Goal: Task Accomplishment & Management: Manage account settings

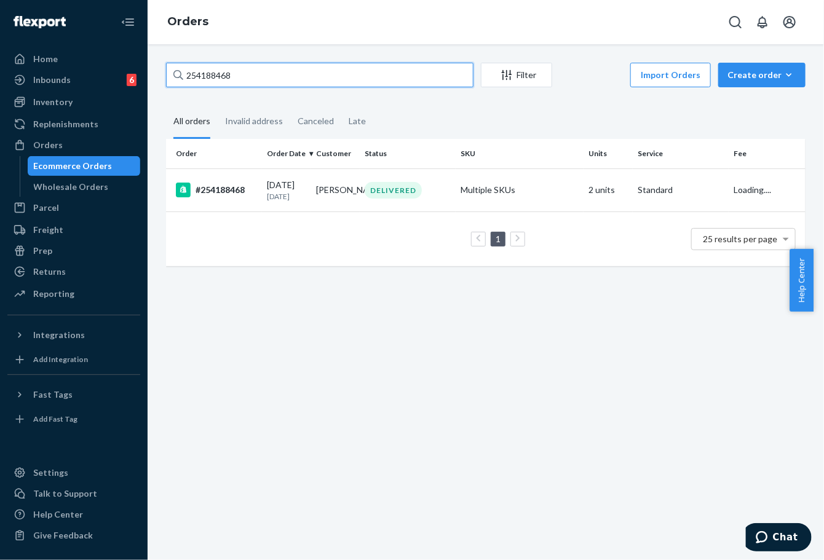
click at [218, 68] on input "254188468" at bounding box center [319, 75] width 307 height 25
type input "254290262"
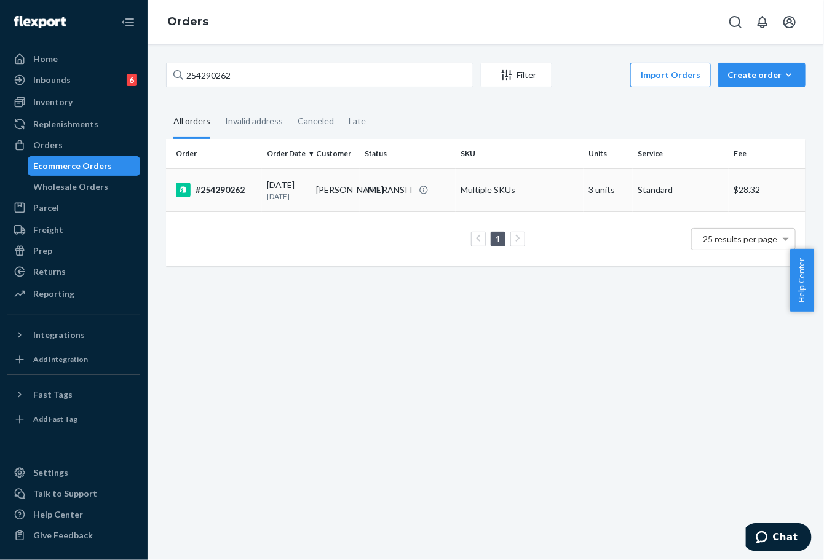
click at [277, 200] on p "[DATE]" at bounding box center [286, 196] width 39 height 10
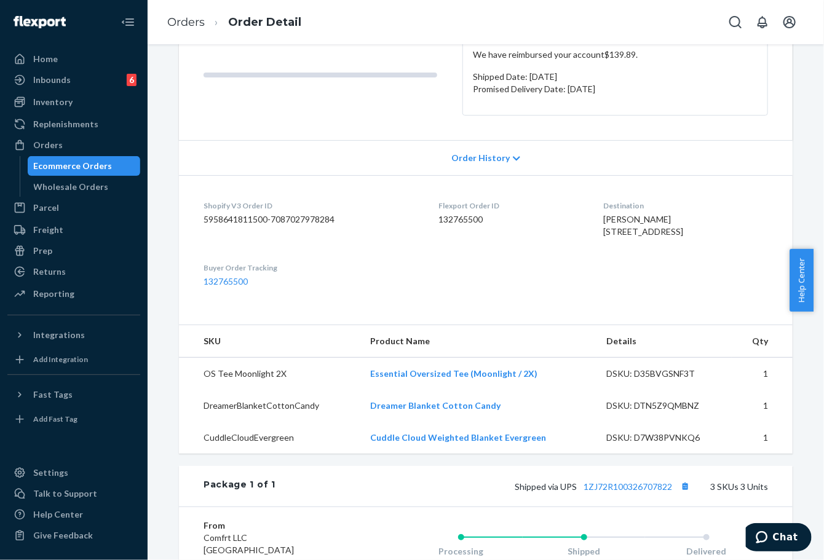
scroll to position [68, 0]
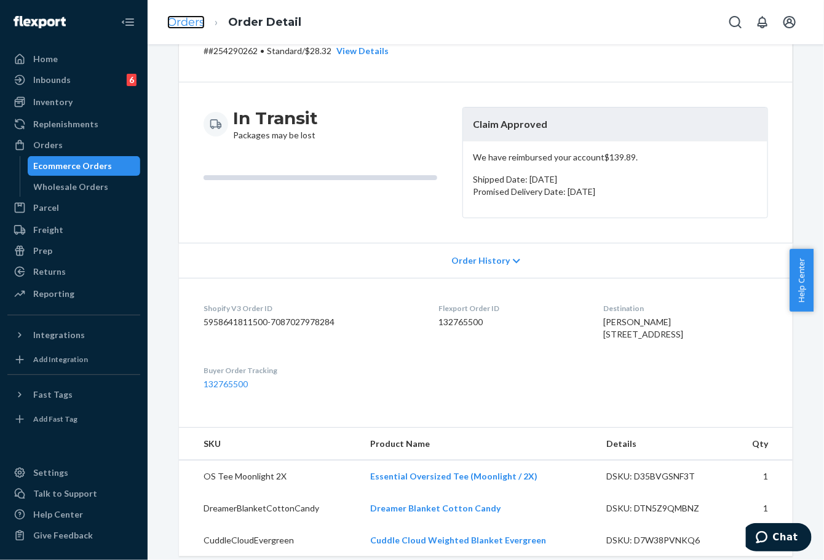
click at [183, 16] on link "Orders" at bounding box center [186, 22] width 38 height 14
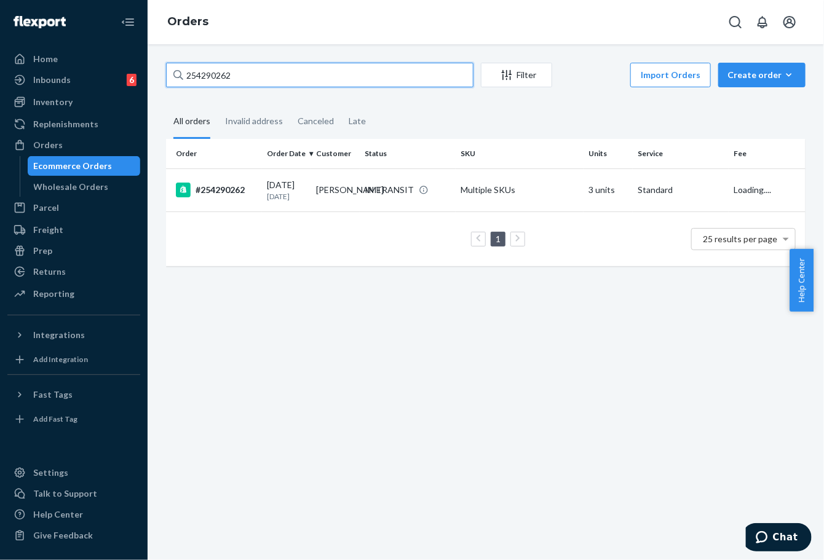
click at [207, 77] on input "254290262" at bounding box center [319, 75] width 307 height 25
click at [206, 77] on input "254290262" at bounding box center [319, 75] width 307 height 25
paste input "188425"
type input "254188425"
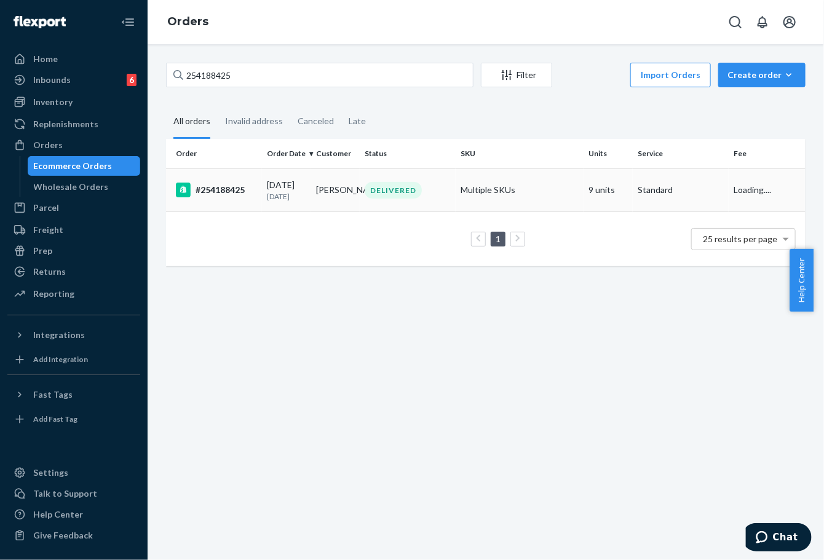
click at [306, 191] on td "[DATE] [DATE]" at bounding box center [286, 189] width 49 height 43
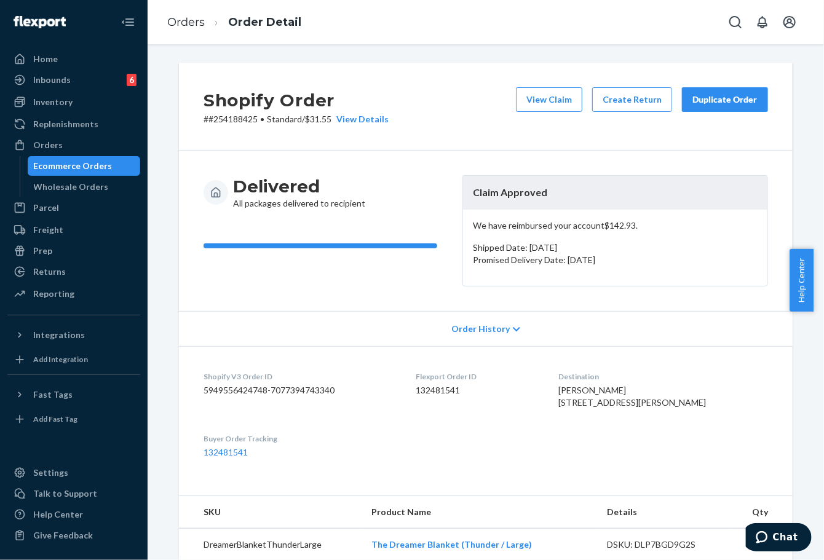
click at [740, 98] on div "Duplicate Order" at bounding box center [724, 99] width 65 height 12
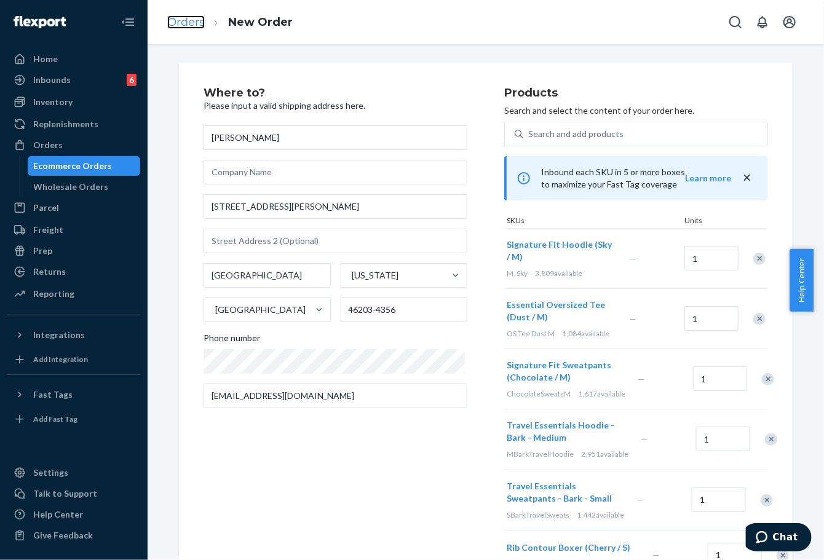
click at [170, 23] on link "Orders" at bounding box center [186, 22] width 38 height 14
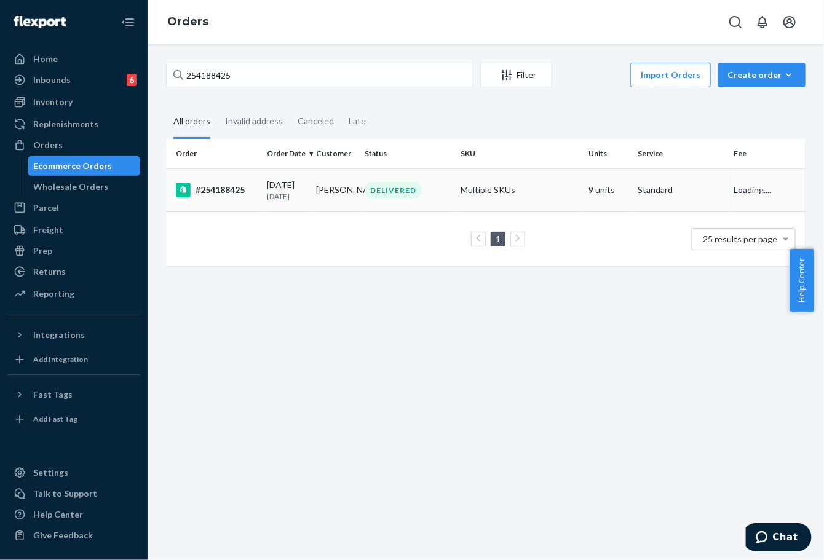
click at [354, 203] on td "[PERSON_NAME]" at bounding box center [335, 189] width 49 height 43
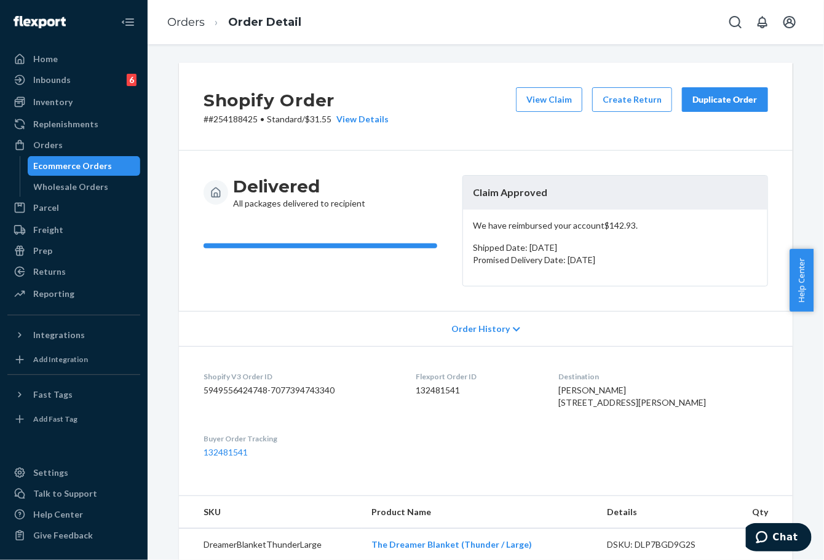
click at [692, 106] on button "Duplicate Order" at bounding box center [725, 99] width 86 height 25
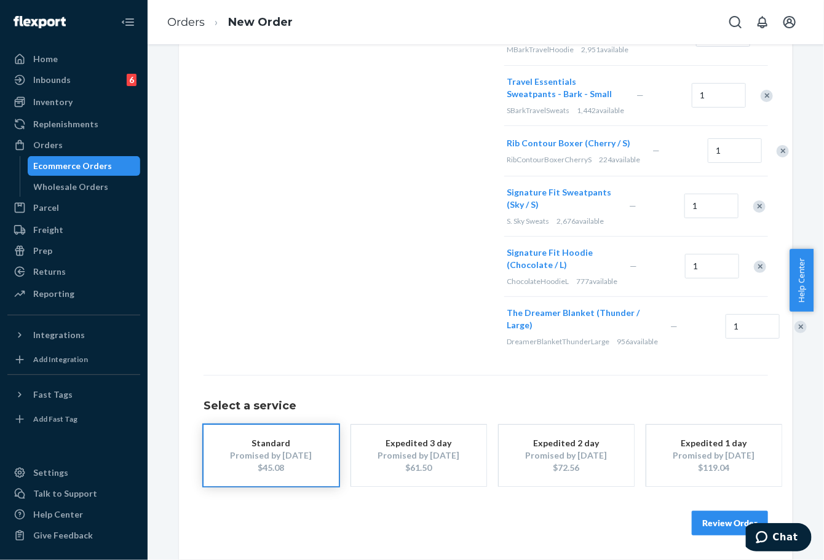
scroll to position [466, 0]
click at [699, 518] on button "Review Order" at bounding box center [730, 523] width 76 height 25
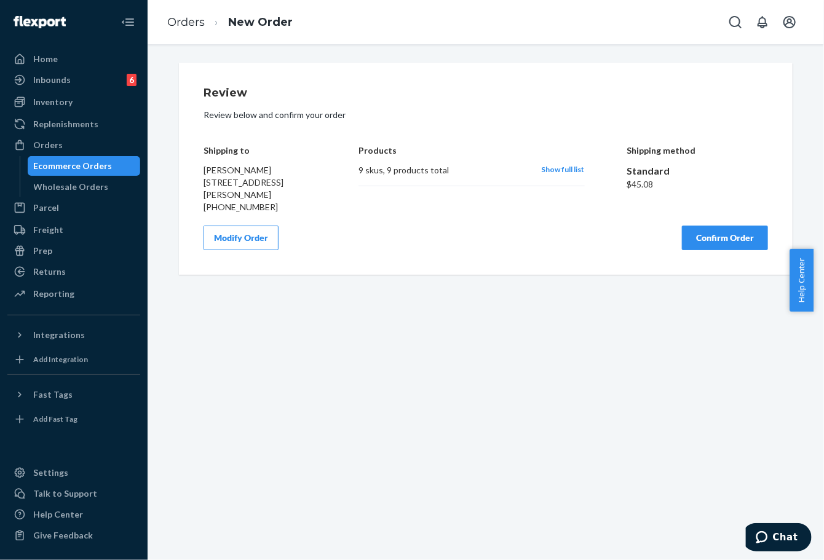
scroll to position [0, 0]
click at [721, 245] on button "Confirm Order" at bounding box center [725, 238] width 86 height 25
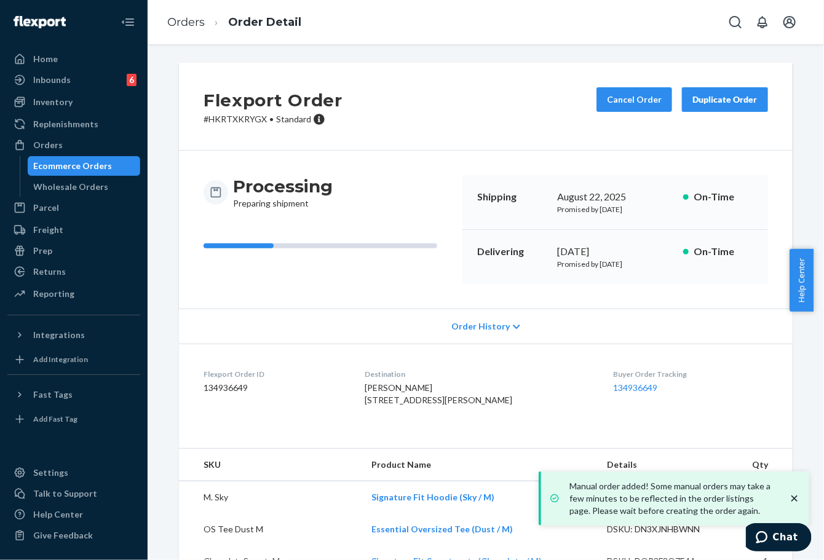
drag, startPoint x: 547, startPoint y: 252, endPoint x: 600, endPoint y: 245, distance: 53.3
click at [606, 245] on div "Delivering [DATE] Promised by [DATE] On-Time" at bounding box center [615, 257] width 306 height 54
copy div "[DATE]"
click at [613, 382] on link "134936649" at bounding box center [635, 387] width 44 height 10
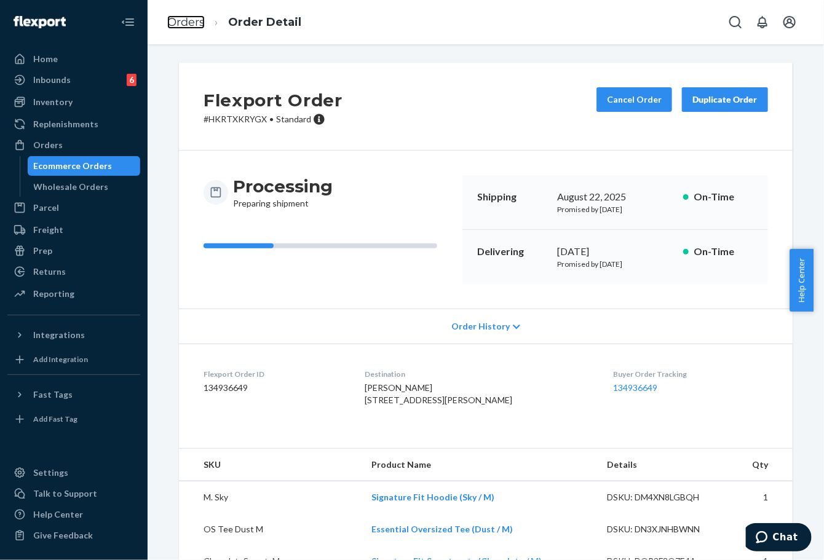
drag, startPoint x: 187, startPoint y: 28, endPoint x: 207, endPoint y: 52, distance: 31.4
click at [188, 28] on link "Orders" at bounding box center [186, 22] width 38 height 14
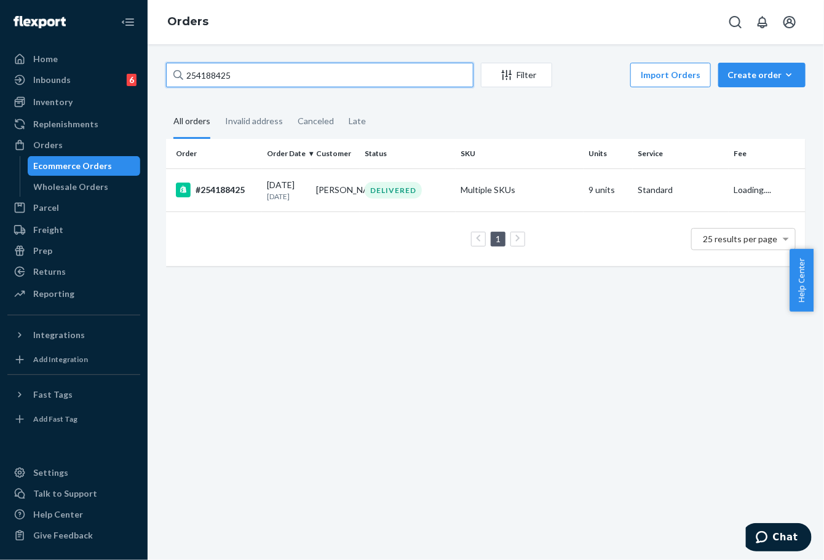
click at [215, 71] on input "254188425" at bounding box center [319, 75] width 307 height 25
paste input "266057"
type input "254266057"
click at [304, 200] on td "[DATE] [DATE]" at bounding box center [286, 189] width 49 height 43
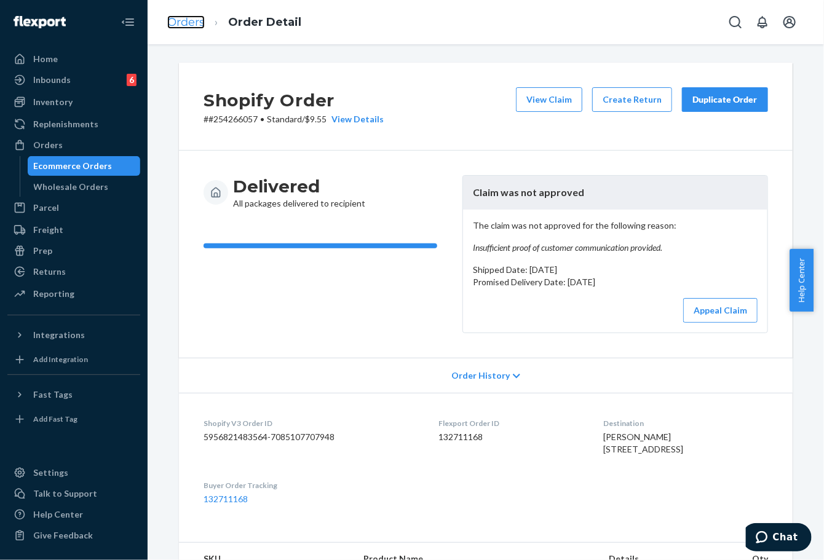
click at [187, 15] on link "Orders" at bounding box center [186, 22] width 38 height 14
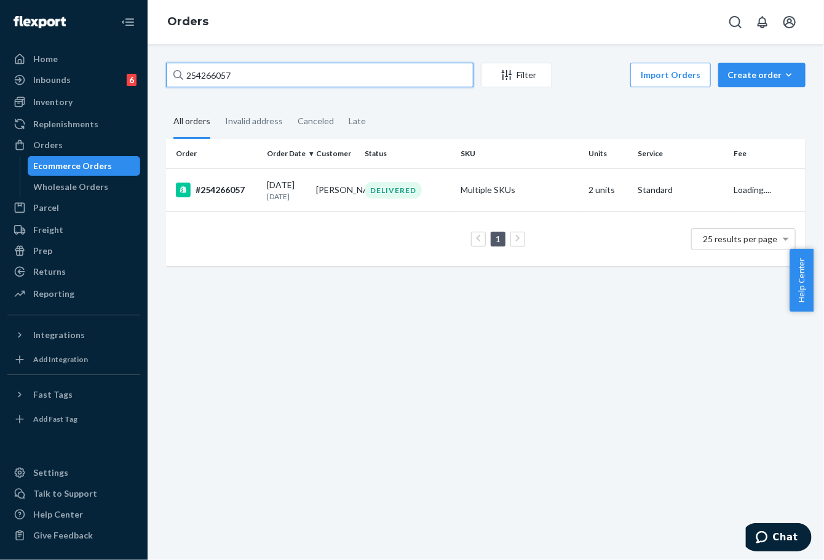
click at [210, 75] on input "254266057" at bounding box center [319, 75] width 307 height 25
paste input "text"
type input "254266057"
click at [364, 210] on td "DELIVERED" at bounding box center [408, 189] width 96 height 43
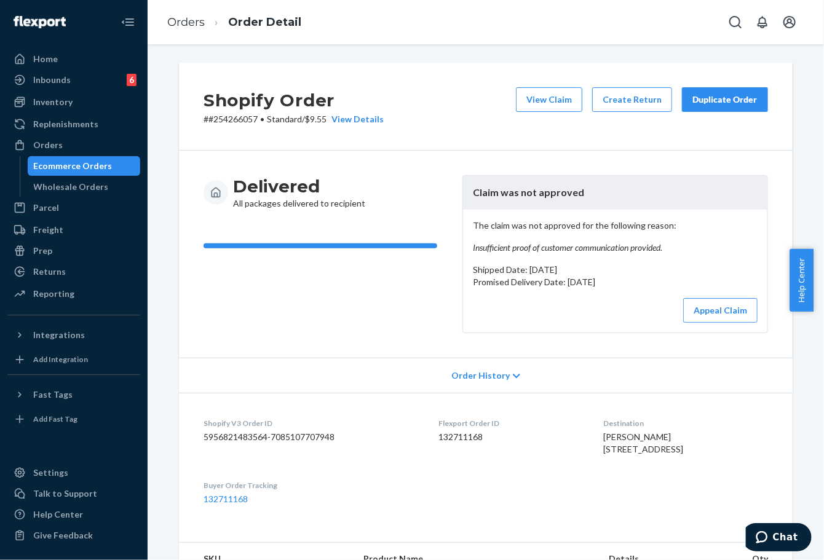
click at [694, 101] on div "Duplicate Order" at bounding box center [724, 99] width 65 height 12
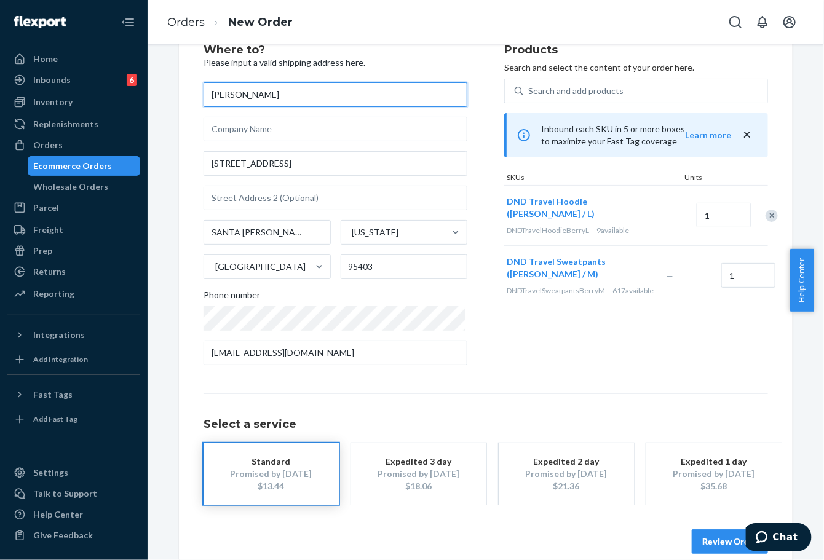
scroll to position [61, 0]
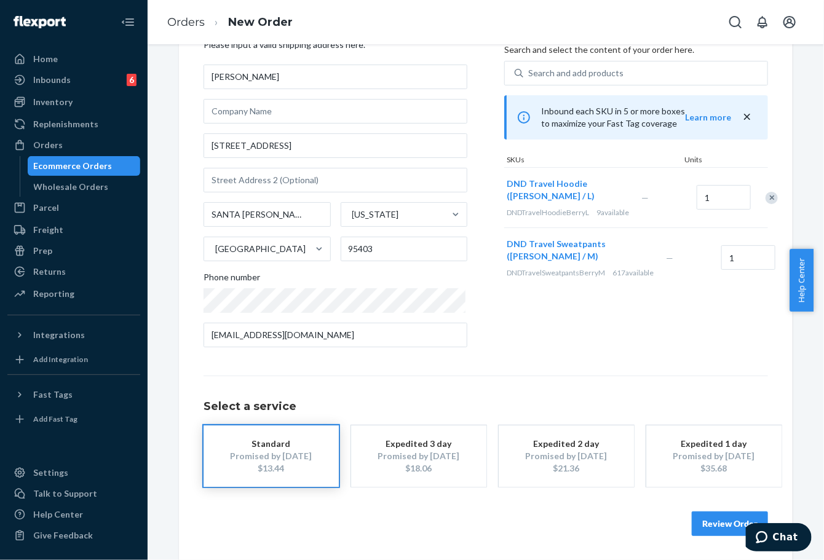
click at [703, 524] on button "Review Order" at bounding box center [730, 524] width 76 height 25
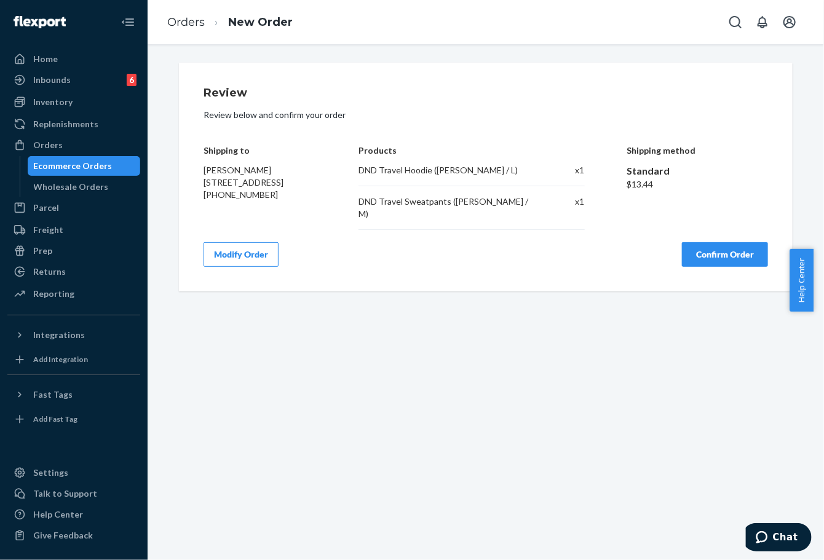
scroll to position [0, 0]
click at [712, 242] on button "Confirm Order" at bounding box center [725, 254] width 86 height 25
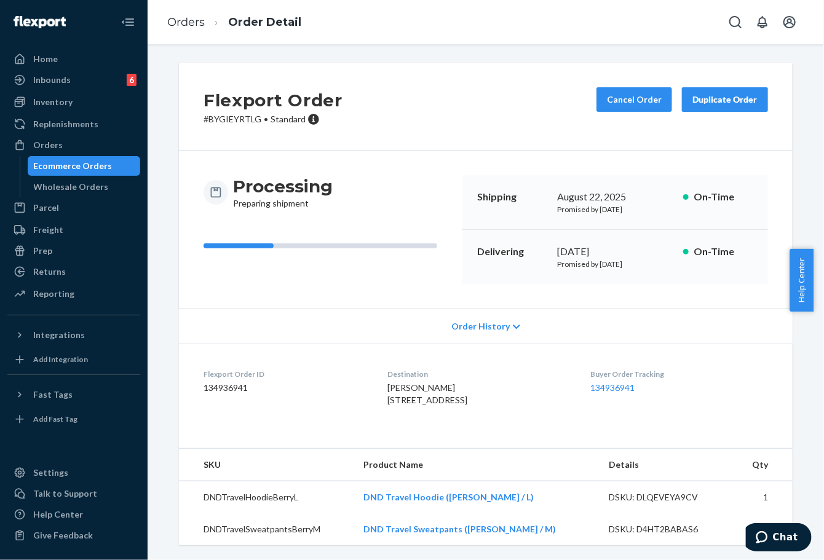
drag, startPoint x: 546, startPoint y: 250, endPoint x: 607, endPoint y: 250, distance: 60.9
click at [607, 250] on div "Delivering [DATE] Promised by [DATE] On-Time" at bounding box center [615, 257] width 306 height 54
copy div "[DATE]"
click at [616, 386] on link "134936941" at bounding box center [613, 387] width 44 height 10
click at [186, 15] on li "Orders" at bounding box center [186, 23] width 38 height 16
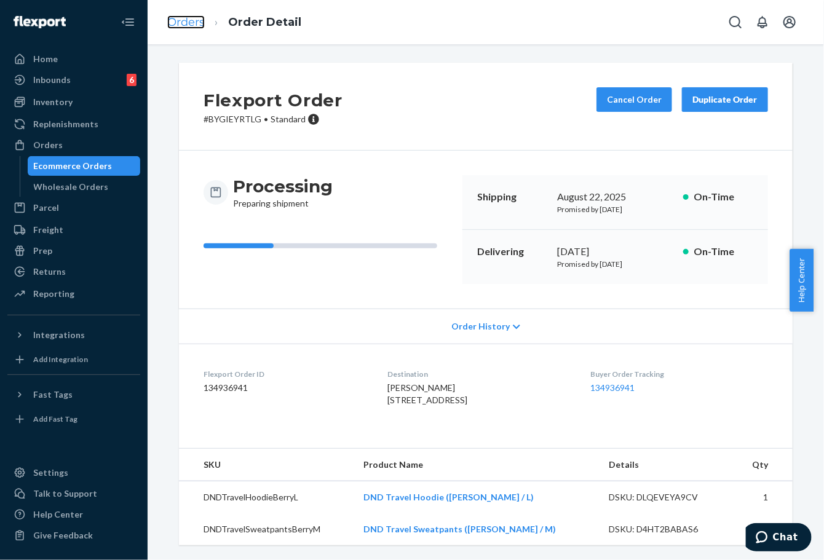
click at [182, 22] on link "Orders" at bounding box center [186, 22] width 38 height 14
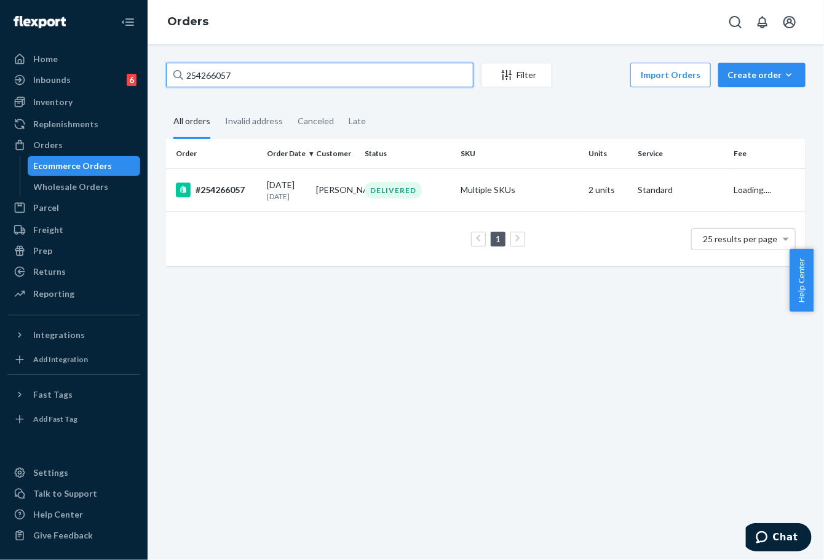
click at [212, 74] on input "254266057" at bounding box center [319, 75] width 307 height 25
paste input "386874"
type input "254386874"
click at [243, 190] on div "#254386874" at bounding box center [216, 190] width 81 height 15
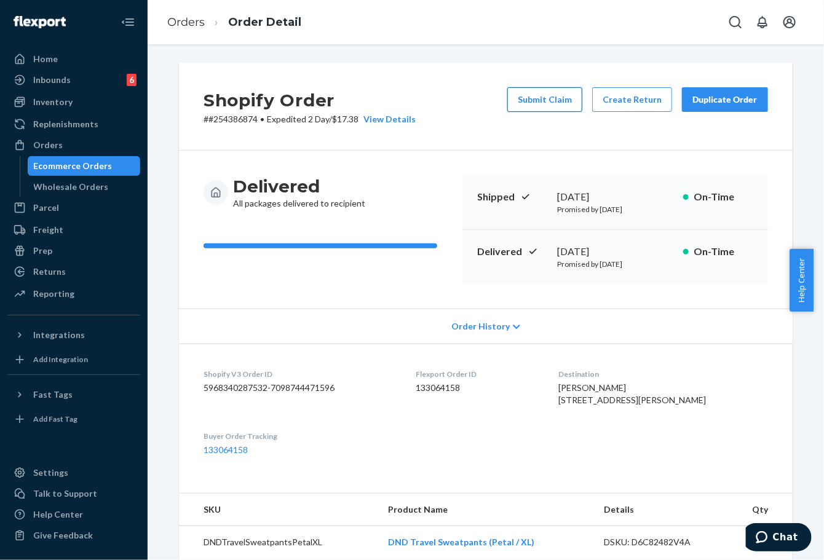
click at [532, 101] on button "Submit Claim" at bounding box center [544, 99] width 75 height 25
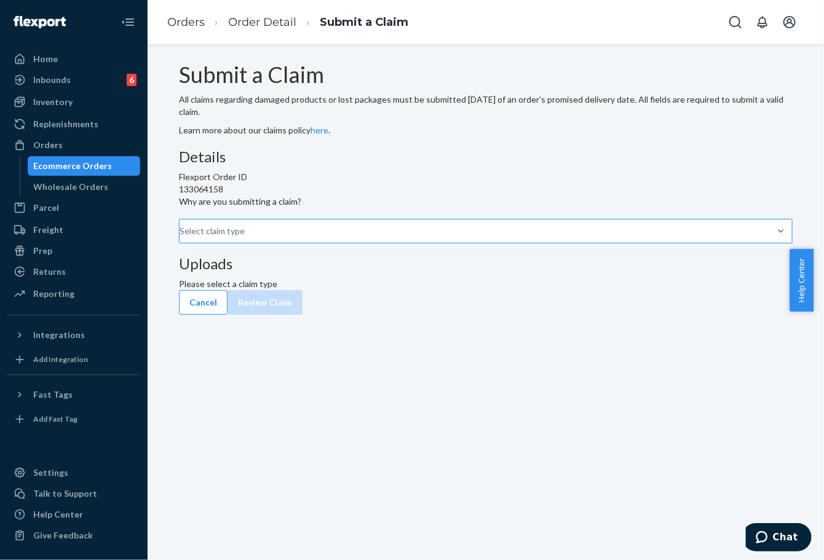
click at [181, 239] on div "Select claim type" at bounding box center [180, 231] width 1 height 15
click at [181, 237] on input "Why are you submitting a claim? Select claim type" at bounding box center [180, 231] width 1 height 12
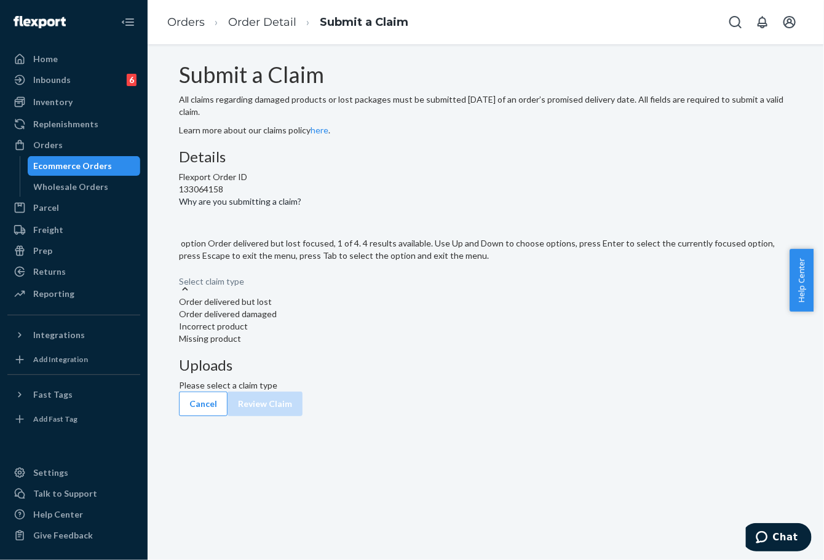
click at [374, 308] on div "Order delivered but lost" at bounding box center [486, 302] width 614 height 12
click at [180, 282] on input "Why are you submitting a claim? option Order delivered but lost focused, 1 of 4…" at bounding box center [179, 275] width 1 height 12
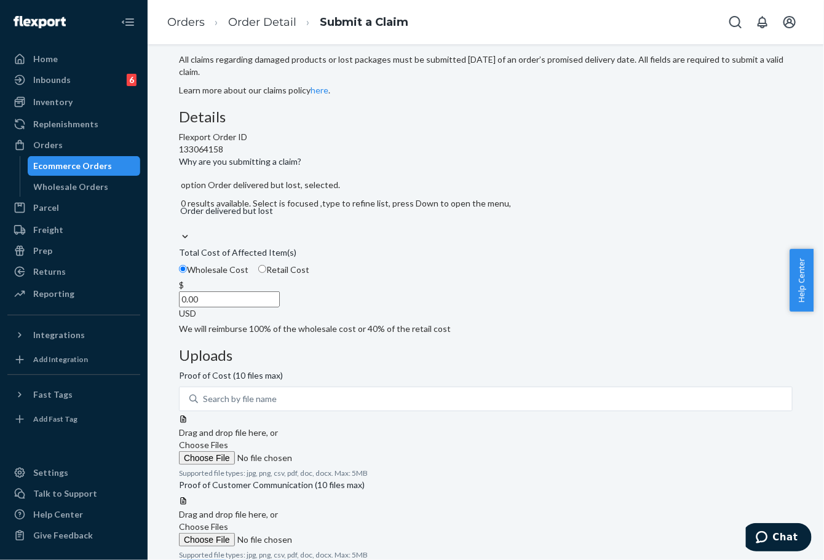
scroll to position [62, 0]
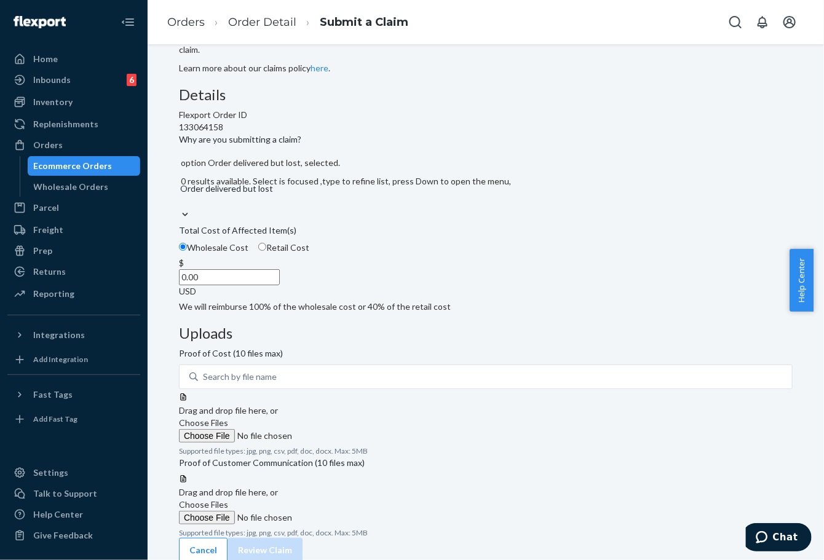
click at [228, 418] on span "Choose Files" at bounding box center [203, 423] width 49 height 10
click at [346, 429] on input "Choose Files" at bounding box center [262, 436] width 167 height 14
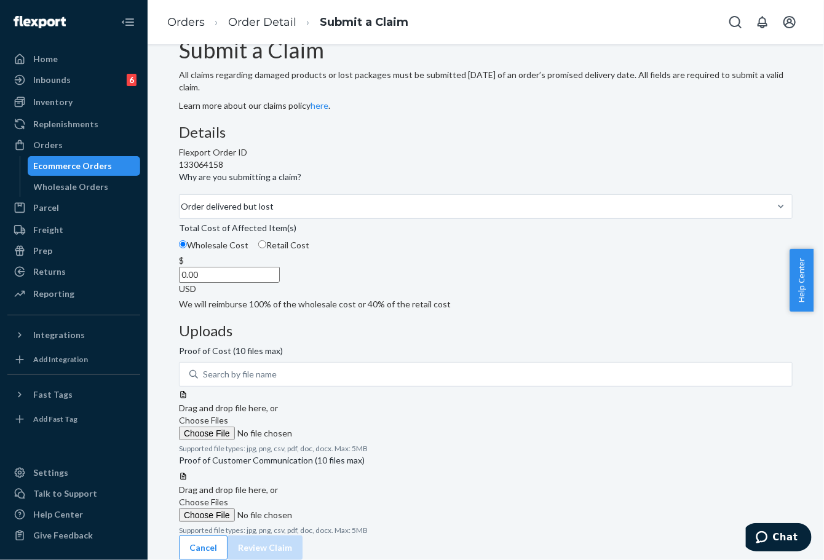
click at [228, 415] on span "Choose Files" at bounding box center [203, 420] width 49 height 10
click at [346, 427] on input "Choose Files" at bounding box center [262, 434] width 167 height 14
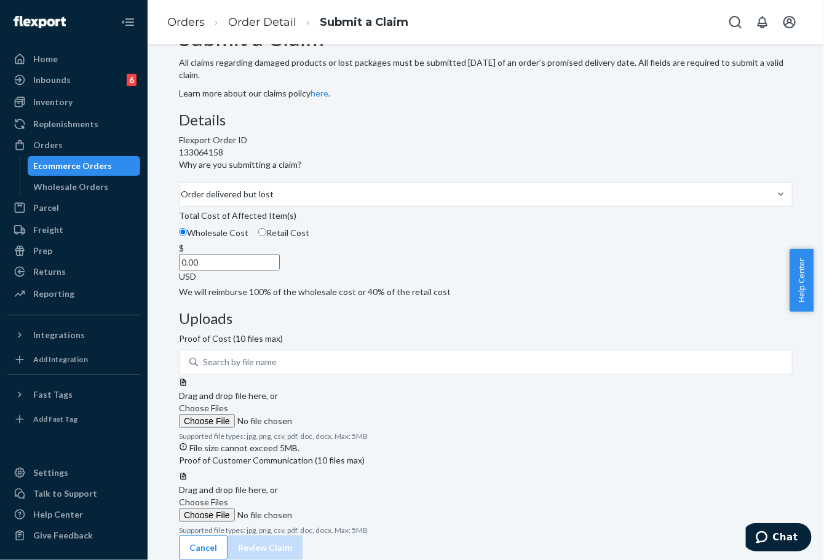
click at [228, 403] on span "Choose Files" at bounding box center [203, 408] width 49 height 10
click at [346, 414] on input "Choose Files" at bounding box center [262, 421] width 167 height 14
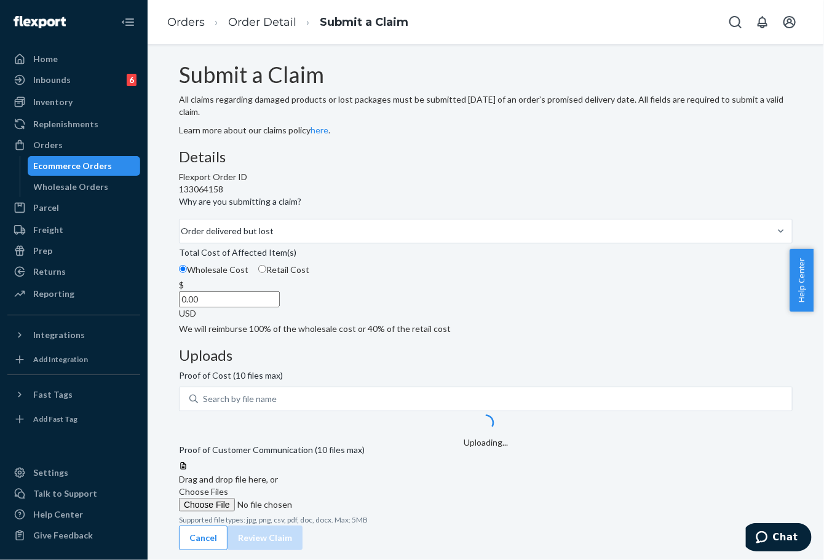
click at [228, 486] on span "Choose Files" at bounding box center [203, 491] width 49 height 10
click at [346, 498] on input "Choose Files" at bounding box center [262, 505] width 167 height 14
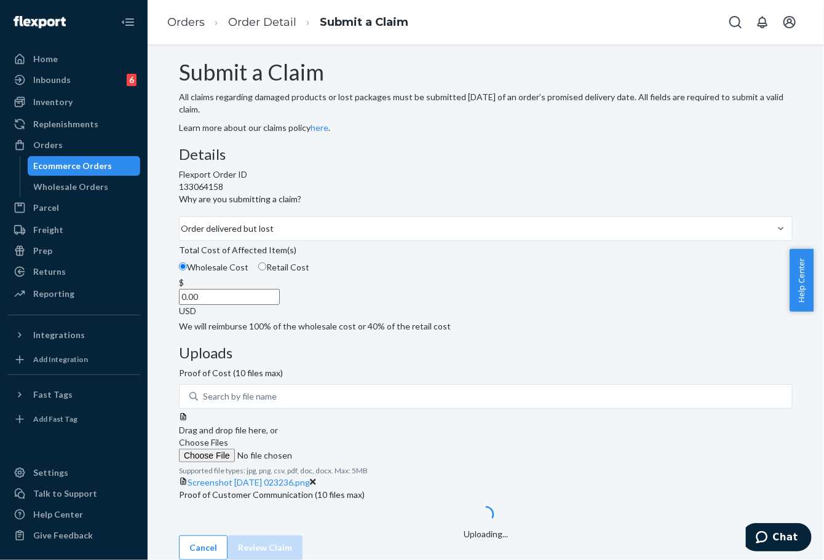
click at [228, 437] on span "Choose Files" at bounding box center [203, 442] width 49 height 10
click at [346, 449] on input "Choose Files" at bounding box center [262, 456] width 167 height 14
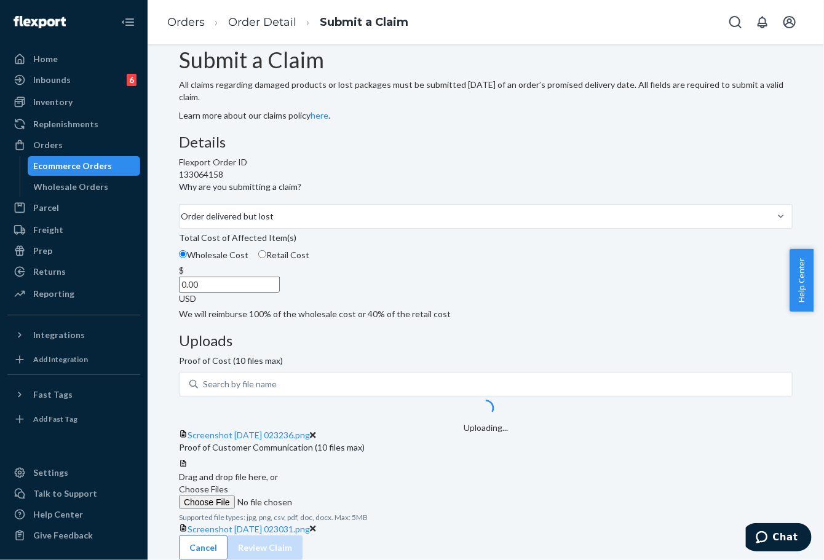
click at [228, 490] on span "Choose Files" at bounding box center [203, 489] width 49 height 10
click at [346, 496] on input "Choose Files" at bounding box center [262, 503] width 167 height 14
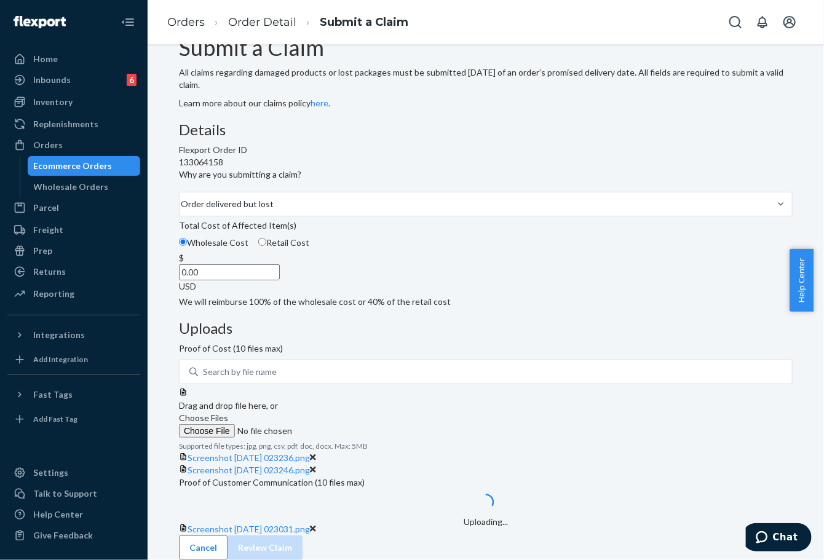
scroll to position [199, 0]
click at [228, 413] on span "Choose Files" at bounding box center [203, 418] width 49 height 10
click at [346, 424] on input "Choose Files" at bounding box center [262, 431] width 167 height 14
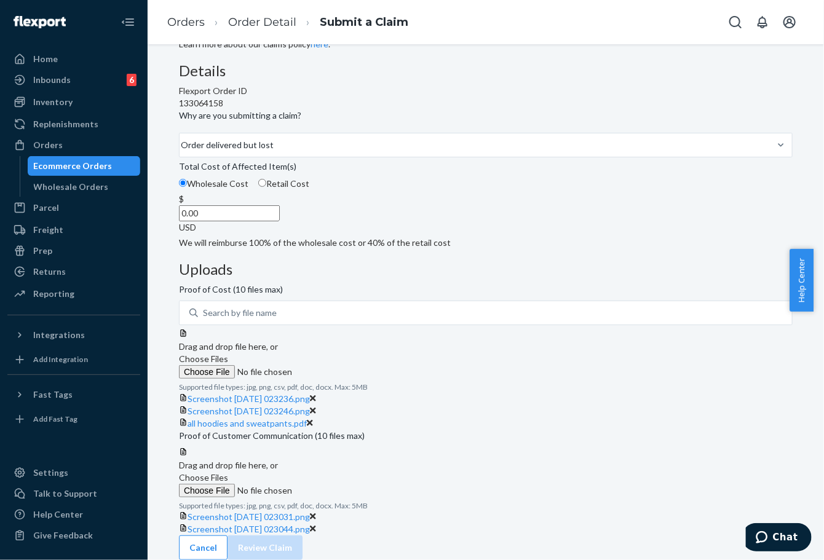
scroll to position [273, 0]
click at [280, 205] on input "0.00" at bounding box center [229, 213] width 101 height 16
type input "111.00"
drag, startPoint x: 427, startPoint y: 250, endPoint x: 417, endPoint y: 267, distance: 20.1
click at [426, 249] on div "Details Flexport Order ID 133064158 Why are you submitting a claim? Order deliv…" at bounding box center [486, 156] width 614 height 186
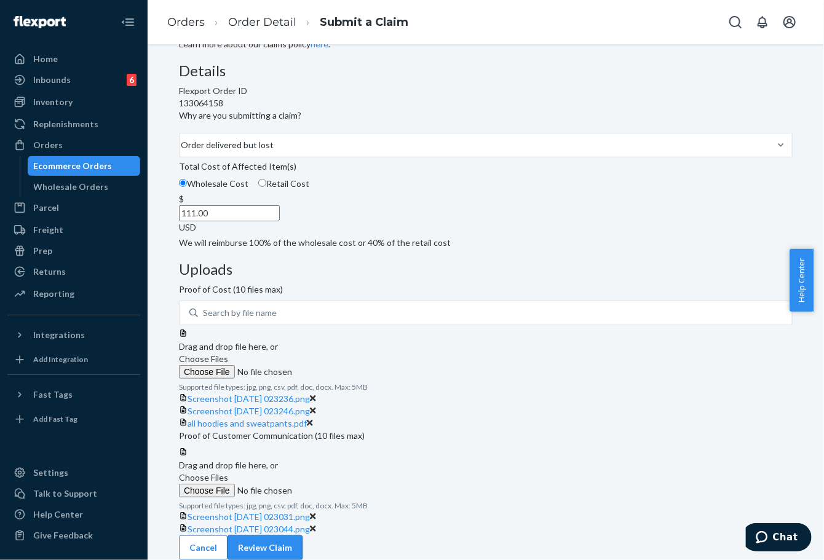
click at [303, 536] on button "Review Claim" at bounding box center [265, 548] width 75 height 25
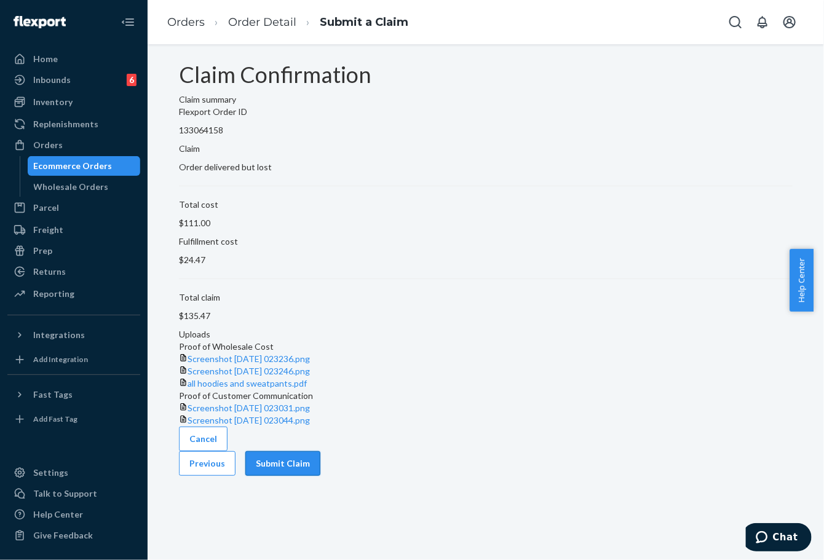
click at [320, 476] on button "Submit Claim" at bounding box center [282, 463] width 75 height 25
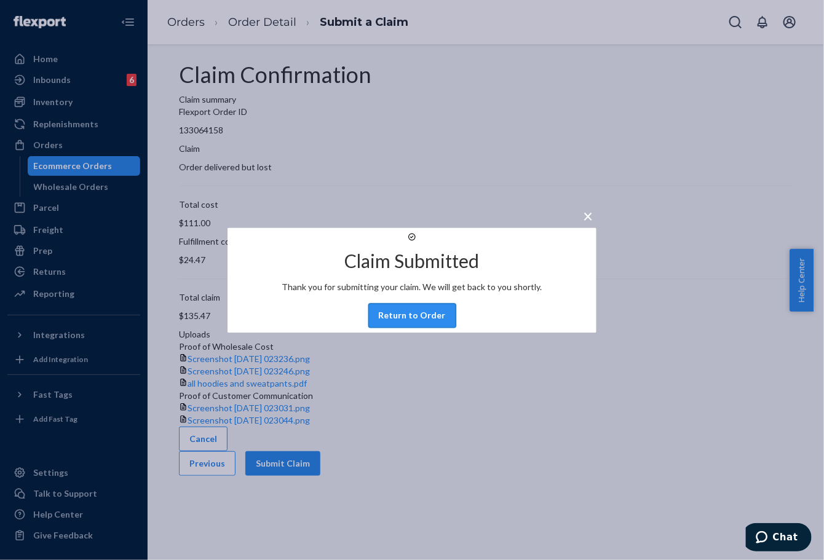
click at [423, 328] on button "Return to Order" at bounding box center [412, 315] width 88 height 25
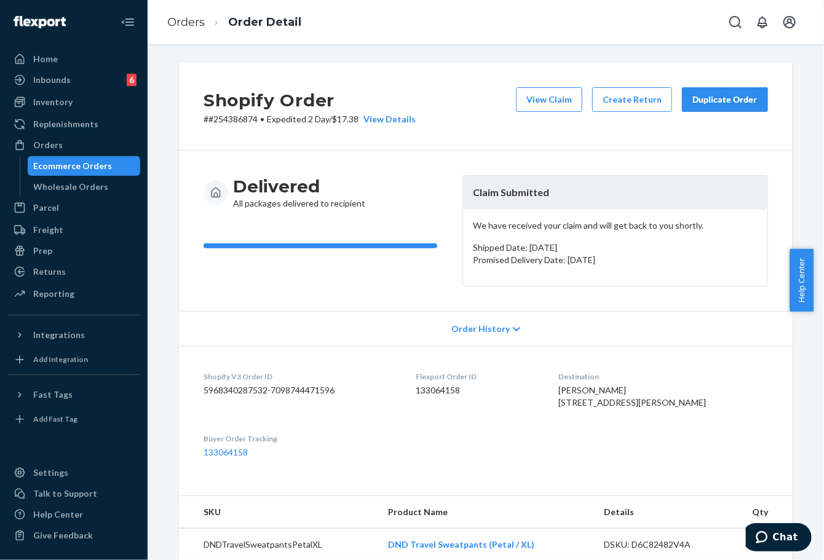
click at [703, 92] on button "Duplicate Order" at bounding box center [725, 99] width 86 height 25
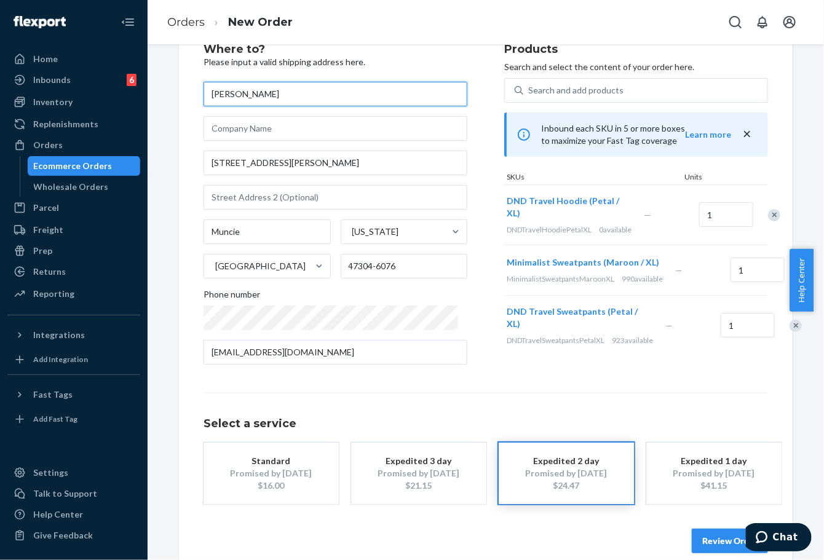
scroll to position [84, 0]
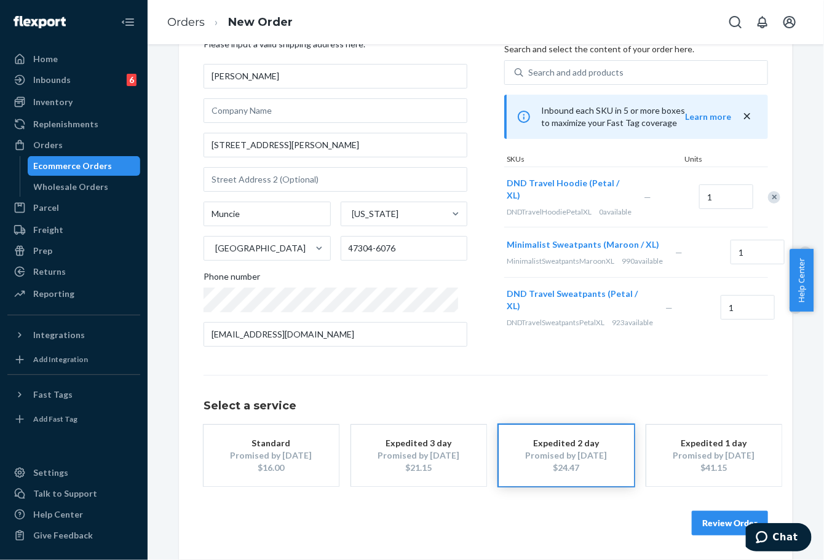
click at [265, 452] on div "Promised by [DATE]" at bounding box center [271, 455] width 98 height 12
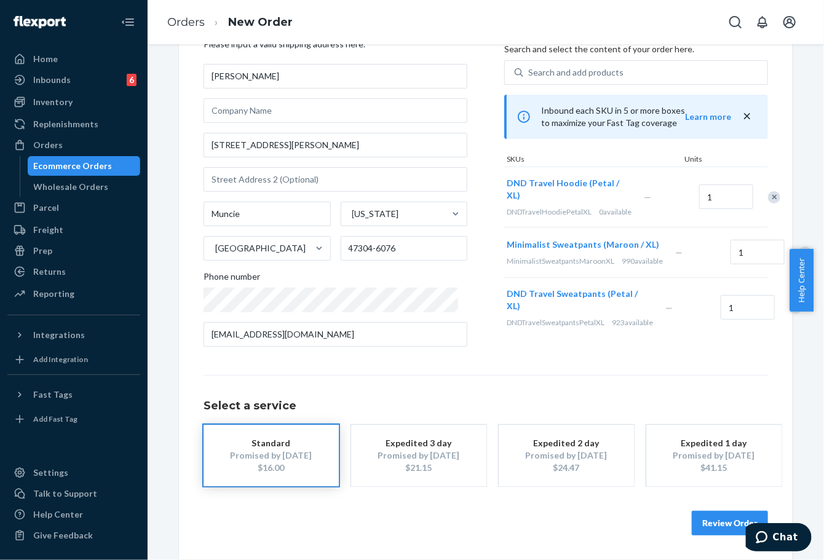
click at [707, 518] on button "Review Order" at bounding box center [730, 523] width 76 height 25
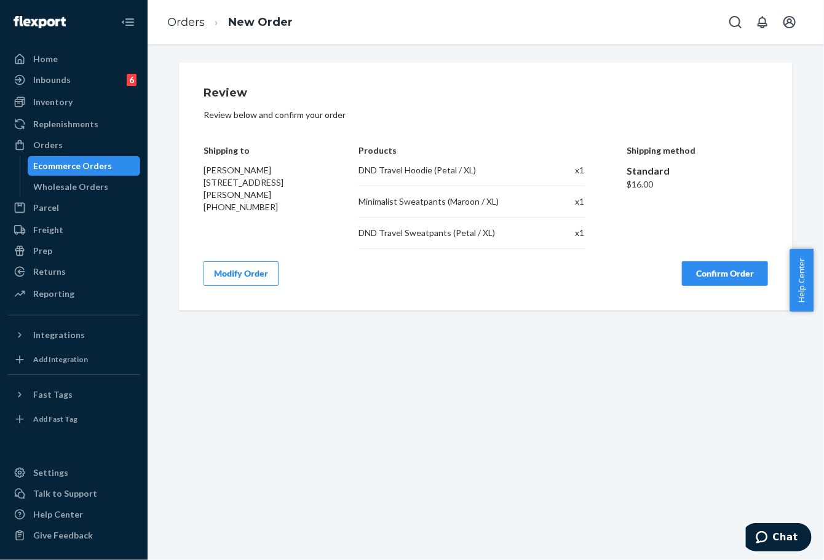
scroll to position [0, 0]
click at [708, 279] on button "Confirm Order" at bounding box center [725, 273] width 86 height 25
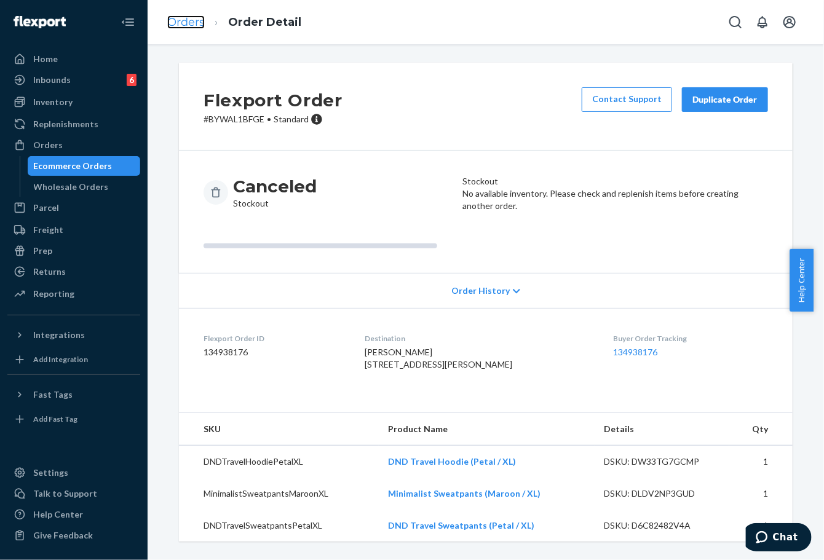
click at [181, 16] on link "Orders" at bounding box center [186, 22] width 38 height 14
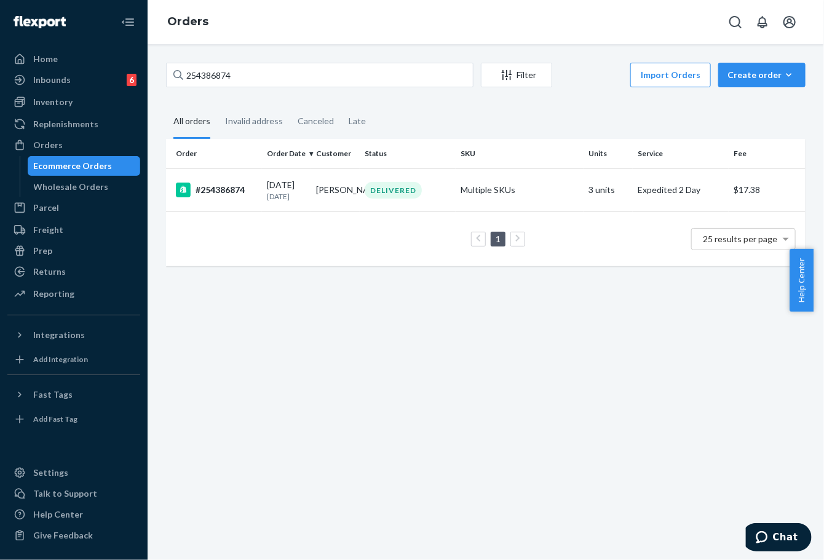
click at [208, 87] on div "254386874 Filter Import Orders Create order Ecommerce order Removal order" at bounding box center [485, 77] width 639 height 28
click at [210, 84] on input "254386874" at bounding box center [319, 75] width 307 height 25
click at [219, 76] on input "254386874" at bounding box center [319, 75] width 307 height 25
paste input "619866"
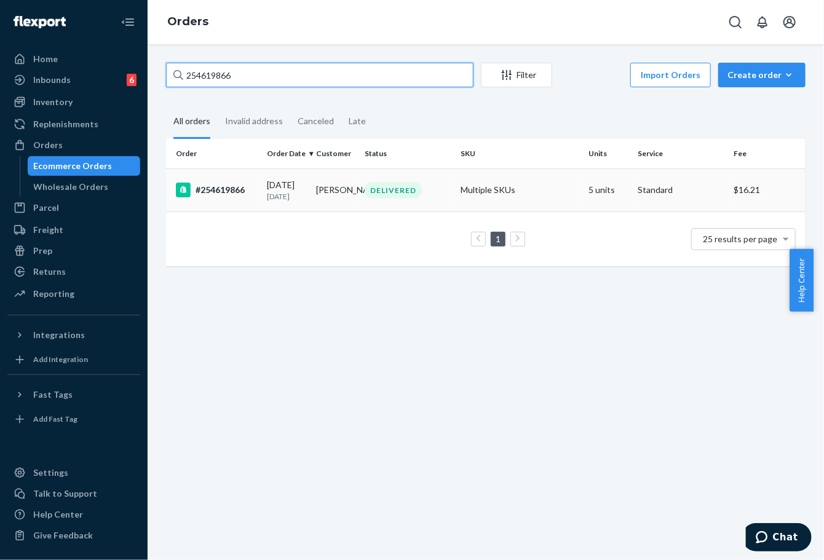
type input "254619866"
click at [218, 189] on div "#254619866" at bounding box center [216, 190] width 81 height 15
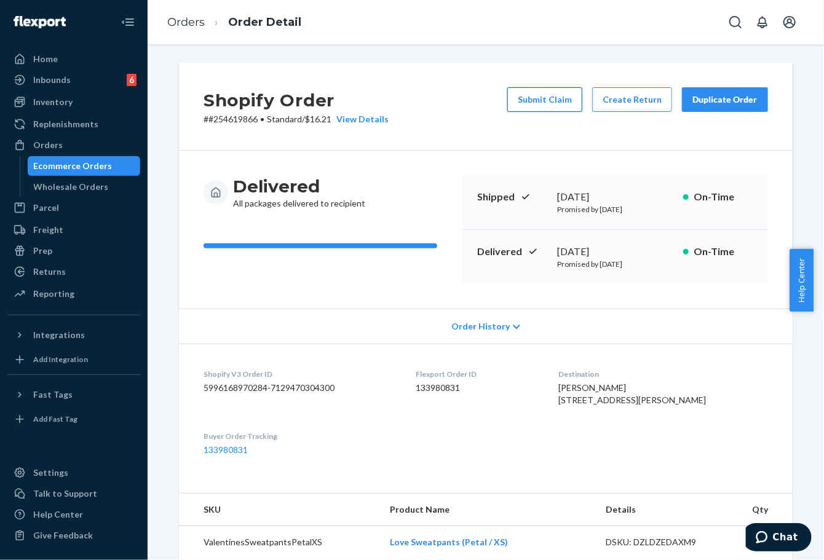
click at [552, 102] on button "Submit Claim" at bounding box center [544, 99] width 75 height 25
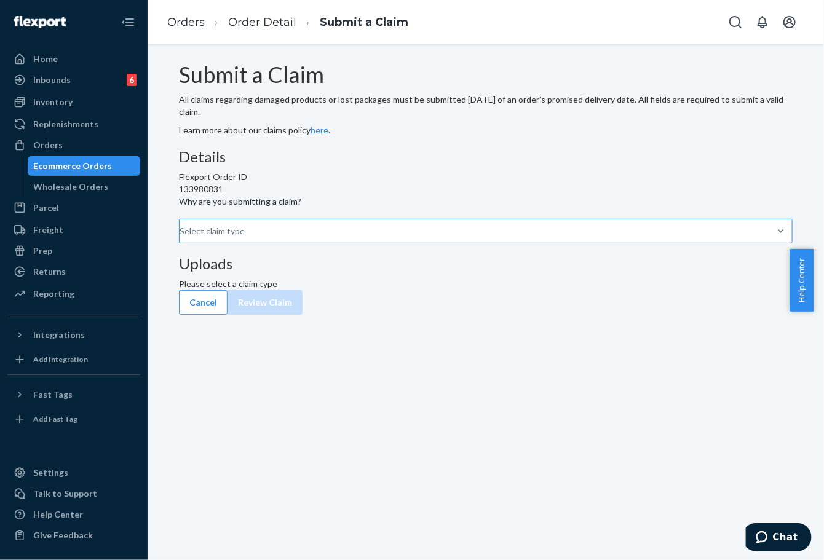
click at [245, 237] on div "Select claim type" at bounding box center [212, 231] width 65 height 12
click at [181, 237] on input "Why are you submitting a claim? Select claim type" at bounding box center [180, 231] width 1 height 12
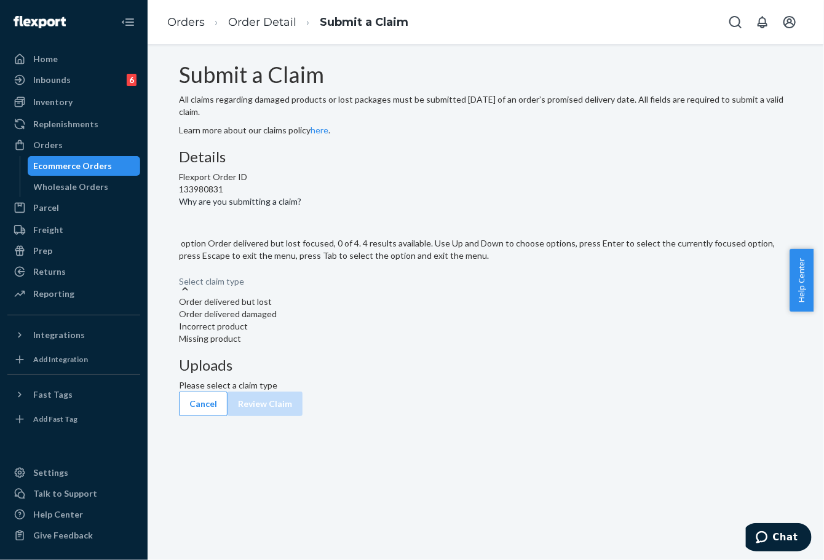
click at [357, 308] on div "Order delivered but lost" at bounding box center [486, 302] width 614 height 12
click at [180, 282] on input "Why are you submitting a claim? option Order delivered but lost focused, 0 of 4…" at bounding box center [179, 275] width 1 height 12
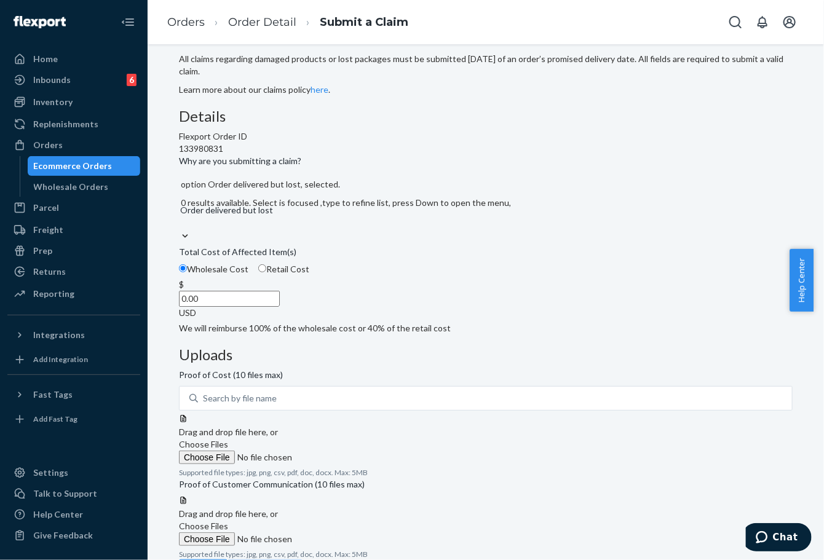
scroll to position [62, 0]
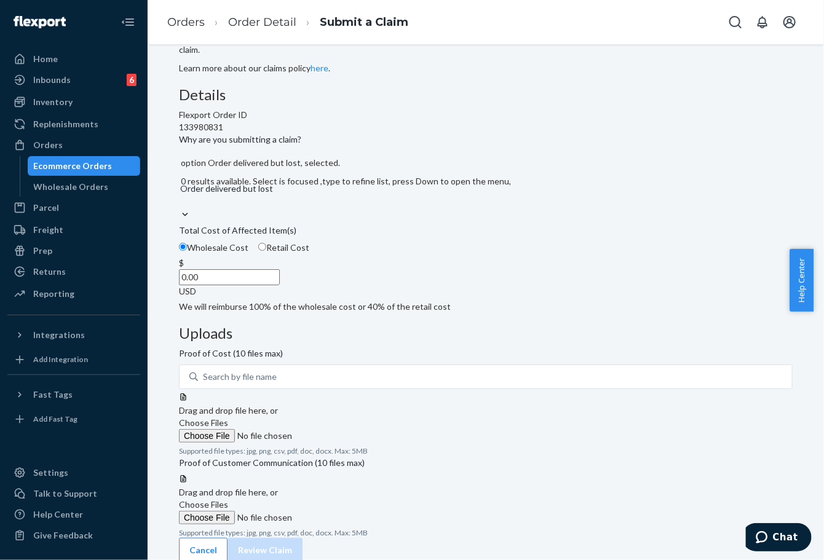
click at [228, 418] on span "Choose Files" at bounding box center [203, 423] width 49 height 10
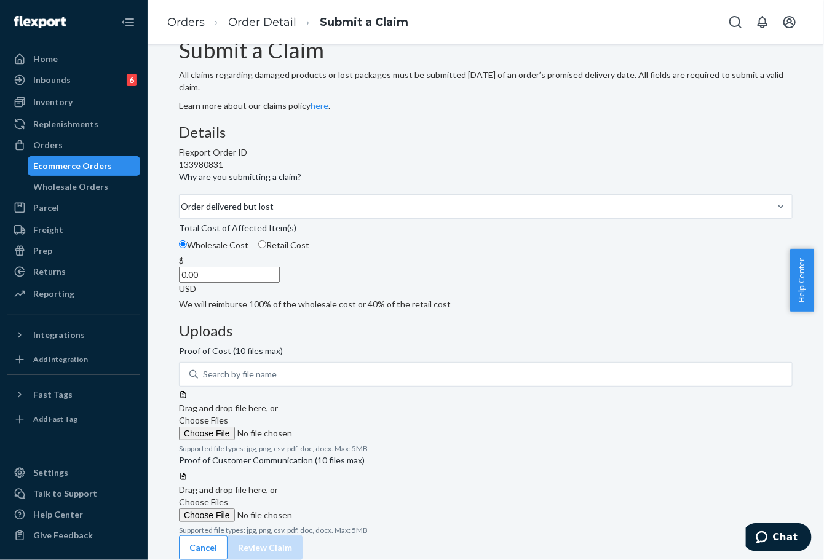
click at [346, 414] on label "Choose Files" at bounding box center [262, 427] width 167 height 26
click at [346, 427] on input "Choose Files" at bounding box center [262, 434] width 167 height 14
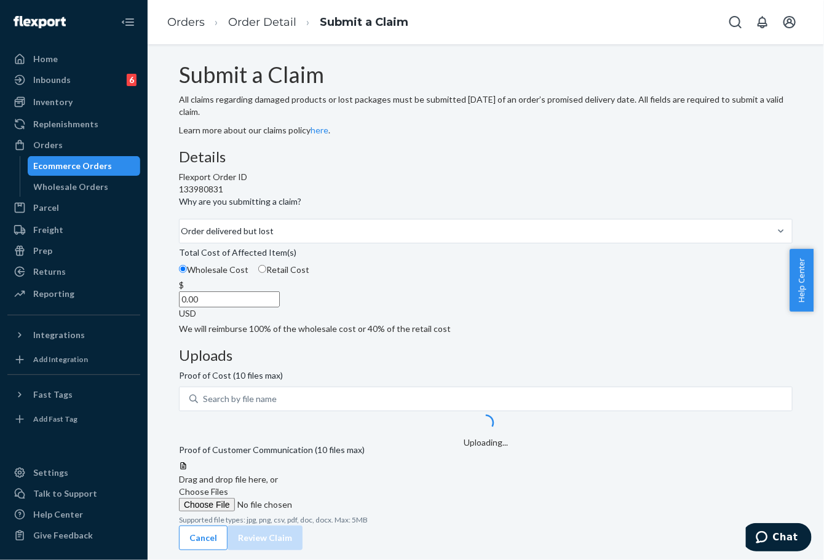
click at [346, 486] on label "Choose Files" at bounding box center [262, 499] width 167 height 26
click at [346, 498] on input "Choose Files" at bounding box center [262, 505] width 167 height 14
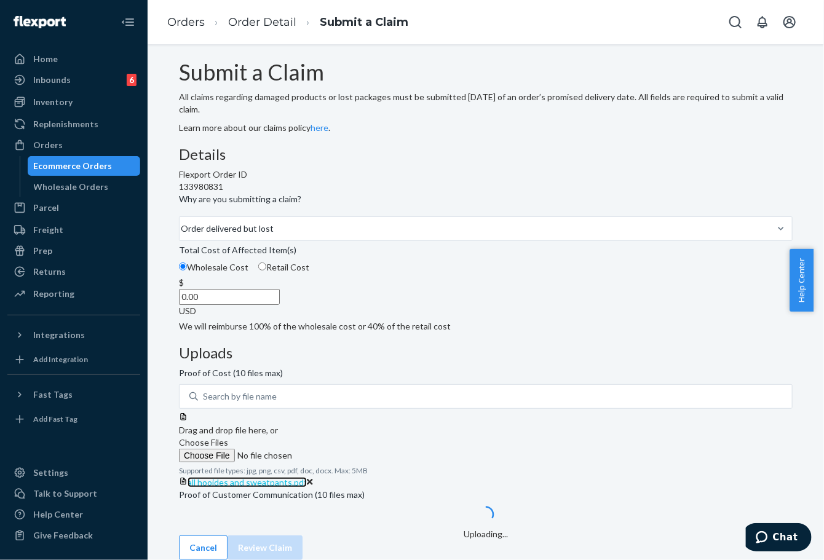
click at [307, 477] on span "all hooides and sweatpants.pdf" at bounding box center [247, 482] width 119 height 10
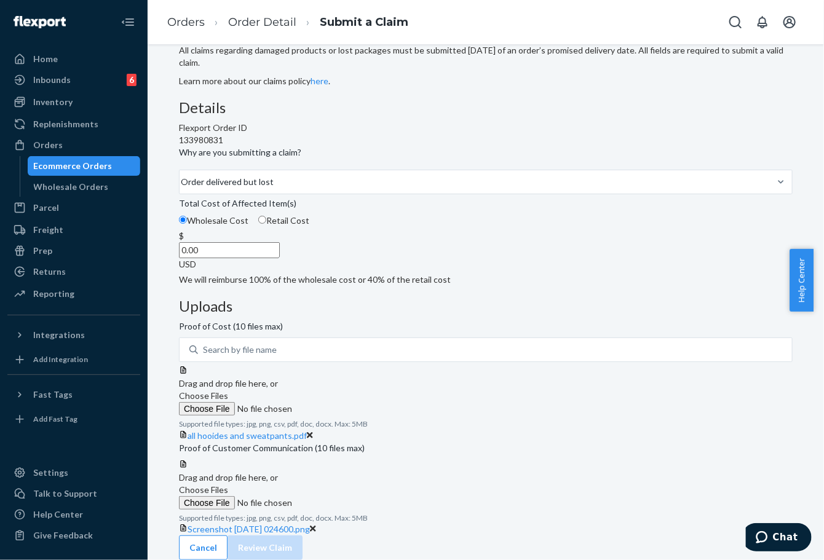
click at [228, 390] on span "Choose Files" at bounding box center [203, 395] width 49 height 10
click at [346, 402] on input "Choose Files" at bounding box center [262, 409] width 167 height 14
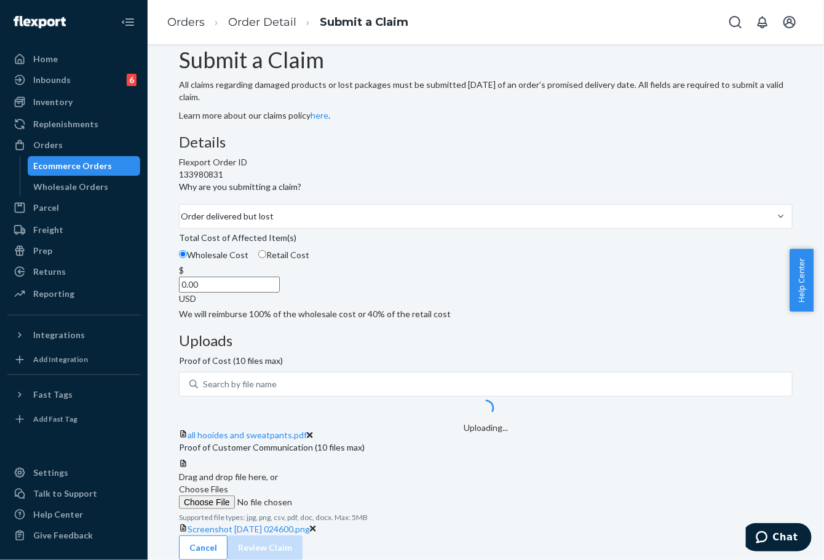
scroll to position [157, 0]
click at [613, 459] on div "Drag and drop file here, or Choose Files Supported file types: jpg, png, csv, p…" at bounding box center [486, 491] width 614 height 64
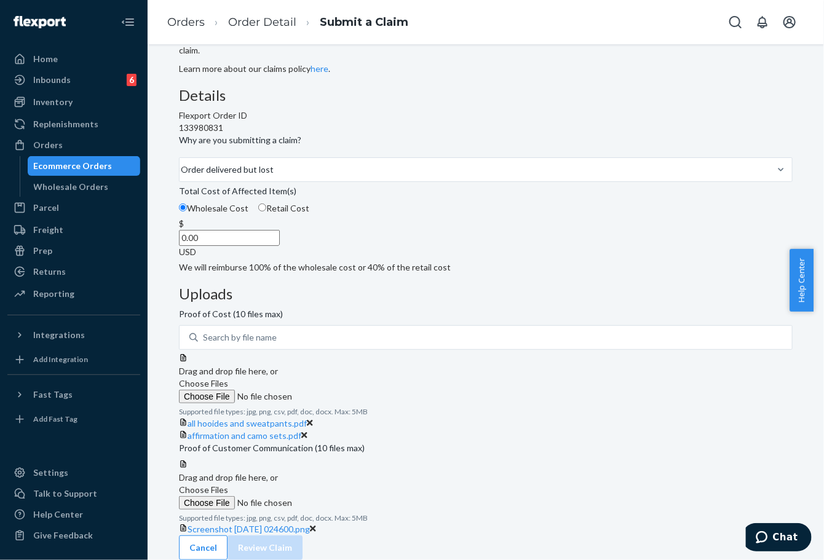
click at [228, 485] on span "Choose Files" at bounding box center [203, 490] width 49 height 10
click at [346, 496] on input "Choose Files" at bounding box center [262, 503] width 167 height 14
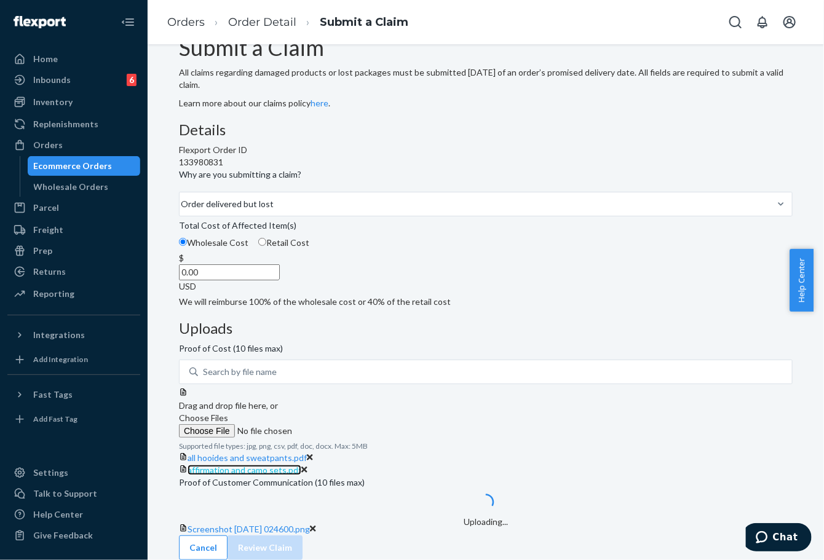
click at [301, 465] on link "affirmation and camo sets.pdf" at bounding box center [245, 470] width 114 height 10
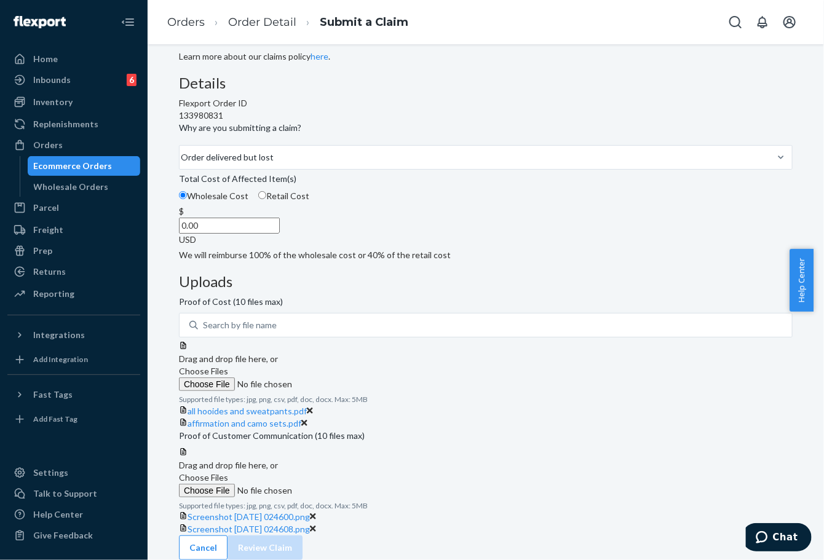
scroll to position [253, 0]
click at [630, 511] on div "Screenshot [DATE] 024600.png" at bounding box center [486, 517] width 614 height 12
click at [616, 447] on div at bounding box center [486, 447] width 614 height 0
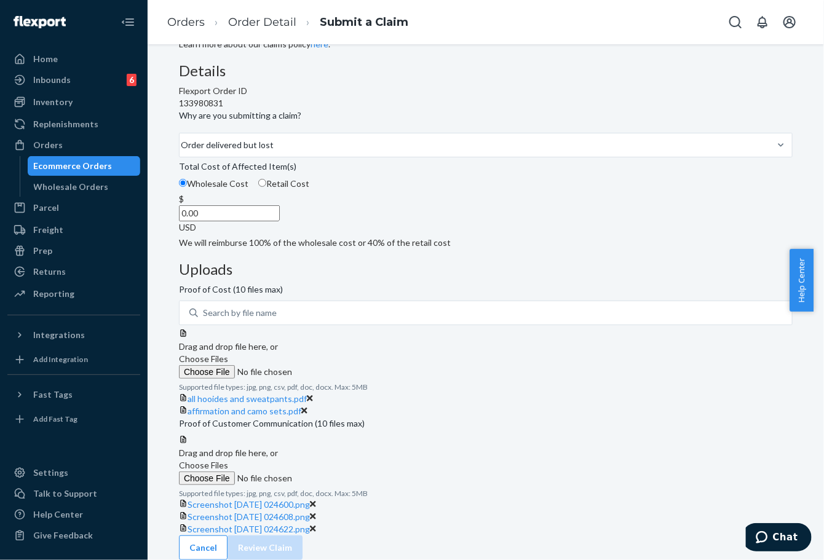
click at [309, 178] on span "Retail Cost" at bounding box center [287, 183] width 43 height 10
click at [266, 179] on input "Retail Cost" at bounding box center [262, 183] width 8 height 8
radio input "true"
click at [280, 205] on input "0.00" at bounding box center [229, 213] width 101 height 16
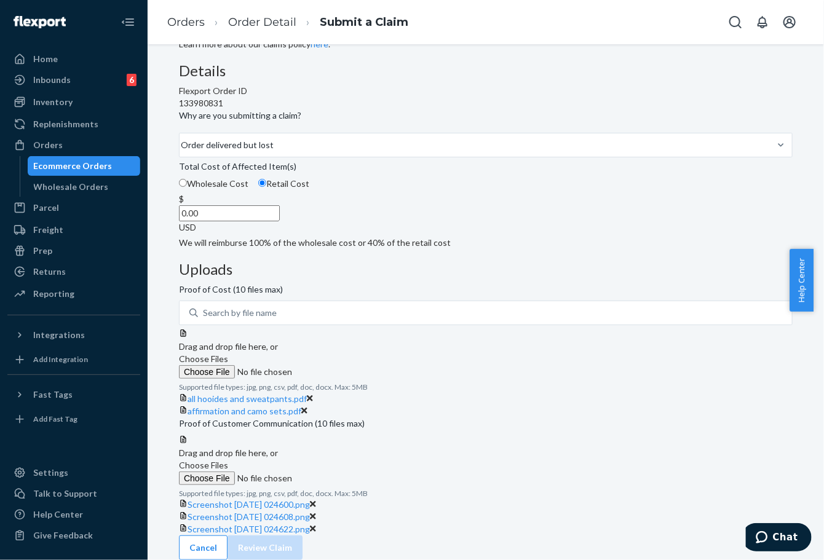
click at [220, 178] on div "Wholesale Cost Retail Cost" at bounding box center [485, 185] width 623 height 15
click at [187, 179] on input "Wholesale Cost" at bounding box center [183, 183] width 8 height 8
radio input "true"
radio input "false"
click at [280, 205] on input "0.00" at bounding box center [229, 213] width 101 height 16
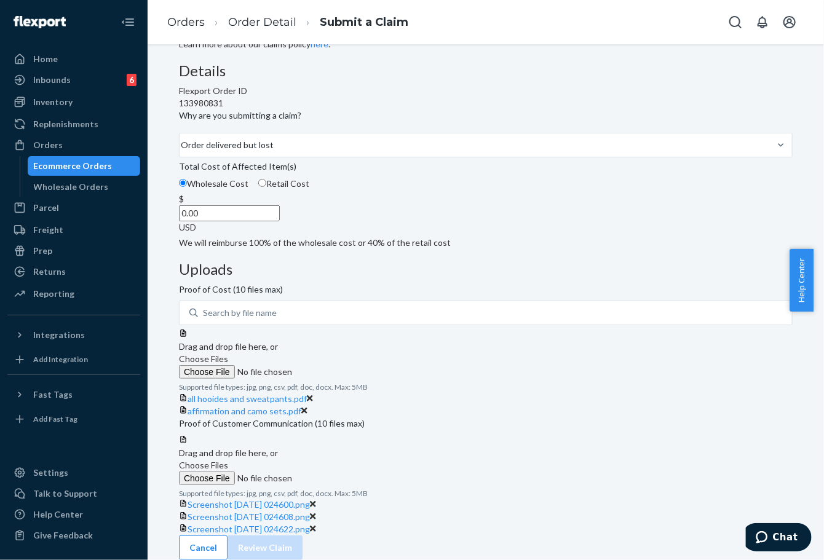
click at [280, 205] on input "0.00" at bounding box center [229, 213] width 101 height 16
type input "188.00"
click at [358, 249] on div "Details Flexport Order ID 133980831 Why are you submitting a claim? Order deliv…" at bounding box center [486, 156] width 614 height 186
click at [303, 536] on button "Review Claim" at bounding box center [265, 548] width 75 height 25
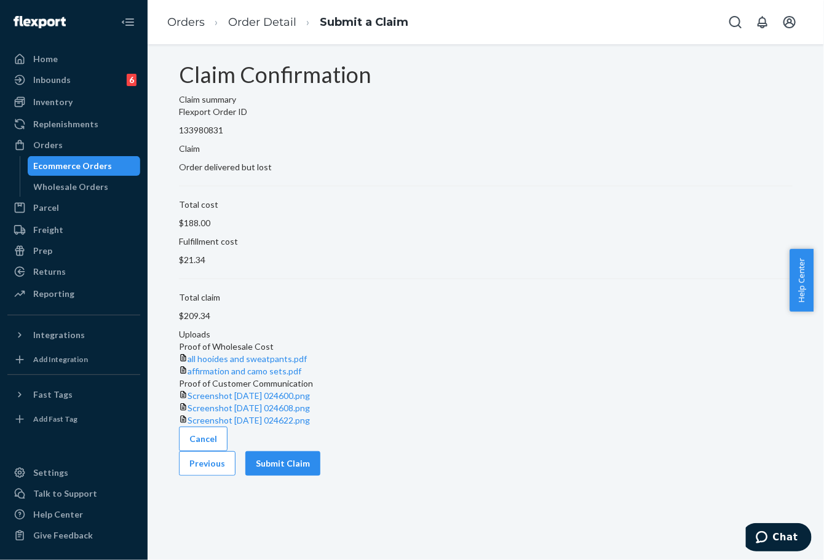
scroll to position [44, 0]
click at [320, 476] on button "Submit Claim" at bounding box center [282, 463] width 75 height 25
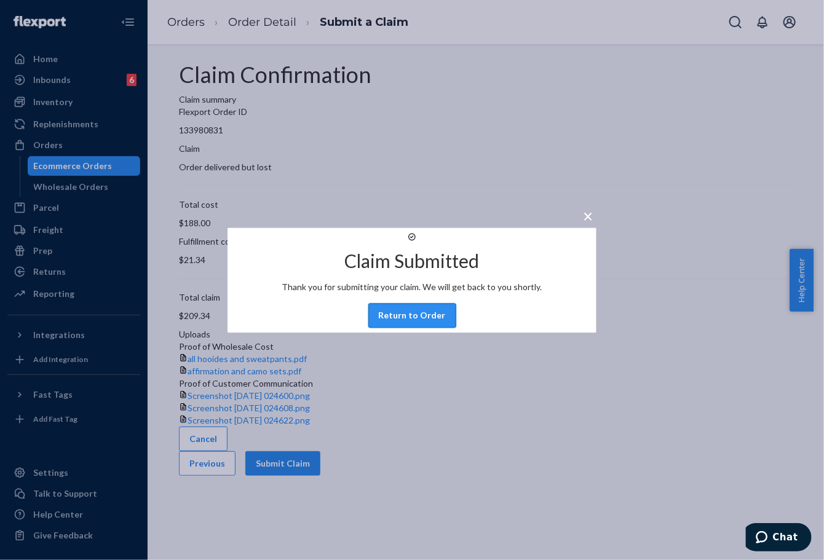
click at [430, 328] on button "Return to Order" at bounding box center [412, 315] width 88 height 25
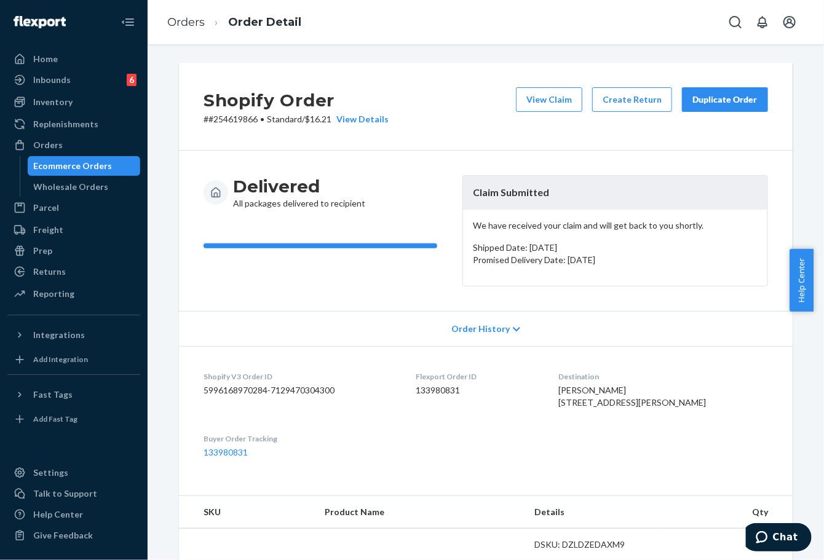
click at [734, 100] on div "Duplicate Order" at bounding box center [724, 99] width 65 height 12
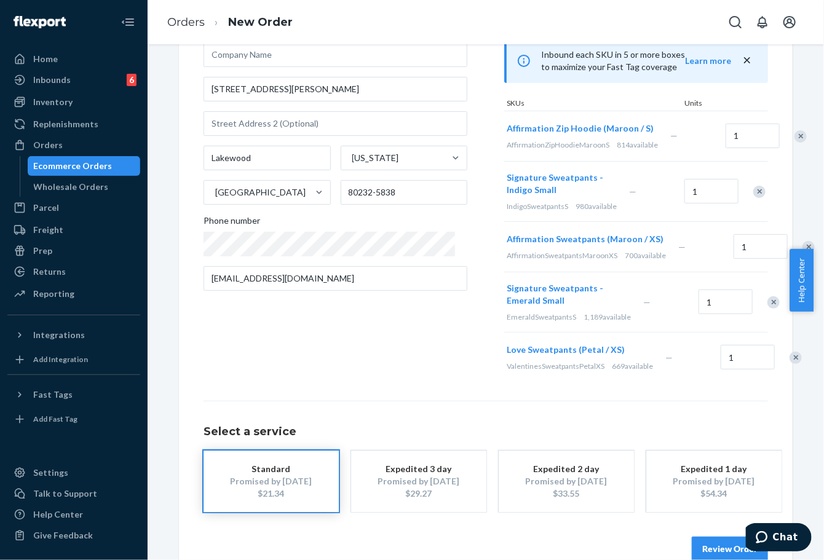
scroll to position [202, 0]
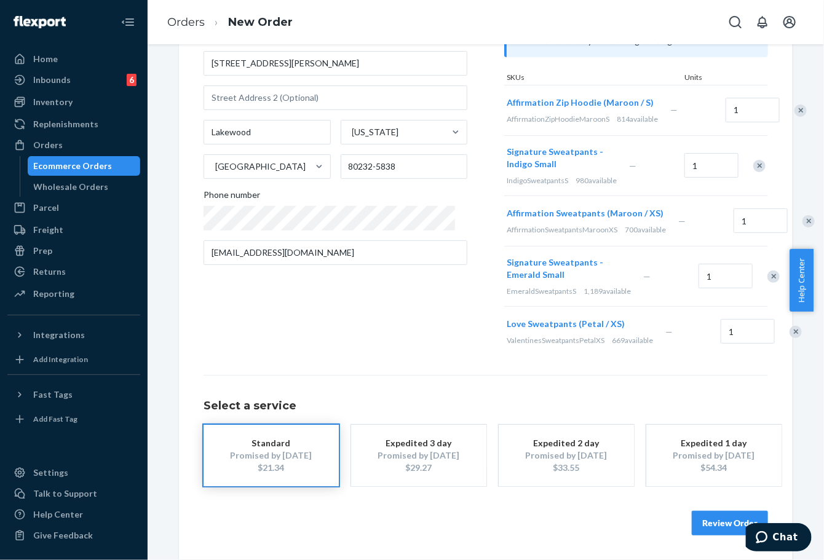
click at [718, 519] on button "Review Order" at bounding box center [730, 523] width 76 height 25
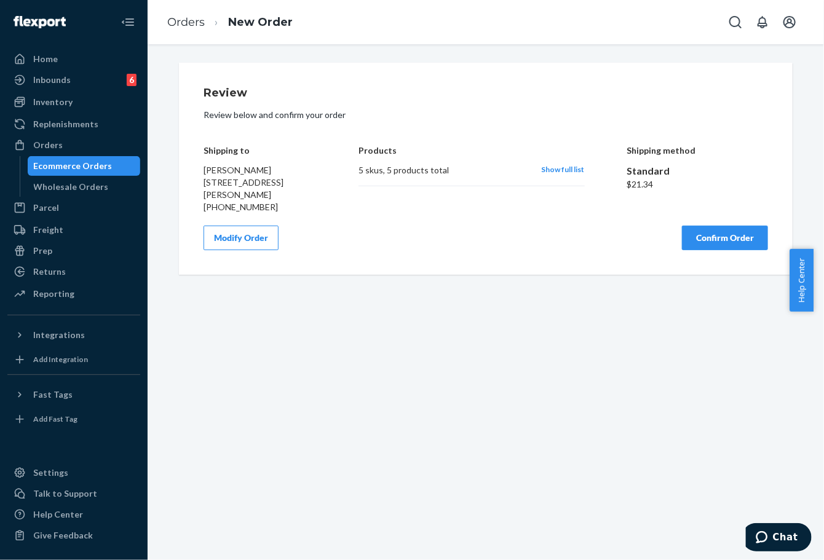
scroll to position [0, 0]
click at [712, 242] on button "Confirm Order" at bounding box center [725, 238] width 86 height 25
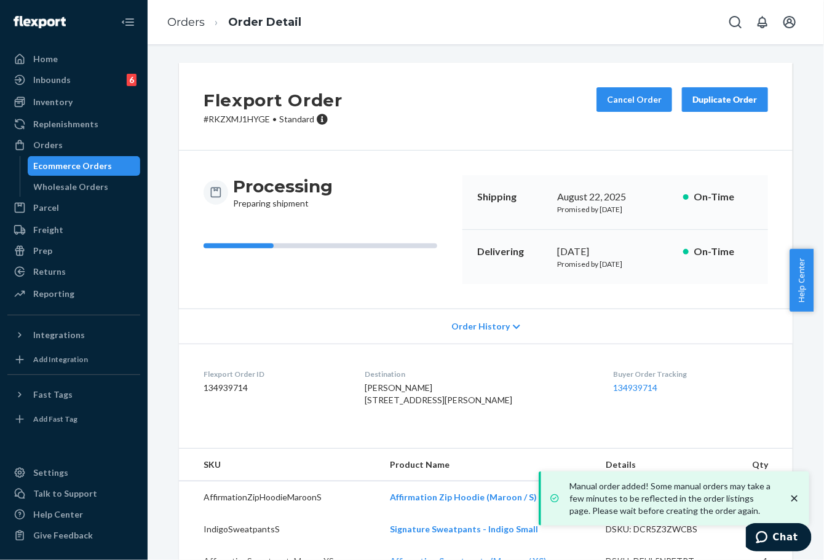
click at [557, 251] on div "[DATE]" at bounding box center [615, 252] width 116 height 14
drag, startPoint x: 550, startPoint y: 250, endPoint x: 609, endPoint y: 245, distance: 59.3
click at [609, 245] on div "Delivering [DATE] Promised by [DATE] On-Time" at bounding box center [615, 257] width 306 height 54
copy div "[DATE],"
click at [631, 386] on link "134939714" at bounding box center [635, 387] width 44 height 10
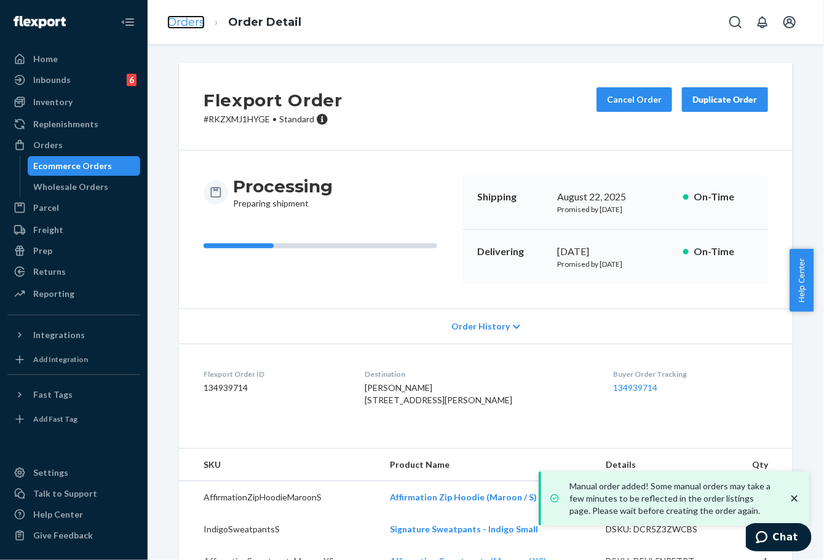
click at [196, 18] on link "Orders" at bounding box center [186, 22] width 38 height 14
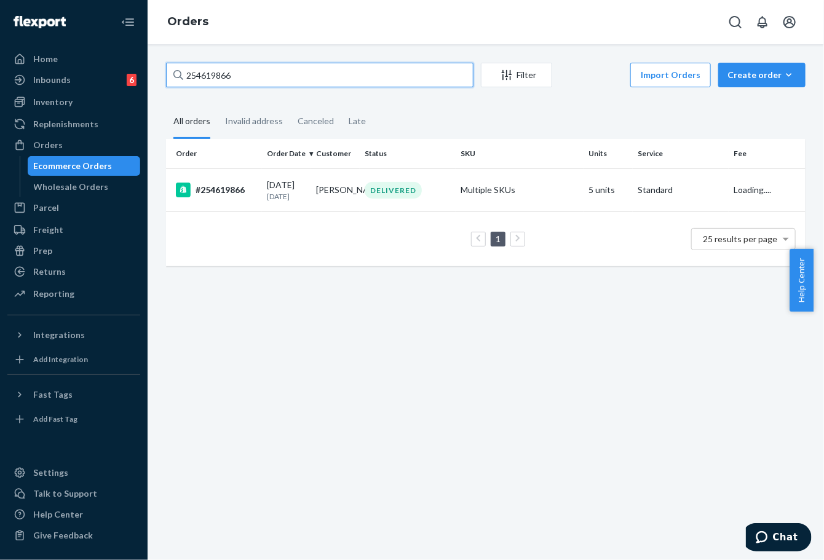
click at [218, 80] on input "254619866" at bounding box center [319, 75] width 307 height 25
paste input "547919"
type input "254547919"
click at [283, 188] on div "[DATE] [DATE]" at bounding box center [286, 190] width 39 height 23
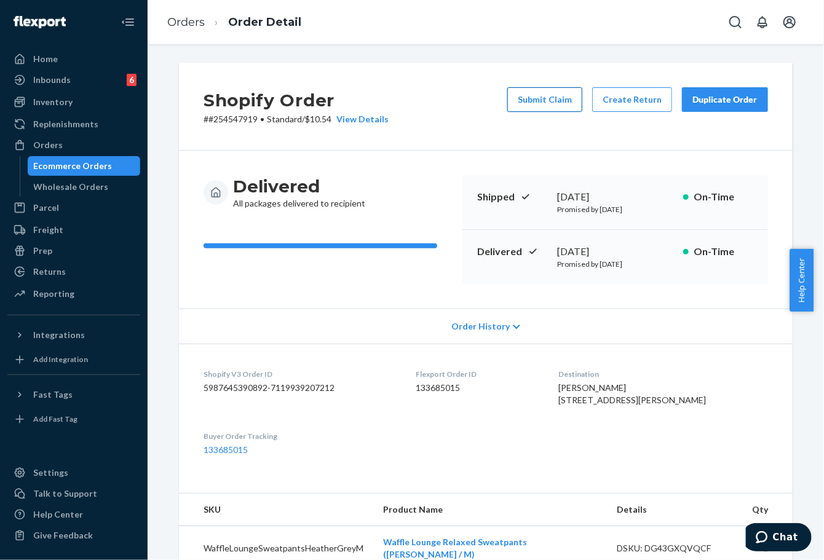
click at [560, 93] on button "Submit Claim" at bounding box center [544, 99] width 75 height 25
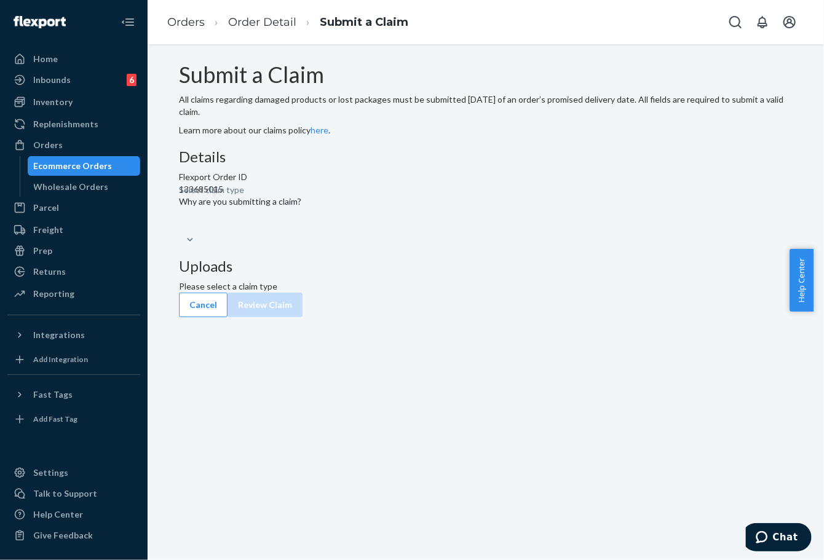
click at [179, 148] on div "Submit a Claim All claims regarding damaged products or lost packages must be s…" at bounding box center [486, 178] width 614 height 230
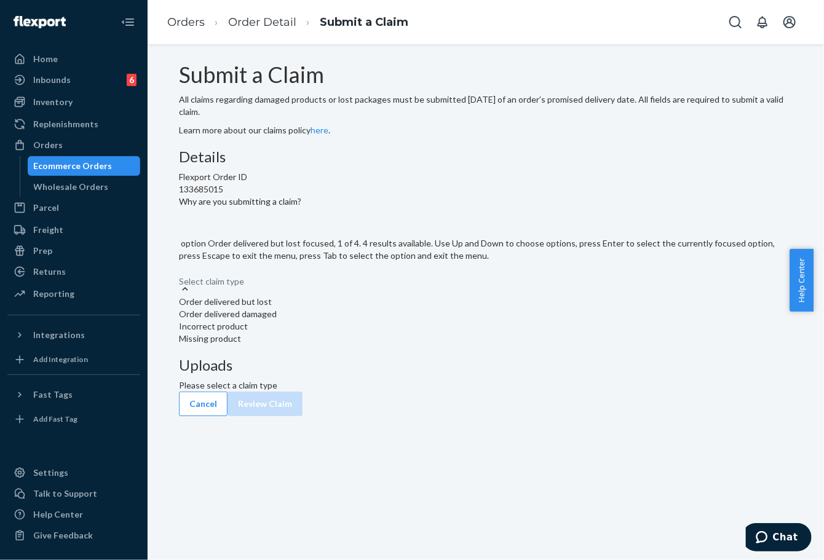
click at [344, 283] on div "Select claim type" at bounding box center [486, 275] width 614 height 15
click at [180, 282] on input "Why are you submitting a claim? option Order delivered but lost focused, 1 of 4…" at bounding box center [179, 275] width 1 height 12
click at [369, 308] on div "Order delivered but lost" at bounding box center [486, 302] width 614 height 12
click at [180, 282] on input "Why are you submitting a claim? option Order delivered but lost focused, 0 of 4…" at bounding box center [179, 275] width 1 height 12
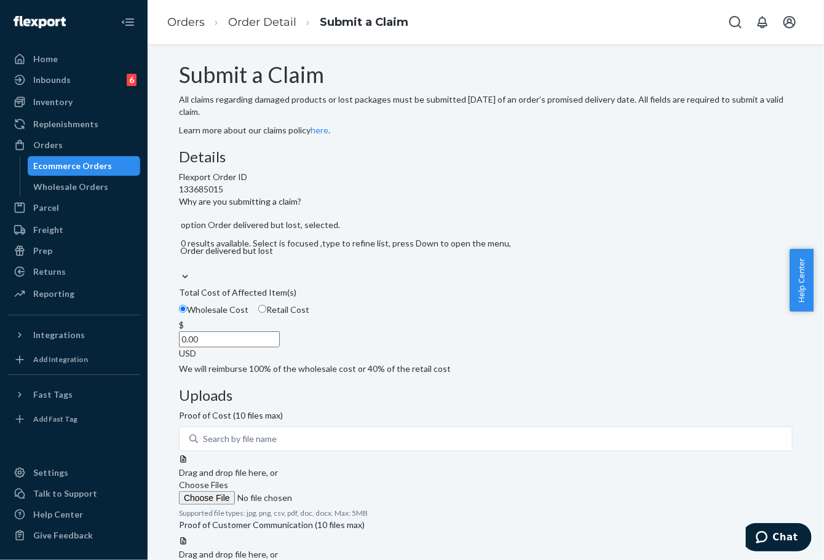
click at [228, 480] on span "Choose Files" at bounding box center [203, 485] width 49 height 10
click at [346, 491] on input "Choose Files" at bounding box center [262, 498] width 167 height 14
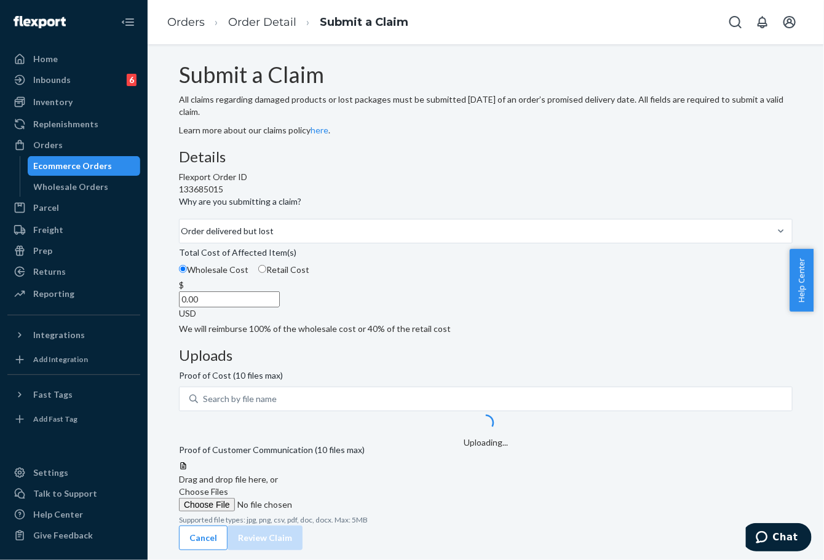
scroll to position [62, 0]
click at [228, 486] on span "Choose Files" at bounding box center [203, 491] width 49 height 10
click at [346, 498] on input "Choose Files" at bounding box center [262, 505] width 167 height 14
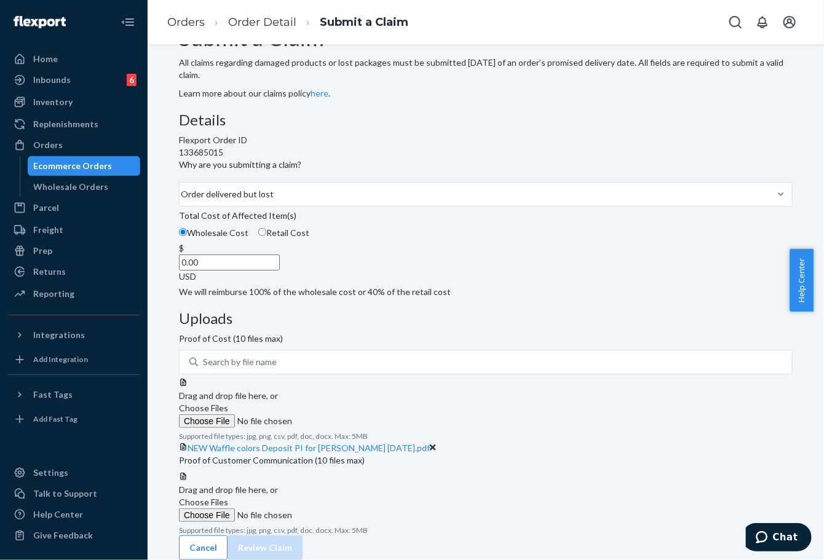
scroll to position [117, 0]
click at [184, 322] on div "Submit a Claim All claims regarding damaged products or lost packages must be s…" at bounding box center [486, 281] width 614 height 510
click at [228, 497] on span "Choose Files" at bounding box center [203, 502] width 49 height 10
click at [346, 509] on input "Choose Files" at bounding box center [262, 516] width 167 height 14
click at [228, 497] on span "Choose Files" at bounding box center [203, 502] width 49 height 10
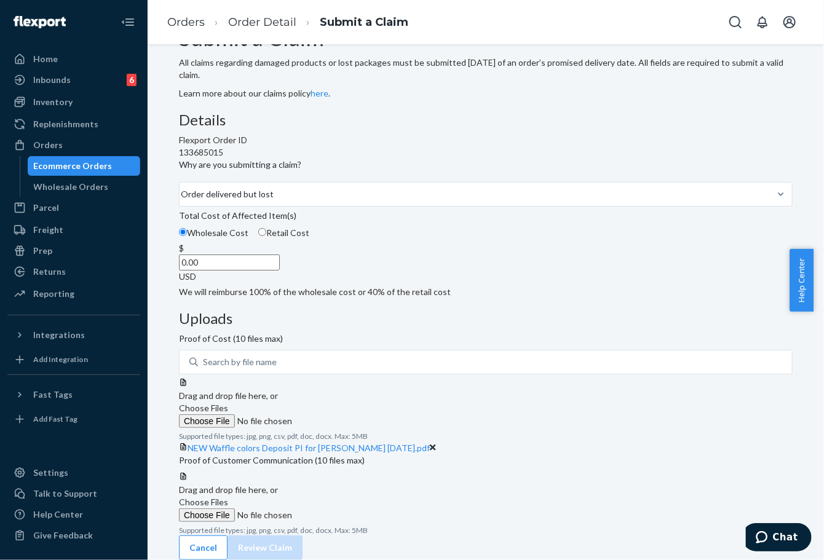
click at [346, 509] on input "Choose Files" at bounding box center [262, 516] width 167 height 14
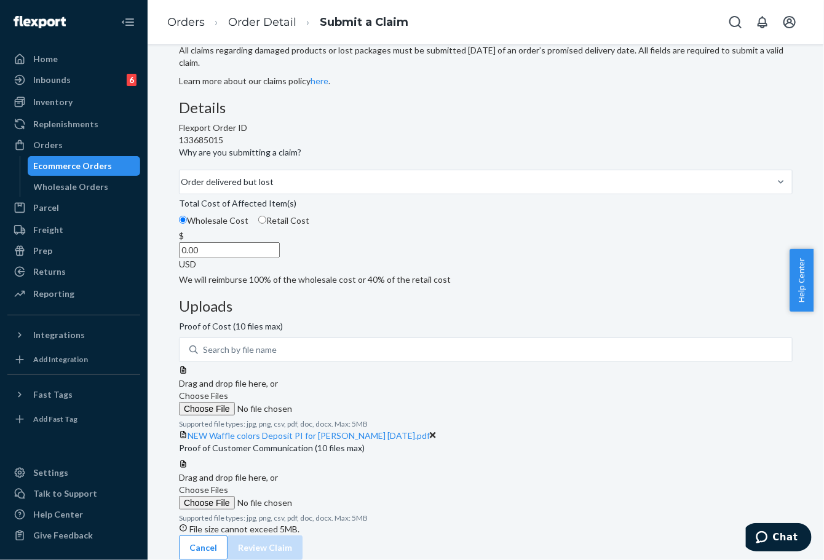
scroll to position [133, 0]
click at [430, 430] on span "NEW Waffle colors Deposit PI for [PERSON_NAME] [DATE].pdf" at bounding box center [309, 435] width 242 height 10
click at [280, 255] on input "0.00" at bounding box center [229, 250] width 101 height 16
type input "68.00"
click at [377, 286] on div "Details Flexport Order ID 133685015 Why are you submitting a claim? Order deliv…" at bounding box center [486, 193] width 614 height 186
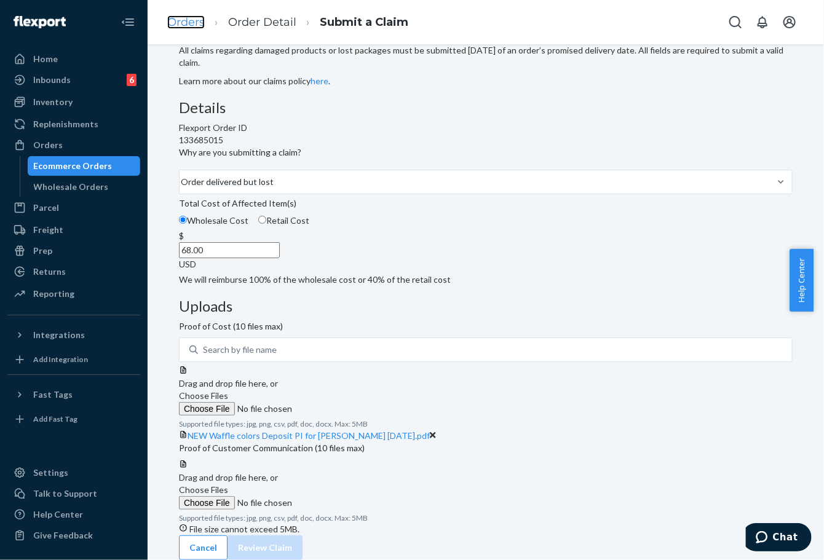
click at [186, 28] on link "Orders" at bounding box center [186, 22] width 38 height 14
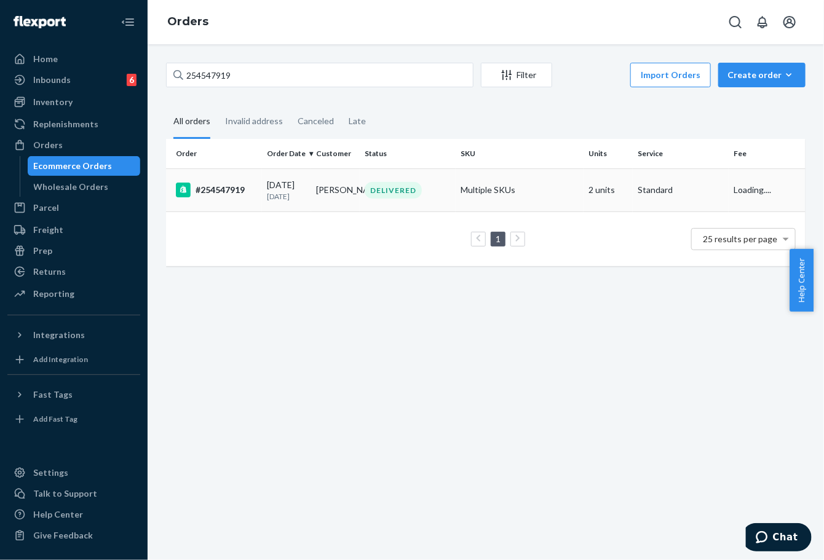
click at [315, 201] on td "[PERSON_NAME]" at bounding box center [335, 189] width 49 height 43
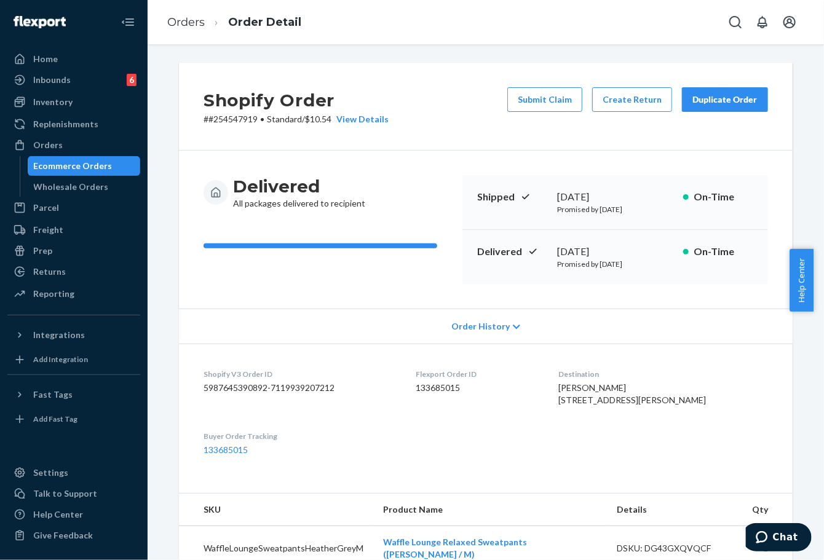
click at [729, 98] on div "Duplicate Order" at bounding box center [724, 99] width 65 height 12
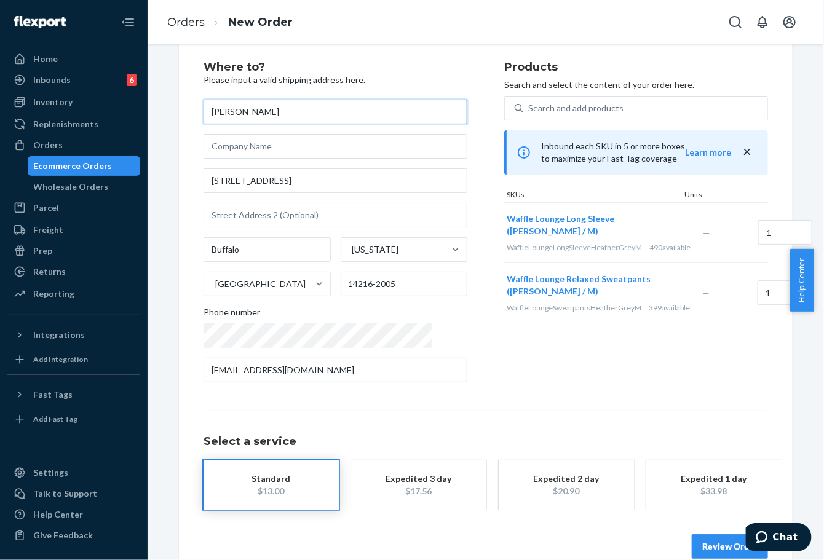
scroll to position [49, 0]
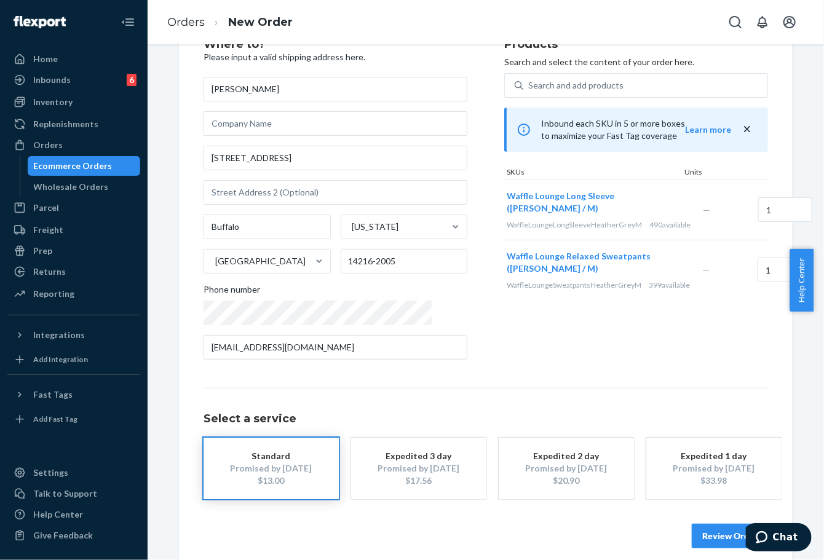
click at [715, 537] on button "Review Order" at bounding box center [730, 536] width 76 height 25
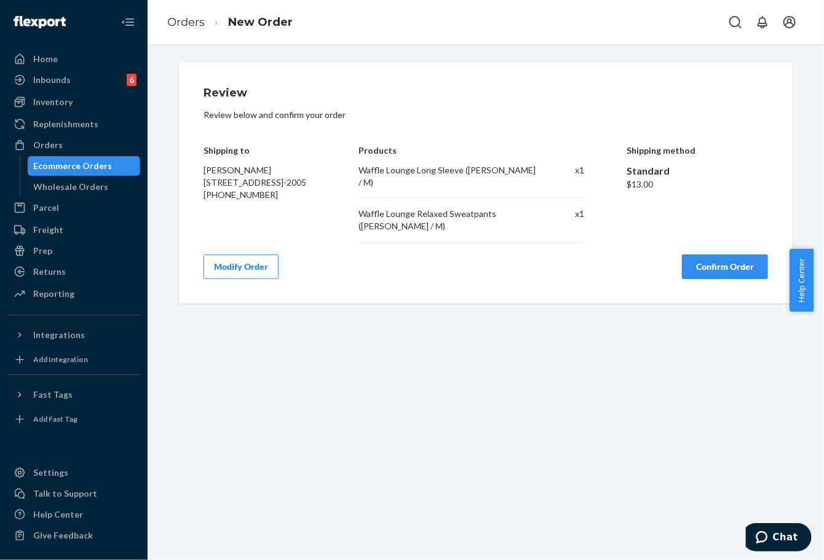
click at [702, 255] on button "Confirm Order" at bounding box center [725, 267] width 86 height 25
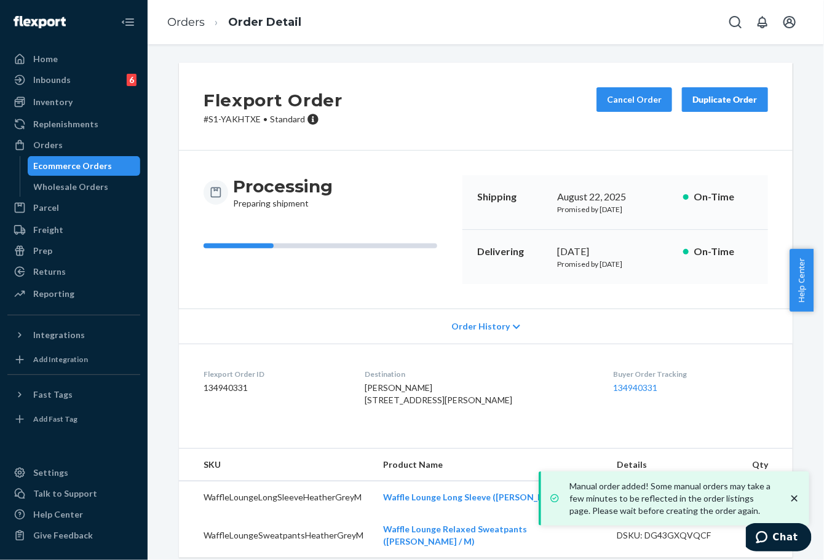
drag, startPoint x: 548, startPoint y: 250, endPoint x: 605, endPoint y: 249, distance: 56.6
click at [605, 249] on div "Delivering [DATE] Promised by [DATE] On-Time" at bounding box center [615, 257] width 306 height 54
copy div "[DATE]"
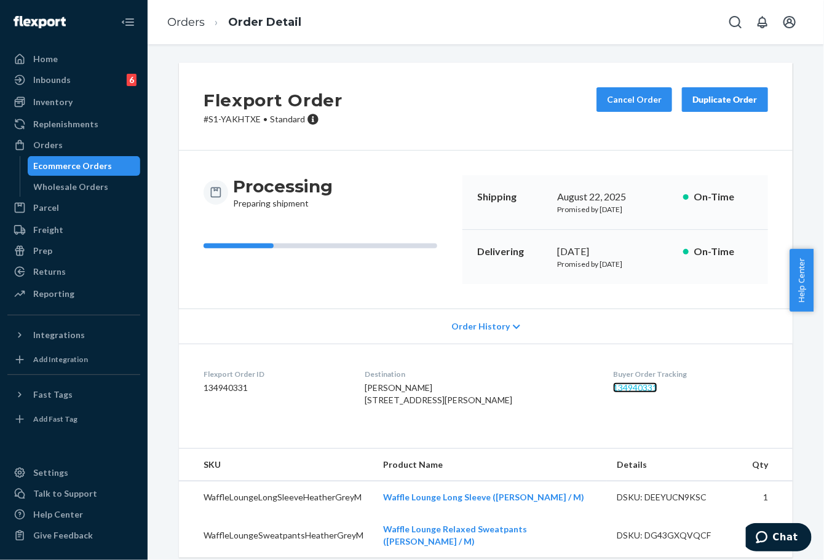
click at [613, 384] on link "134940331" at bounding box center [635, 387] width 44 height 10
click at [191, 25] on link "Orders" at bounding box center [186, 22] width 38 height 14
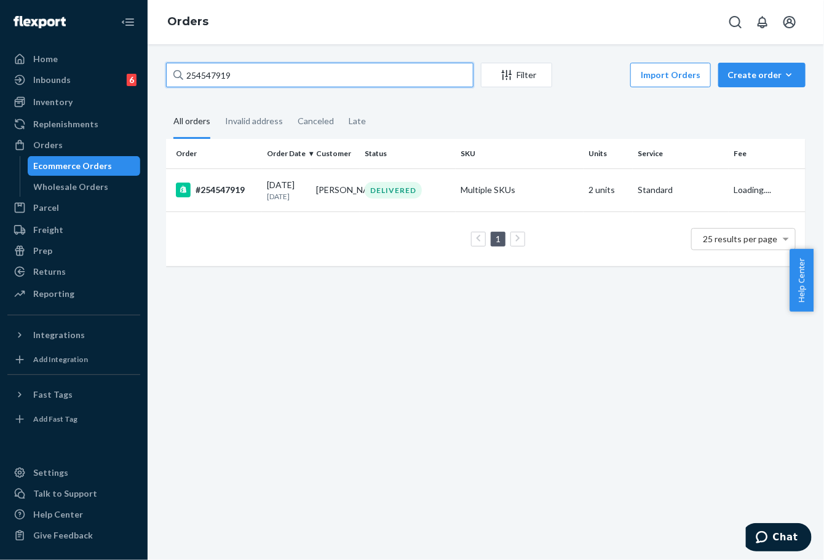
click at [225, 77] on input "254547919" at bounding box center [319, 75] width 307 height 25
click at [224, 77] on input "254547919" at bounding box center [319, 75] width 307 height 25
paste input "206666"
type input "254206666"
click at [322, 197] on td "[PERSON_NAME]" at bounding box center [335, 189] width 49 height 43
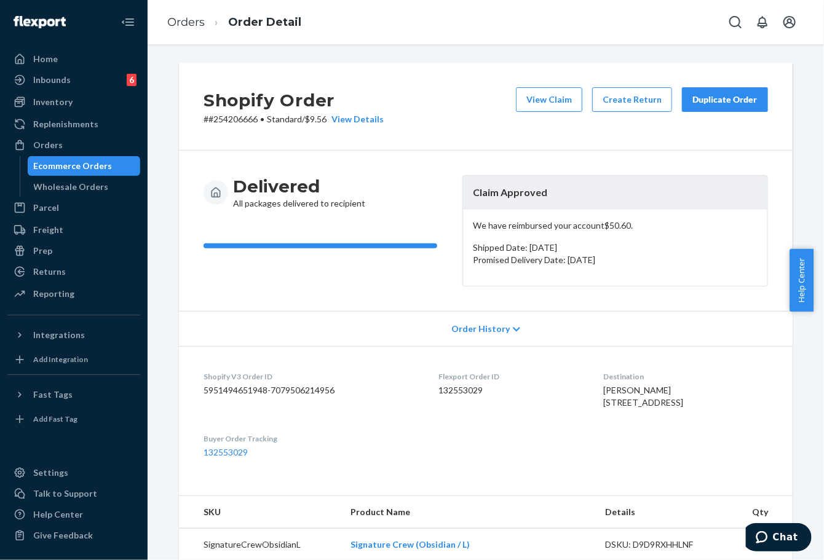
click at [723, 104] on div "Duplicate Order" at bounding box center [724, 99] width 65 height 12
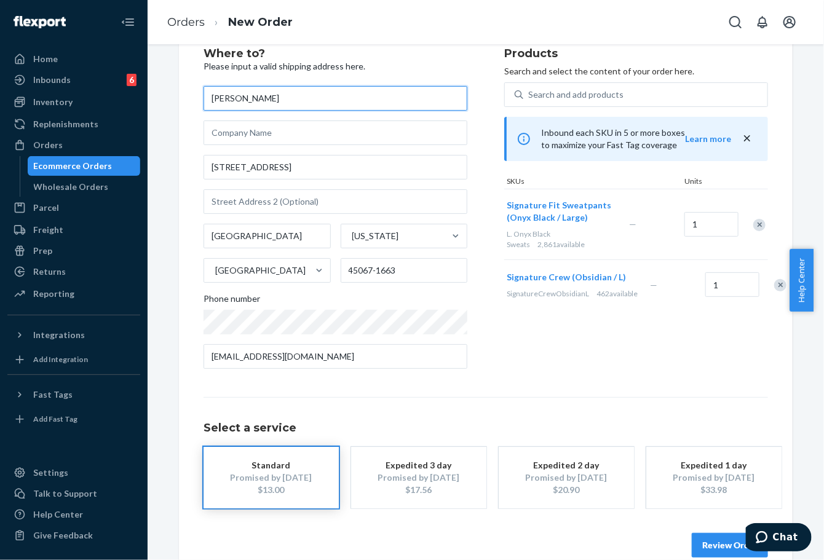
scroll to position [61, 0]
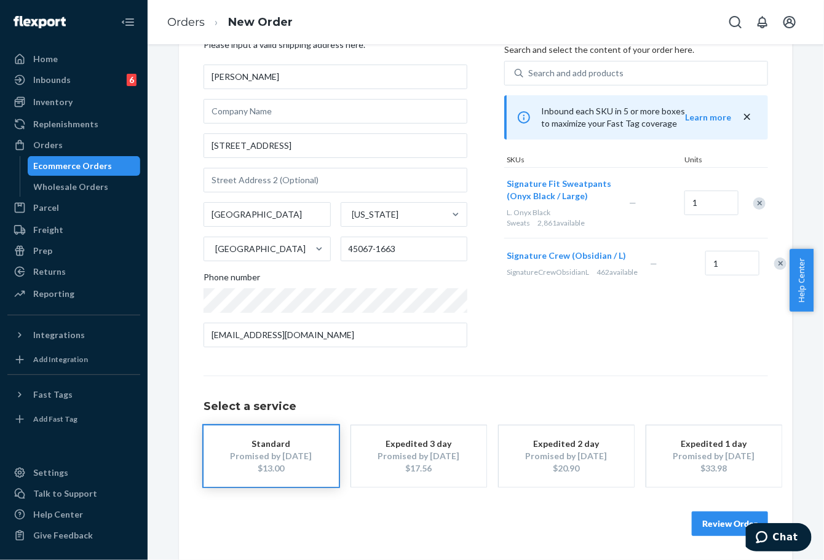
click at [718, 517] on button "Review Order" at bounding box center [730, 524] width 76 height 25
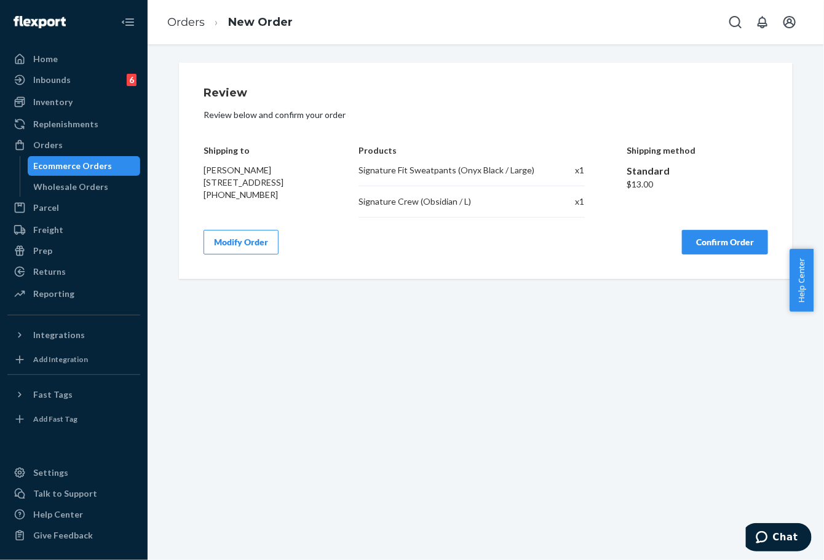
click at [729, 234] on button "Confirm Order" at bounding box center [725, 242] width 86 height 25
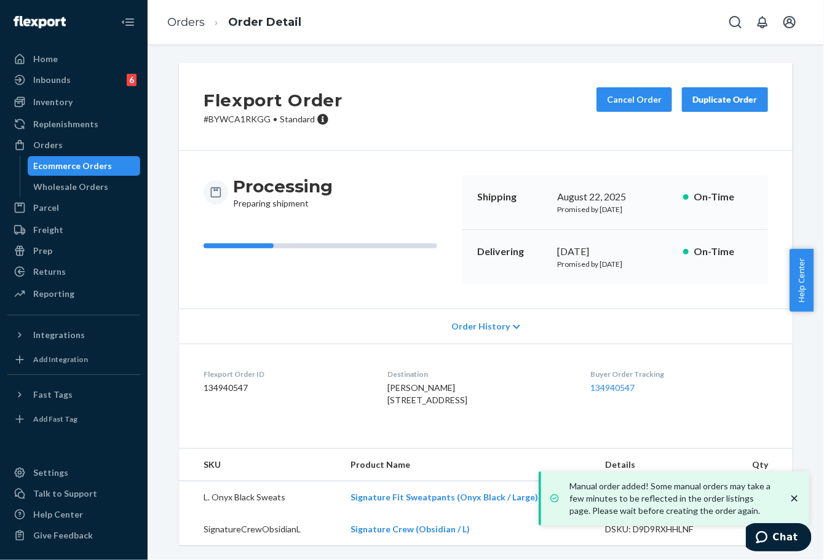
drag, startPoint x: 554, startPoint y: 250, endPoint x: 606, endPoint y: 248, distance: 52.3
click at [606, 248] on div "[DATE]" at bounding box center [615, 252] width 116 height 14
click at [633, 386] on link "134940547" at bounding box center [613, 387] width 44 height 10
click at [162, 14] on ol "Orders Order Detail" at bounding box center [234, 22] width 154 height 36
click at [181, 15] on link "Orders" at bounding box center [186, 22] width 38 height 14
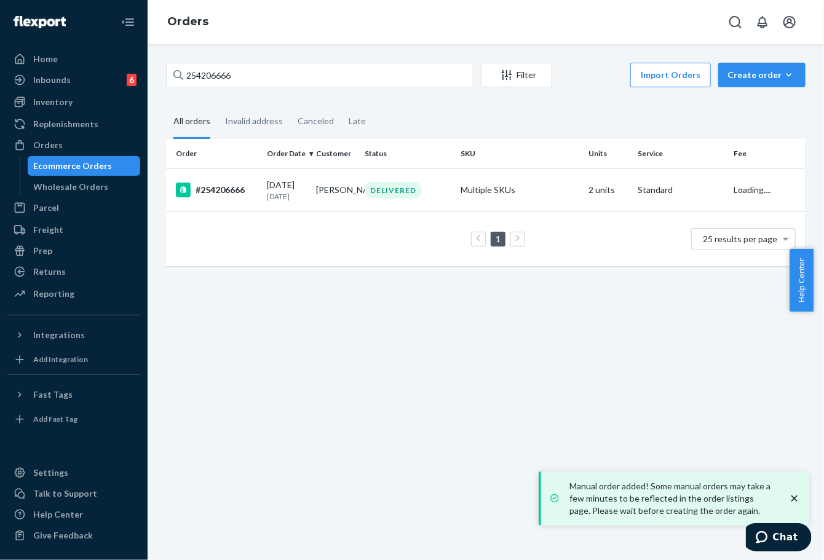
click at [207, 54] on div "254206666 Filter Import Orders Create order Ecommerce order Removal order All o…" at bounding box center [486, 302] width 676 height 516
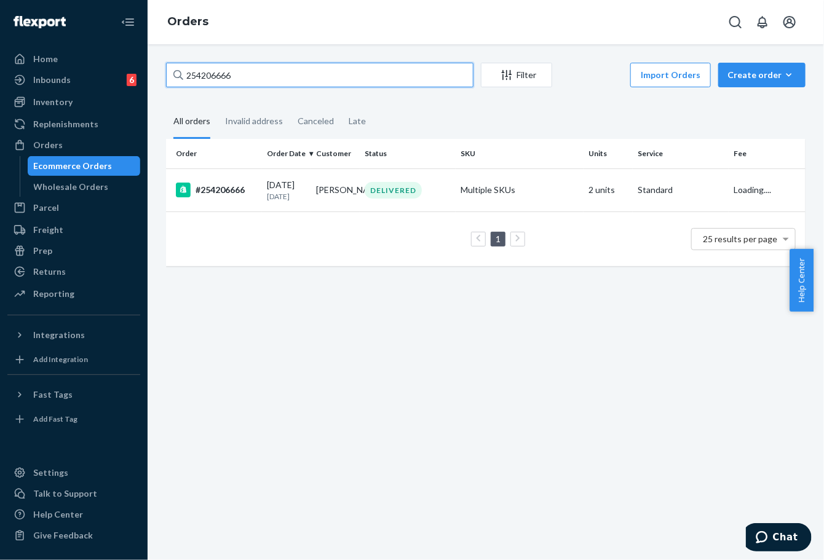
click at [208, 78] on input "254206666" at bounding box center [319, 75] width 307 height 25
paste input "589274"
type input "254589274"
drag, startPoint x: 280, startPoint y: 201, endPoint x: 222, endPoint y: 52, distance: 159.9
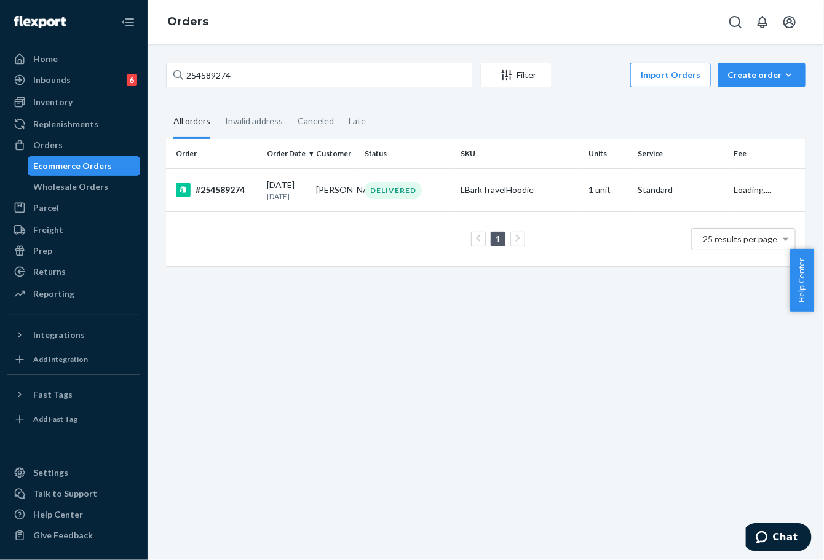
click at [280, 202] on td "[DATE] [DATE]" at bounding box center [286, 189] width 49 height 43
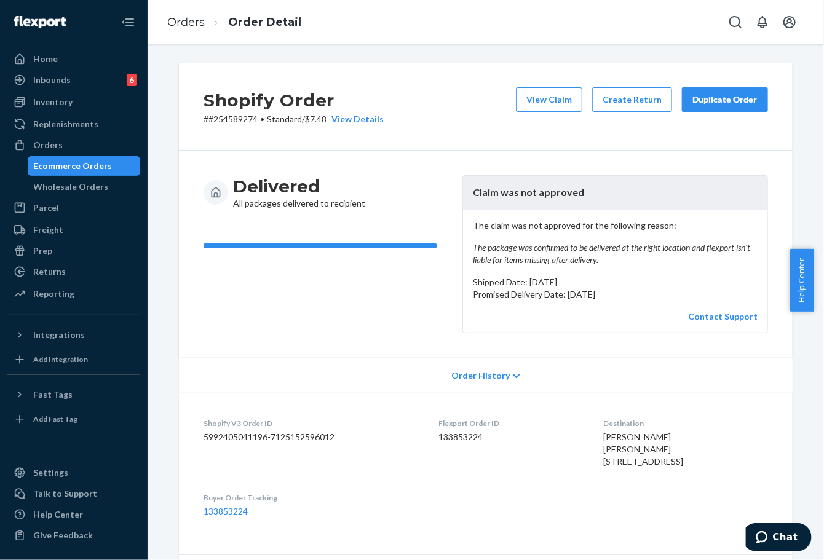
click at [734, 105] on div "Duplicate Order" at bounding box center [724, 99] width 65 height 12
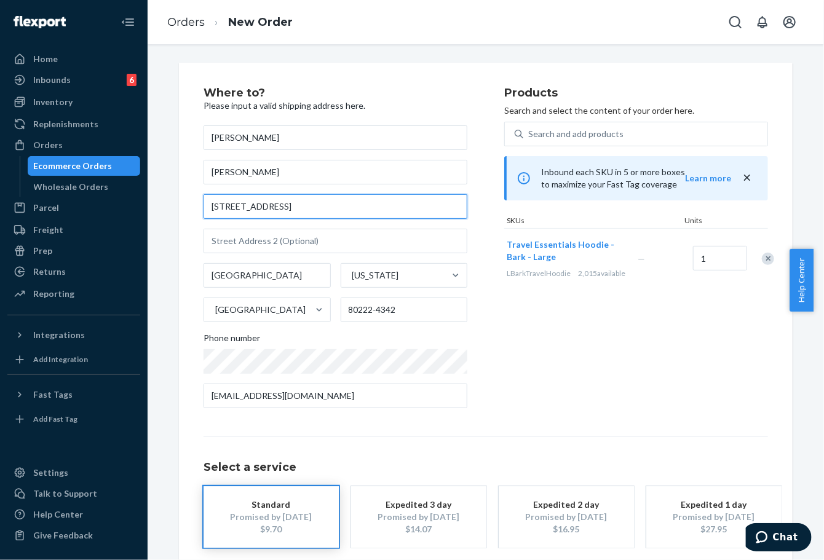
drag, startPoint x: 317, startPoint y: 207, endPoint x: 190, endPoint y: 207, distance: 127.3
click at [190, 207] on div "Where to? Please input a valid shipping address here. [PERSON_NAME] [PERSON_NAM…" at bounding box center [486, 342] width 614 height 559
paste input "[STREET_ADDRESS][PERSON_NAME][US_STATE]."
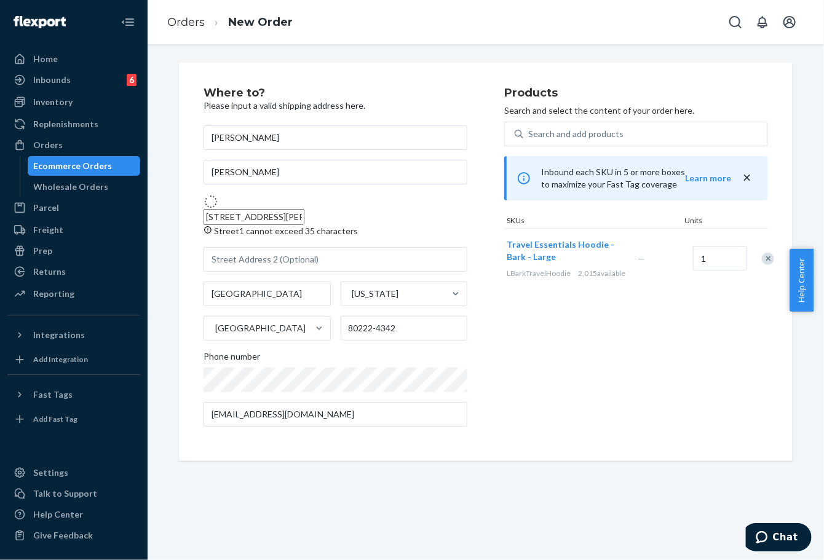
type input "[STREET_ADDRESS][PERSON_NAME]"
type input "[US_STATE][GEOGRAPHIC_DATA]"
type input "80452"
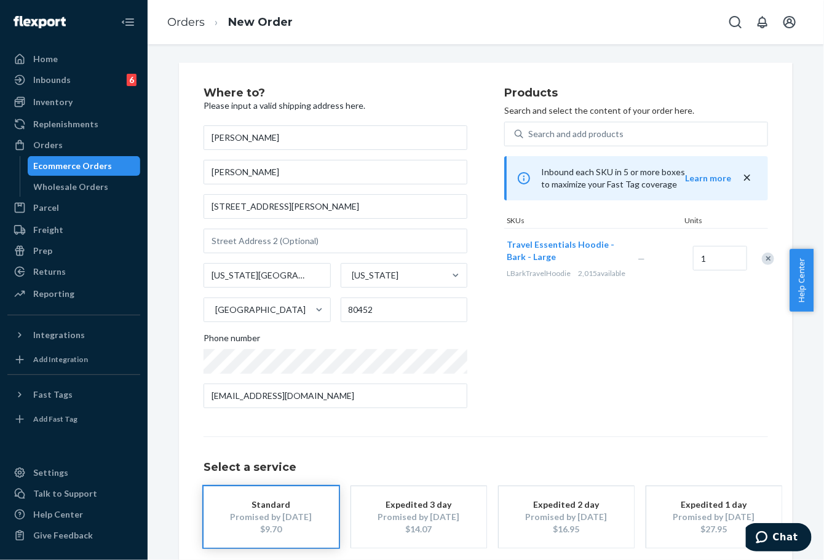
drag, startPoint x: 668, startPoint y: 412, endPoint x: 652, endPoint y: 417, distance: 16.1
click at [668, 412] on div "Products Search and select the content of your order here. Search and add produ…" at bounding box center [636, 252] width 264 height 331
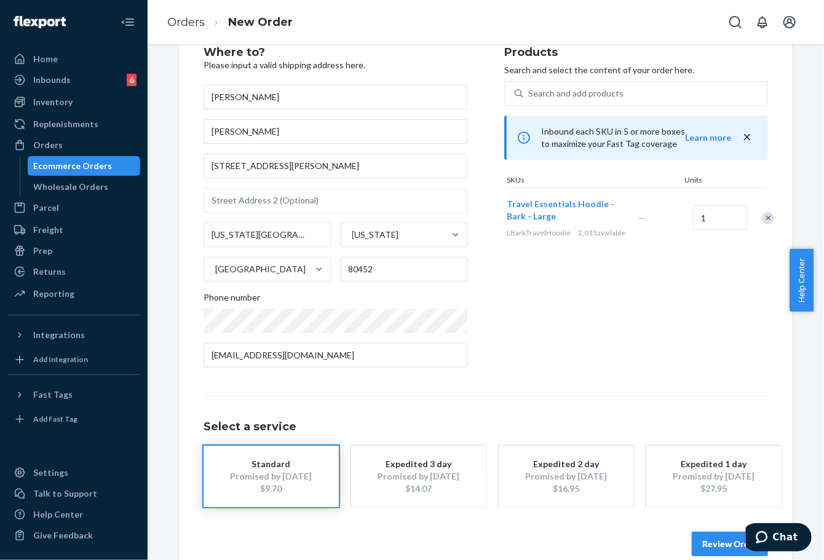
scroll to position [61, 0]
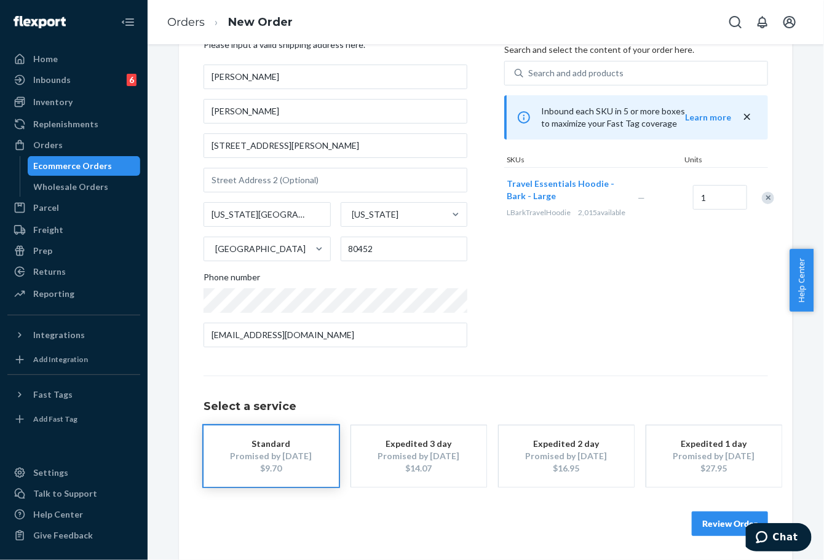
click at [707, 517] on button "Review Order" at bounding box center [730, 524] width 76 height 25
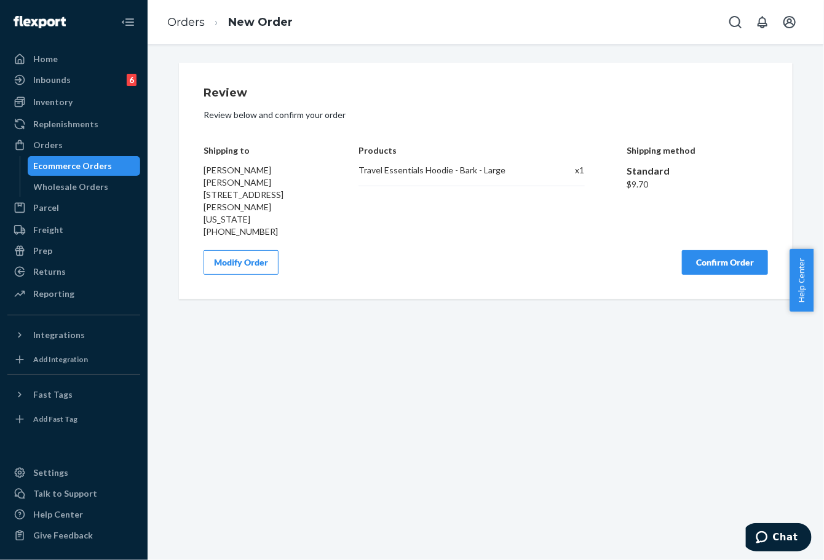
click at [733, 250] on button "Confirm Order" at bounding box center [725, 262] width 86 height 25
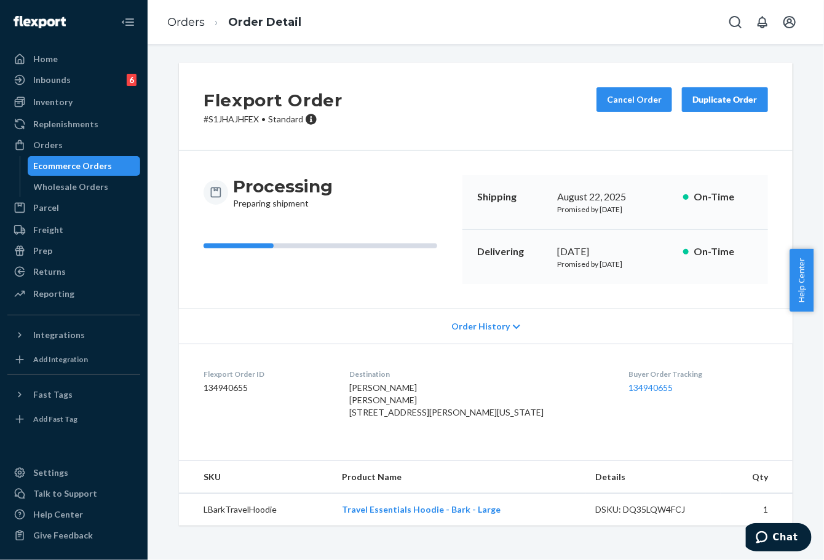
drag, startPoint x: 553, startPoint y: 251, endPoint x: 607, endPoint y: 242, distance: 54.3
click at [607, 242] on div "Delivering [DATE] Promised by [DATE] On-Time" at bounding box center [615, 257] width 306 height 54
copy div "[DATE]"
click at [631, 389] on link "134940655" at bounding box center [651, 387] width 44 height 10
click at [170, 25] on link "Orders" at bounding box center [186, 22] width 38 height 14
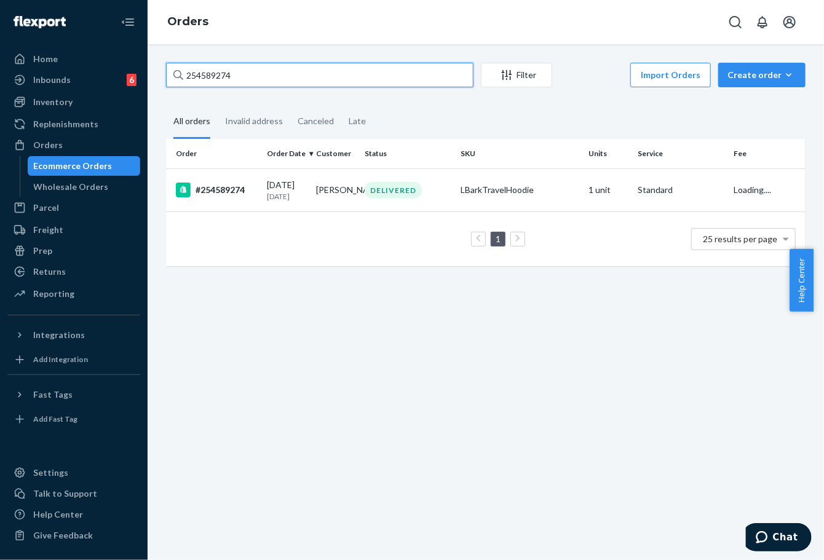
click at [229, 77] on input "254589274" at bounding box center [319, 75] width 307 height 25
paste input "254039754"
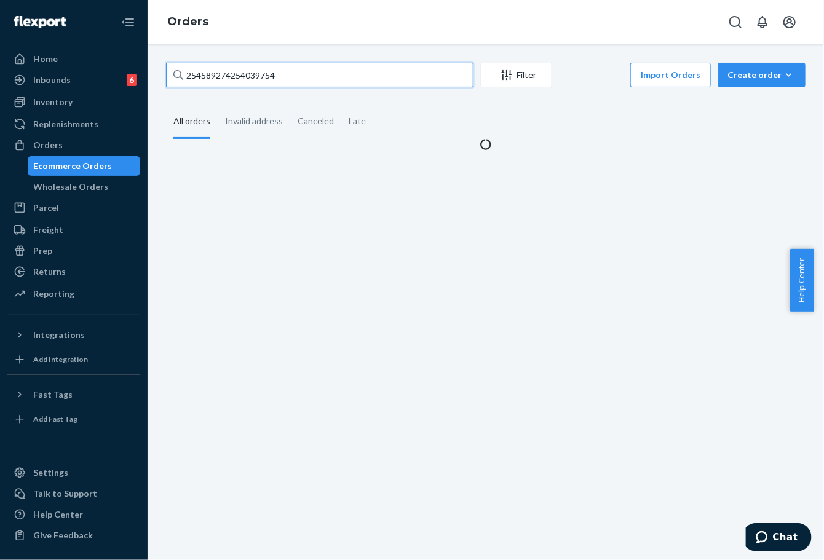
click at [237, 79] on input "254589274254039754" at bounding box center [319, 75] width 307 height 25
paste input "text"
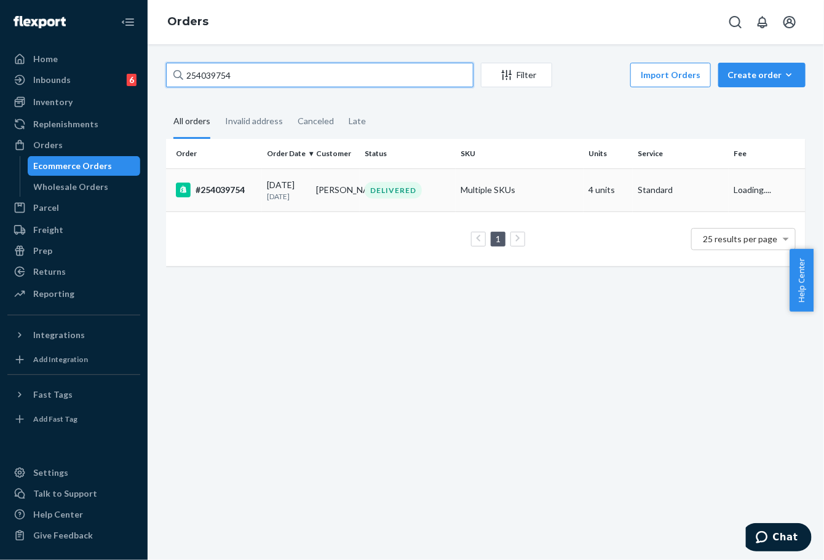
type input "254039754"
click at [262, 184] on td "[DATE] [DATE]" at bounding box center [286, 189] width 49 height 43
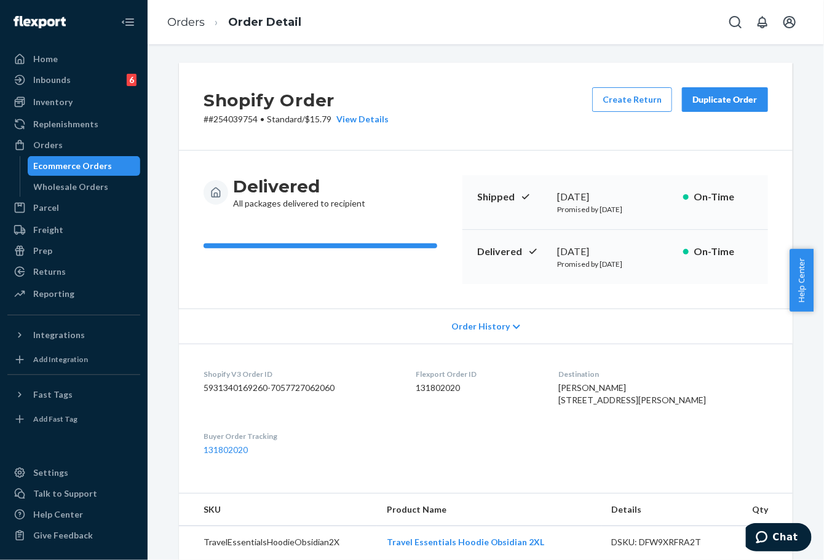
click at [692, 102] on div "Duplicate Order" at bounding box center [724, 99] width 65 height 12
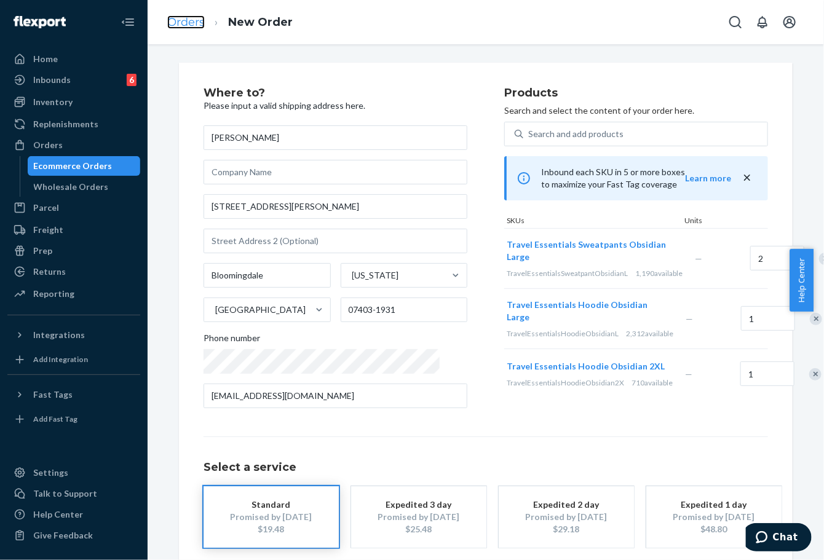
click at [177, 20] on link "Orders" at bounding box center [186, 22] width 38 height 14
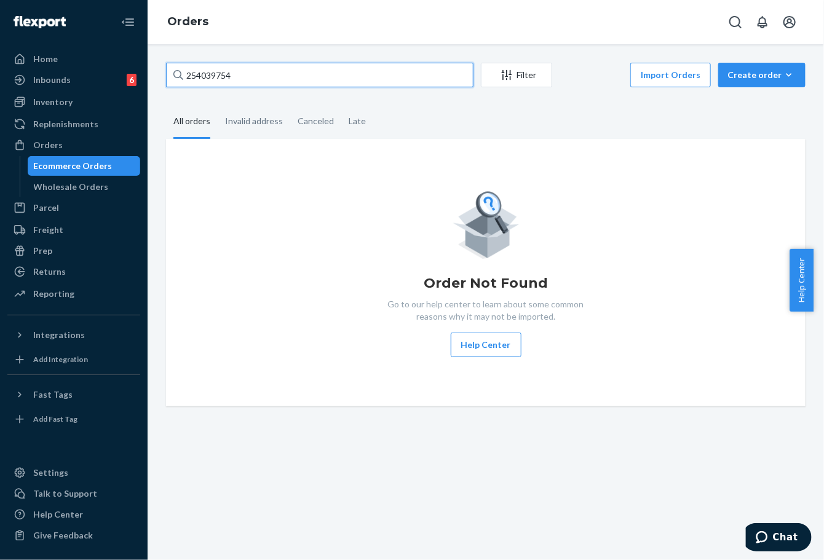
click at [216, 72] on input "254039754" at bounding box center [319, 75] width 307 height 25
click at [216, 71] on input "254039754" at bounding box center [319, 75] width 307 height 25
paste input "#254437882."
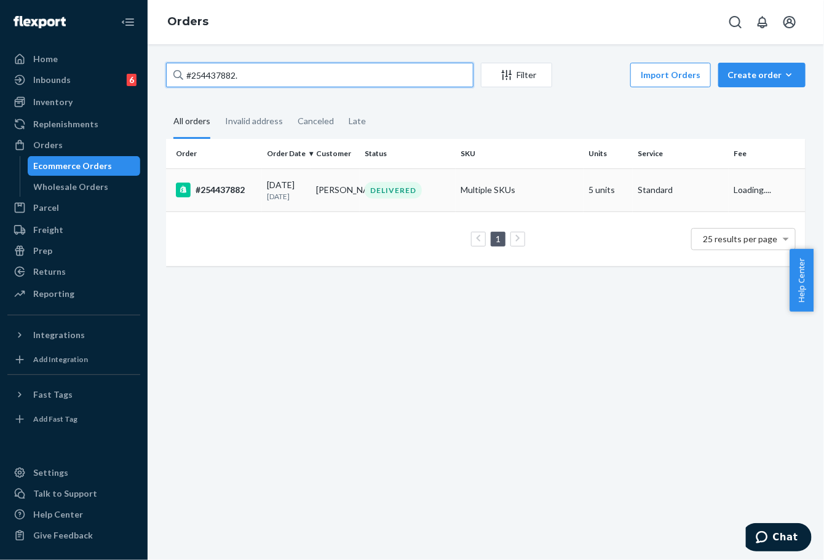
type input "#254437882."
click at [271, 196] on p "[DATE]" at bounding box center [286, 196] width 39 height 10
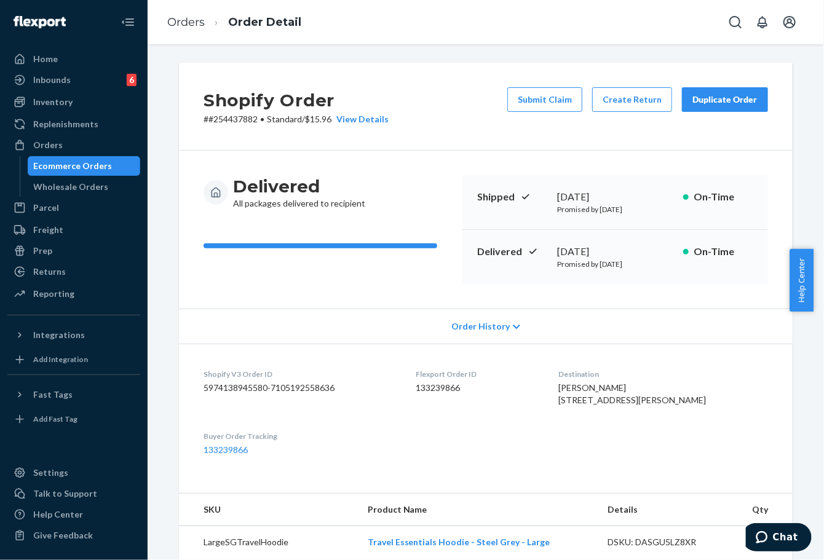
click at [552, 106] on button "Submit Claim" at bounding box center [544, 99] width 75 height 25
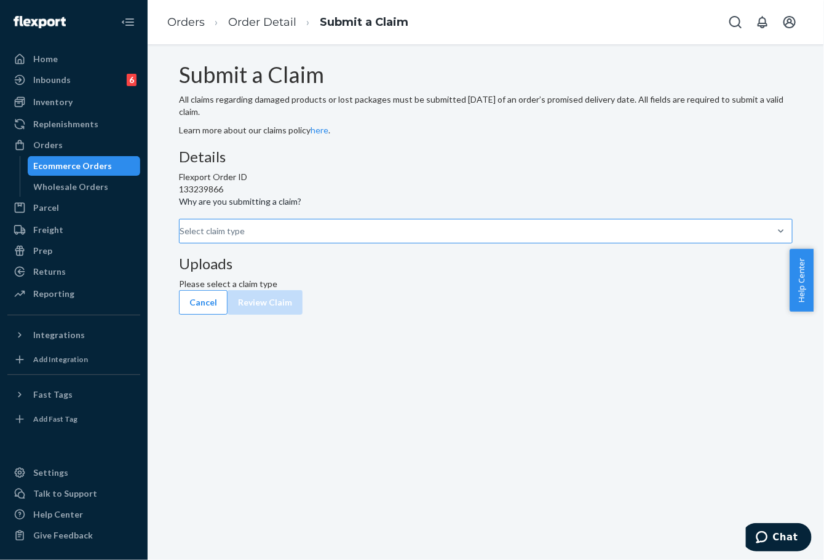
click at [181, 239] on div "Select claim type" at bounding box center [180, 231] width 1 height 15
click at [181, 237] on input "Why are you submitting a claim? Select claim type" at bounding box center [180, 231] width 1 height 12
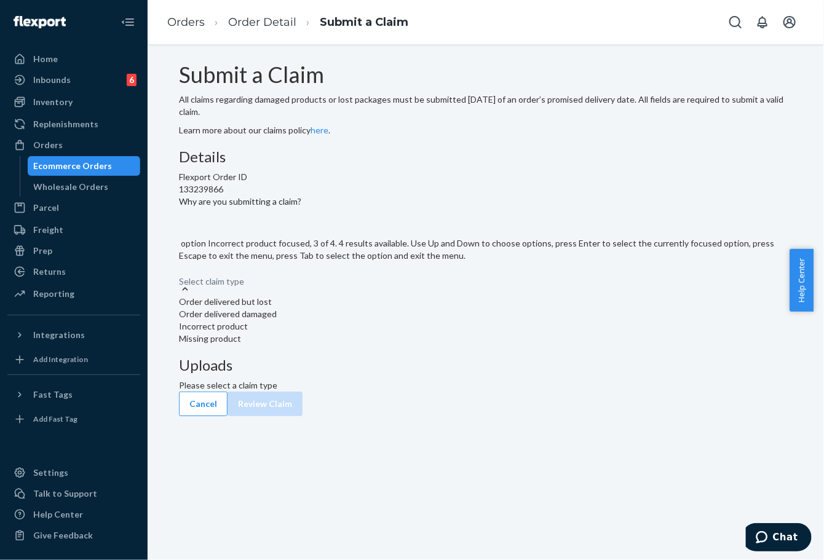
click at [369, 333] on div "Incorrect product" at bounding box center [486, 326] width 614 height 12
click at [180, 282] on input "Why are you submitting a claim? option Incorrect product focused, 3 of 4. 4 res…" at bounding box center [179, 275] width 1 height 12
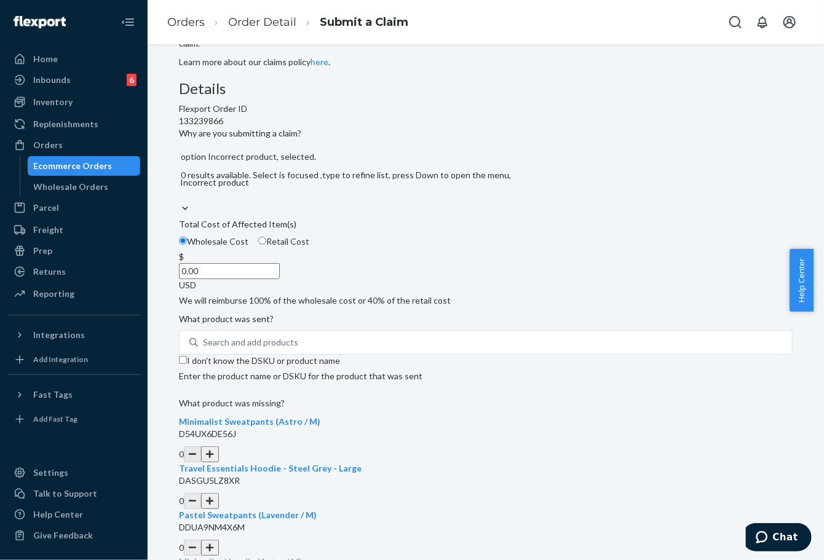
scroll to position [273, 0]
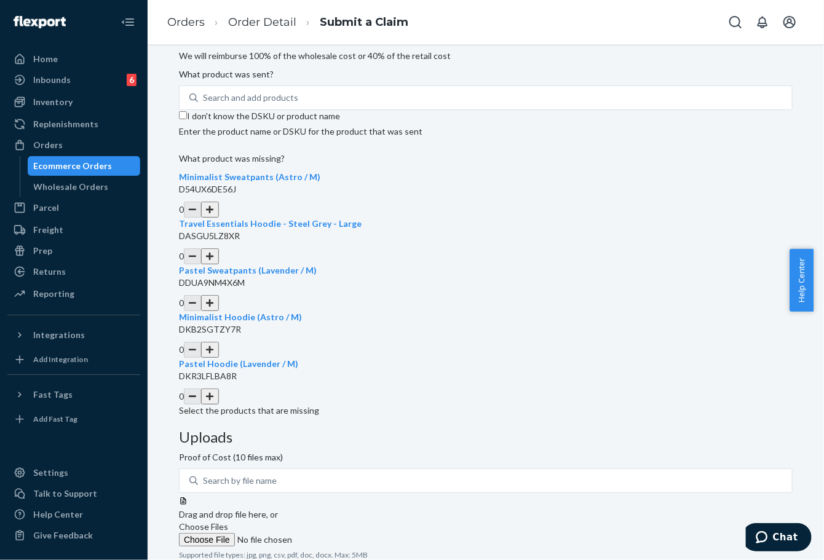
click at [218, 264] on button "button" at bounding box center [209, 256] width 17 height 16
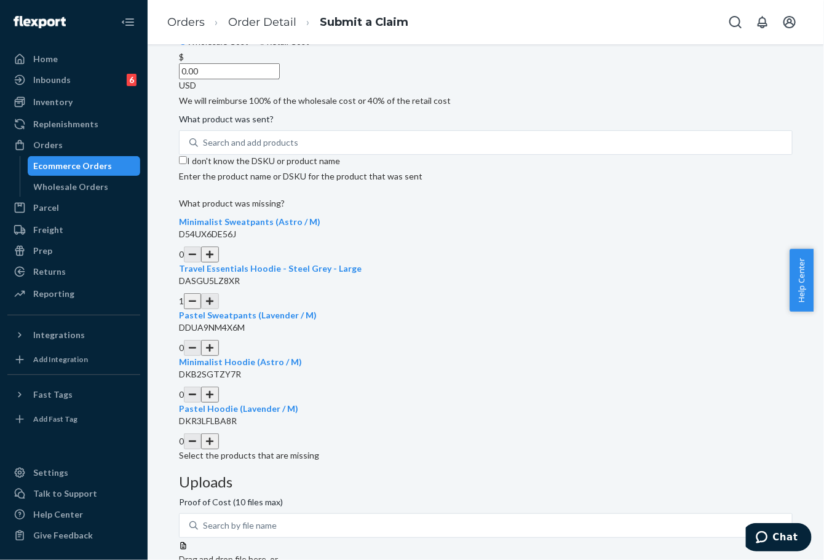
scroll to position [205, 0]
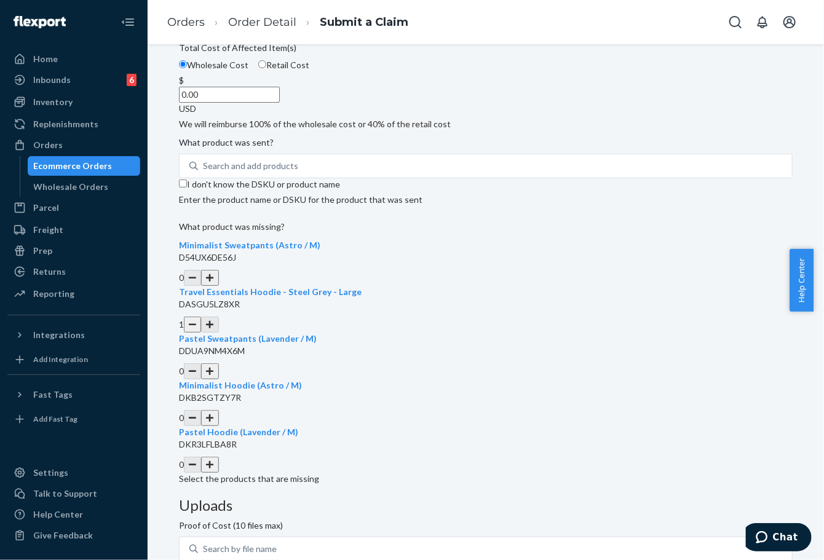
click at [280, 103] on input "0.00" at bounding box center [229, 95] width 101 height 16
type input "50.00"
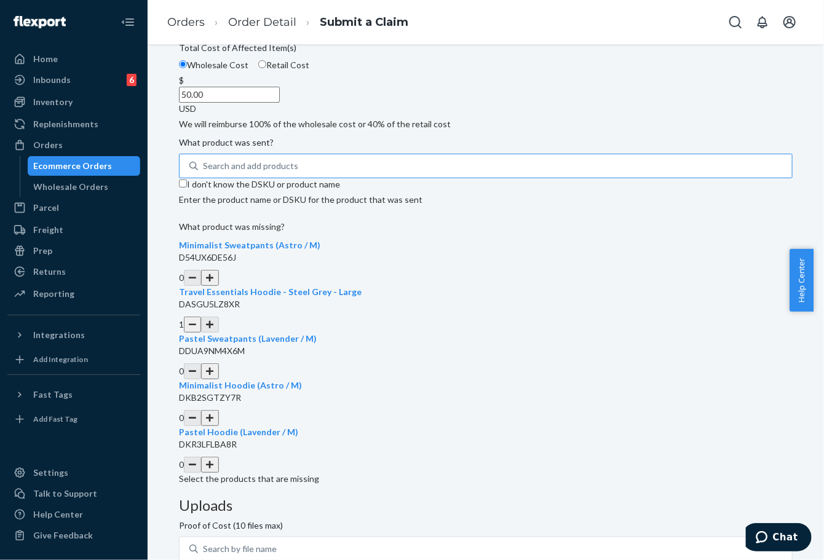
click at [320, 177] on div "Search and add products" at bounding box center [495, 166] width 594 height 22
click at [204, 172] on input "Search and add products" at bounding box center [203, 166] width 1 height 12
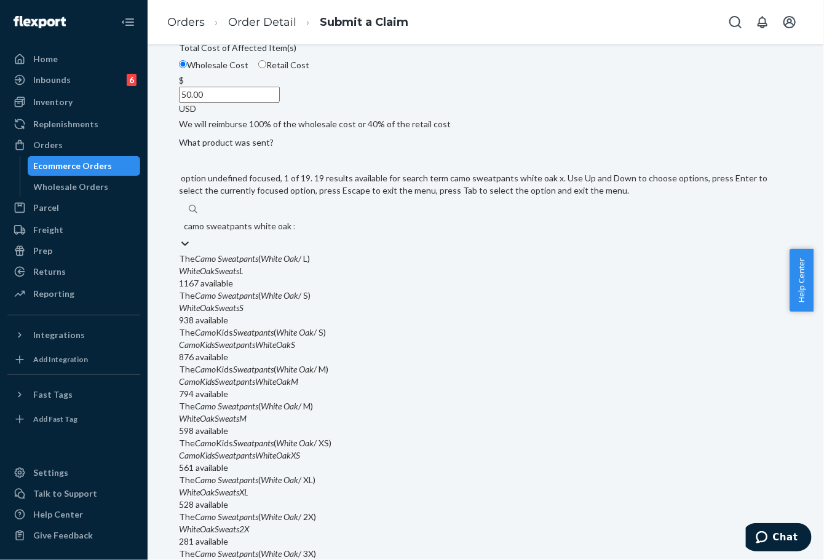
type input "camo sweatpants white oak xs"
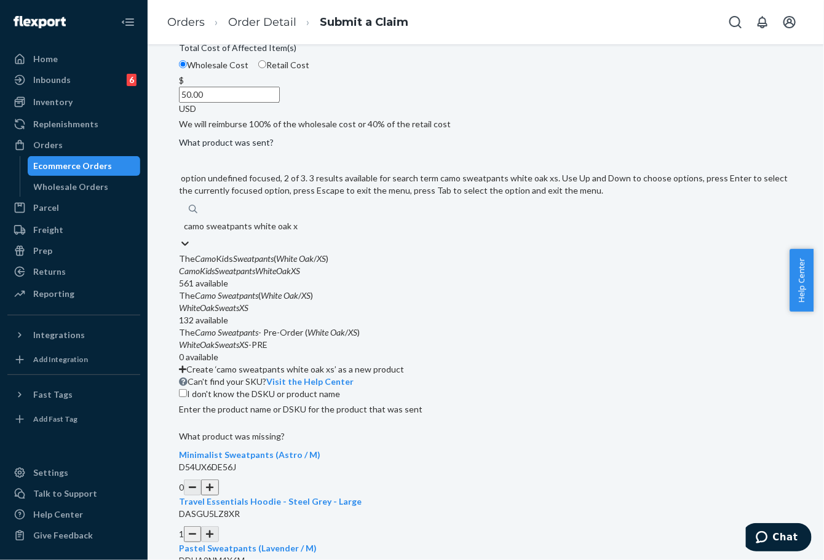
click at [325, 302] on div "The Camo Sweatpants ( White Oak / XS )" at bounding box center [486, 296] width 614 height 12
click at [298, 232] on input "camo sweatpants white oak xs" at bounding box center [241, 226] width 114 height 12
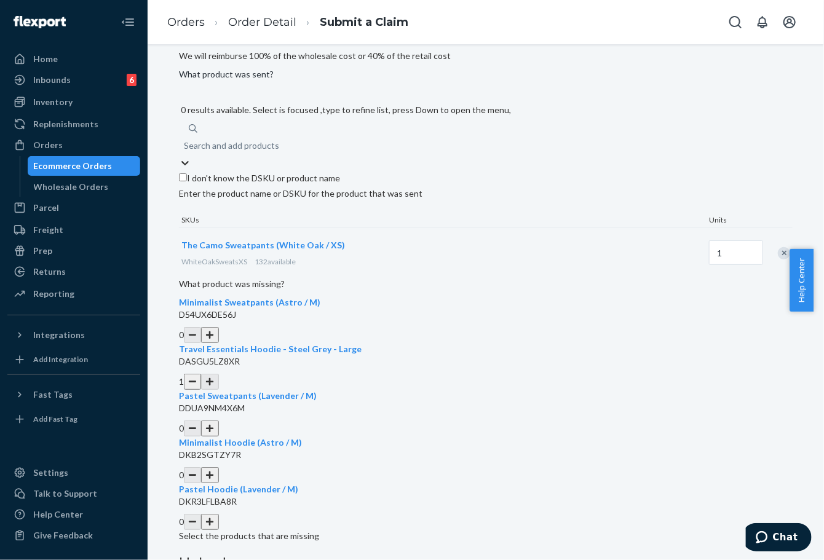
scroll to position [137, 0]
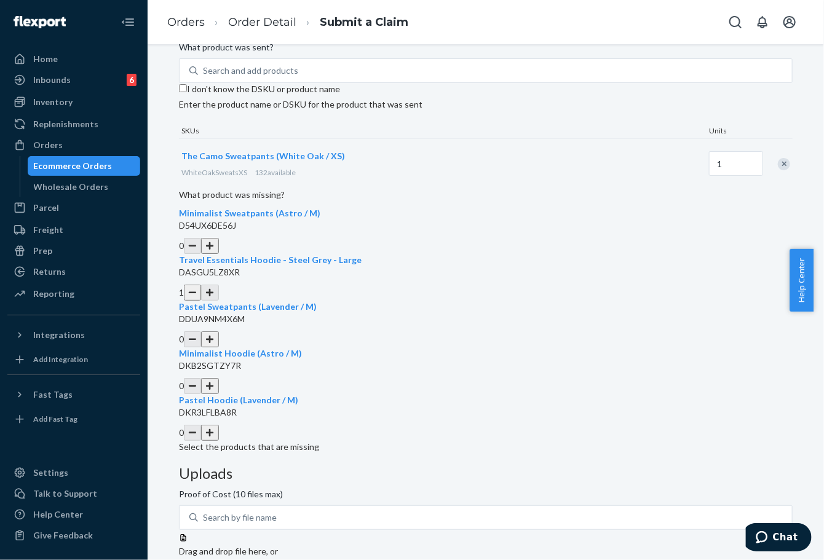
scroll to position [363, 0]
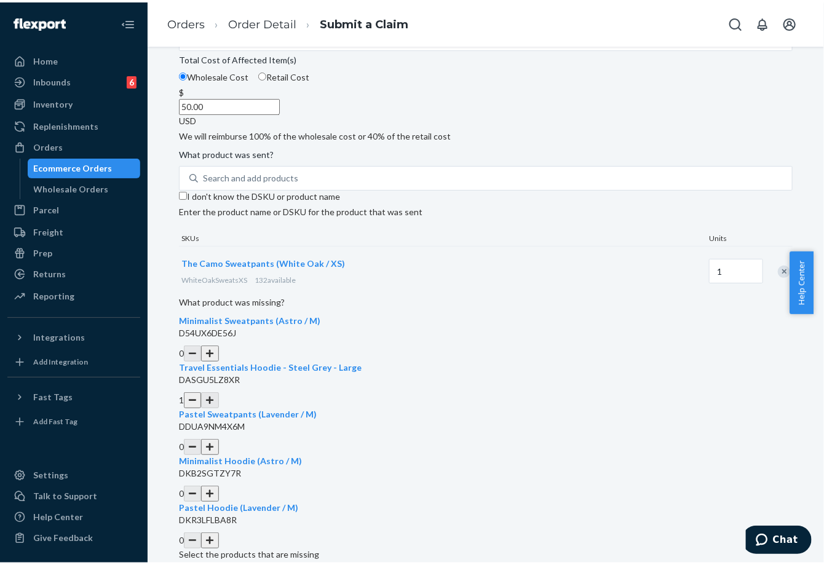
scroll to position [0, 0]
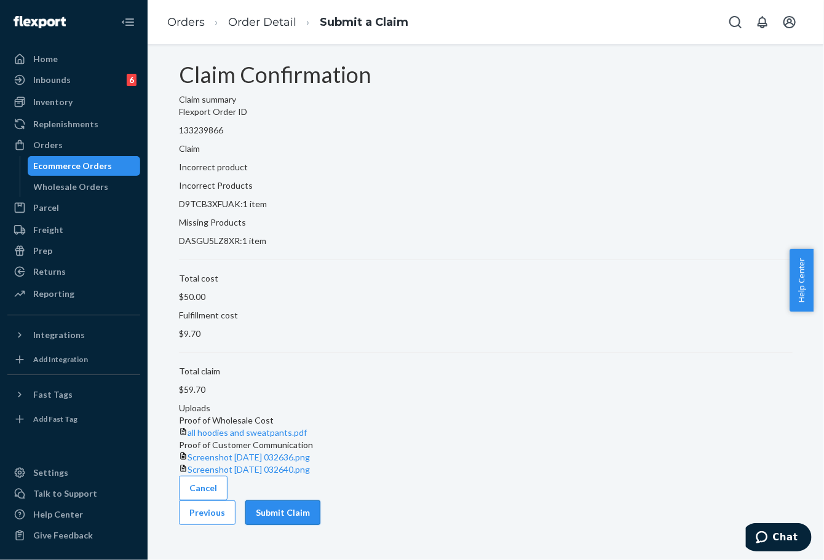
click at [320, 525] on button "Submit Claim" at bounding box center [282, 513] width 75 height 25
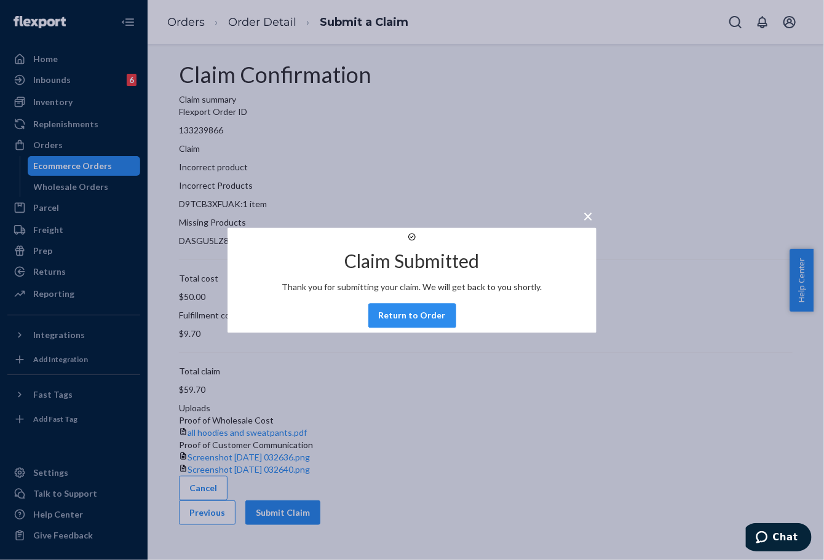
click at [426, 325] on button "Return to Order" at bounding box center [412, 315] width 88 height 25
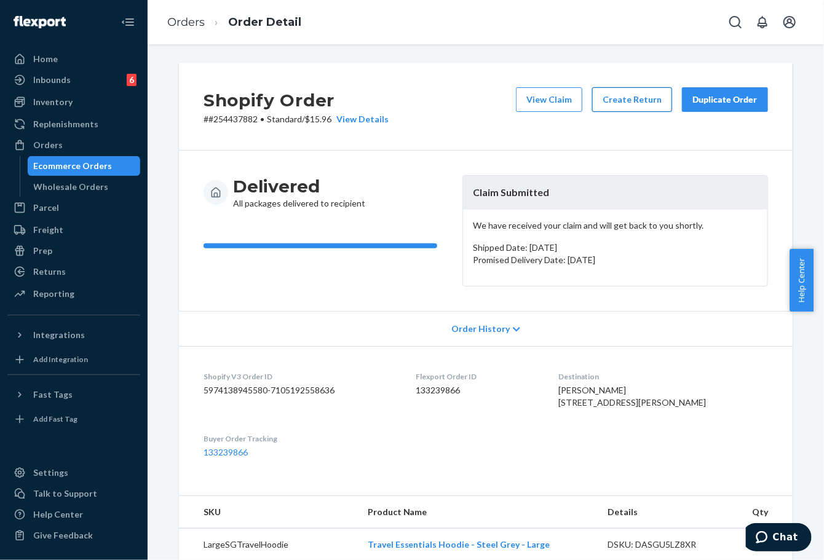
click at [626, 102] on button "Create Return" at bounding box center [632, 99] width 80 height 25
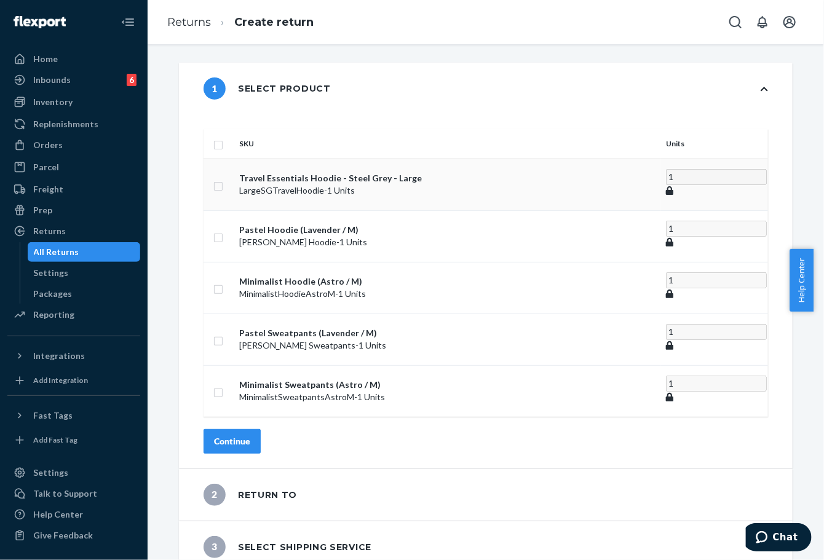
click at [234, 170] on td at bounding box center [219, 185] width 31 height 52
click at [223, 178] on input "checkbox" at bounding box center [218, 184] width 10 height 13
checkbox input "true"
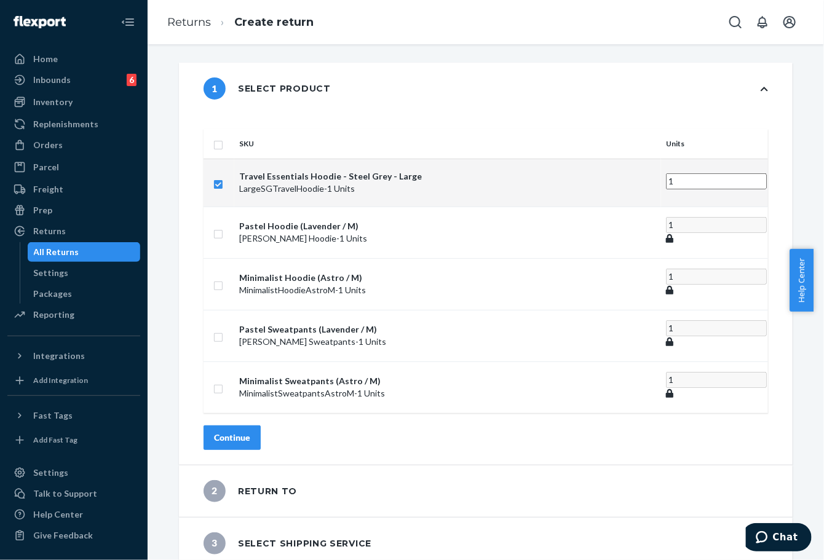
click at [250, 432] on div "Continue" at bounding box center [232, 438] width 36 height 12
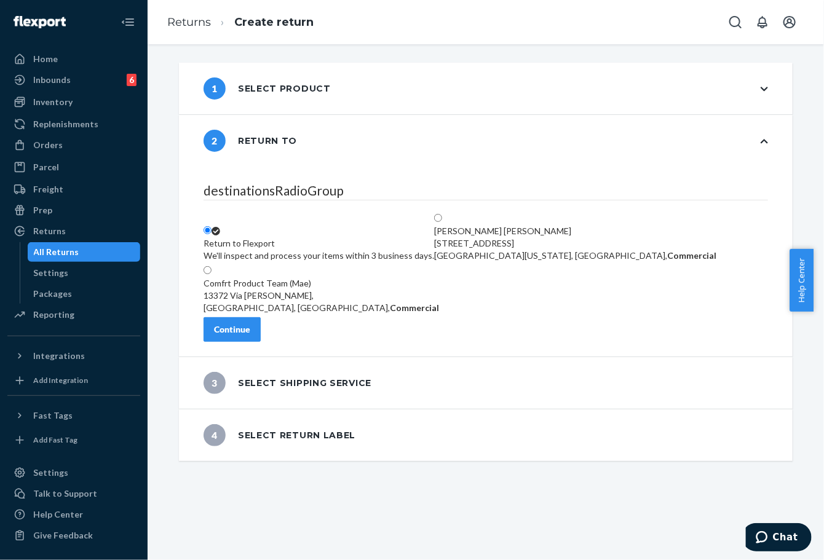
click at [250, 332] on div "Continue" at bounding box center [232, 329] width 36 height 12
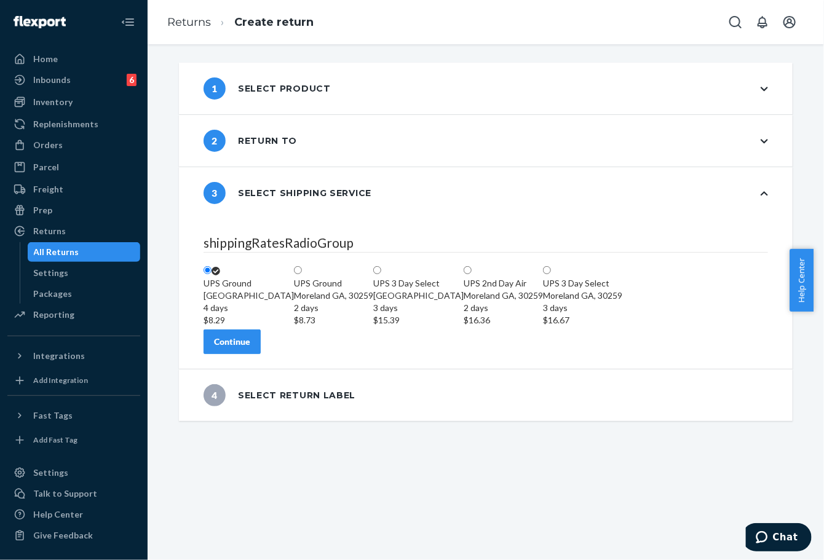
click at [250, 348] on div "Continue" at bounding box center [232, 342] width 36 height 12
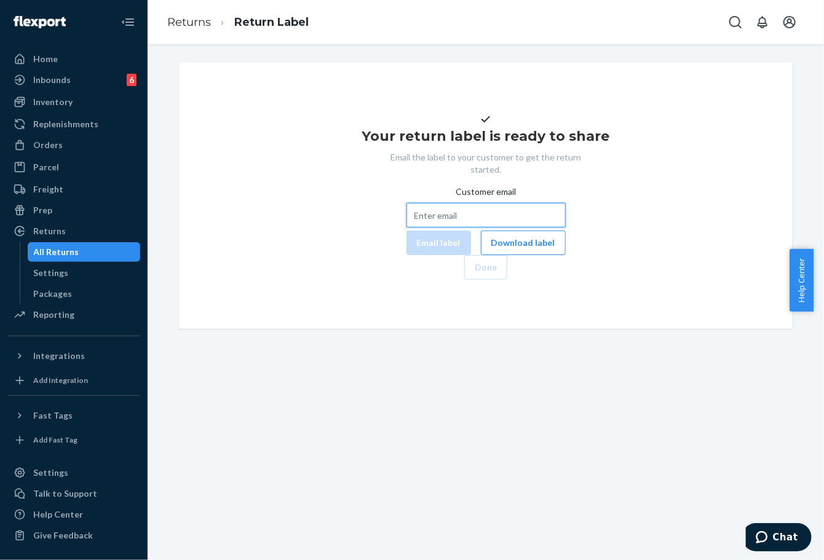
click at [406, 228] on input "Customer email" at bounding box center [485, 215] width 159 height 25
paste input "[EMAIL_ADDRESS][DOMAIN_NAME]"
type input "[EMAIL_ADDRESS][DOMAIN_NAME]"
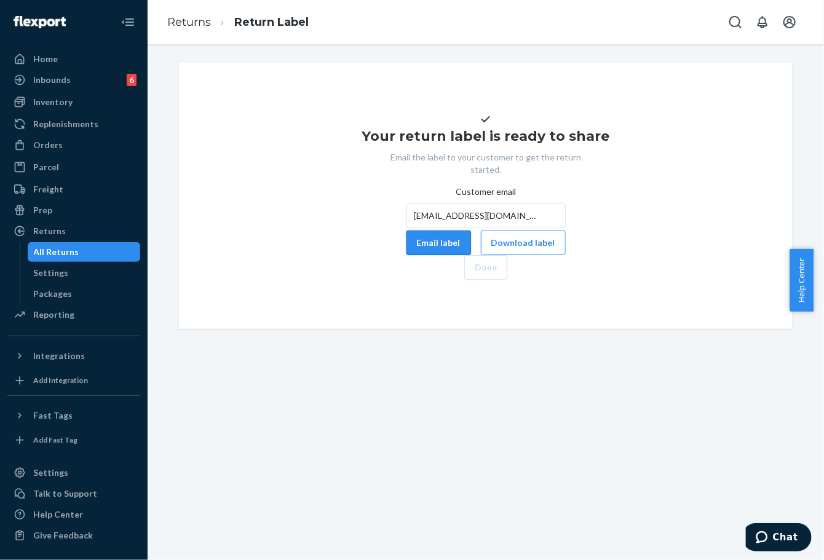
click at [406, 255] on button "Email label" at bounding box center [438, 243] width 65 height 25
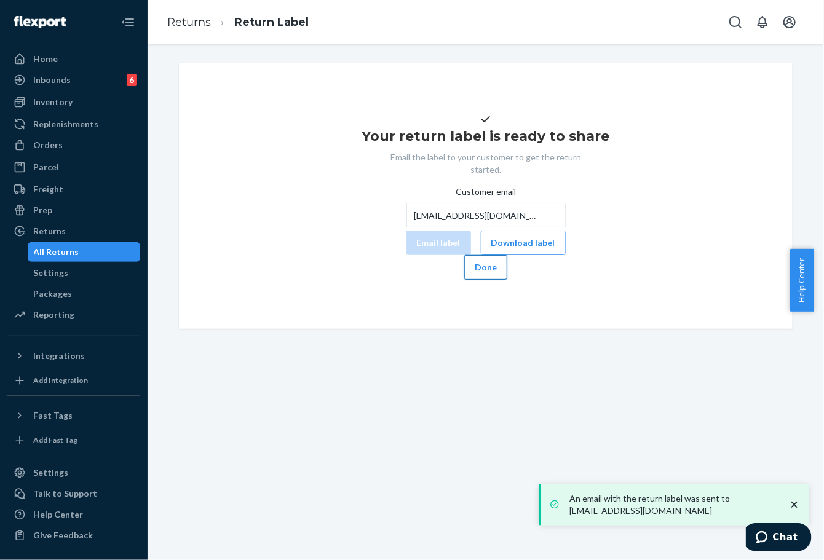
click at [507, 280] on button "Done" at bounding box center [485, 267] width 43 height 25
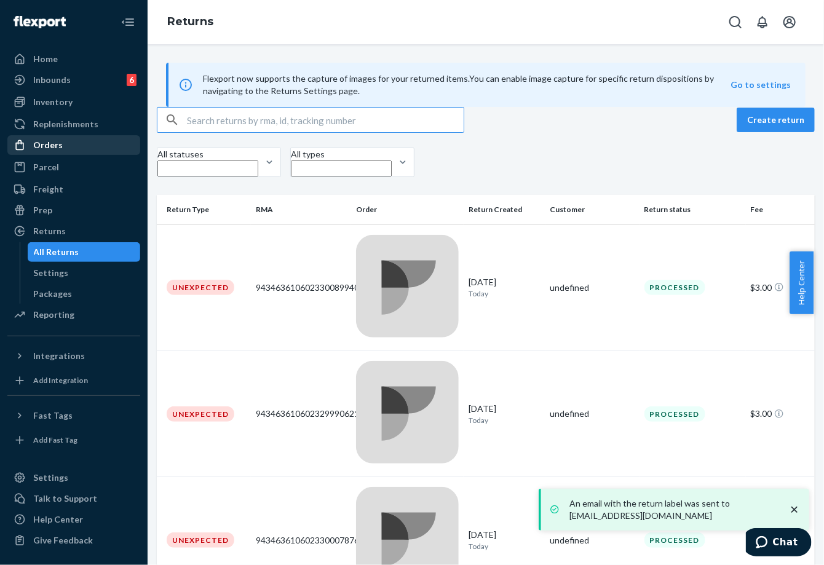
click at [67, 137] on div "Orders" at bounding box center [74, 145] width 130 height 17
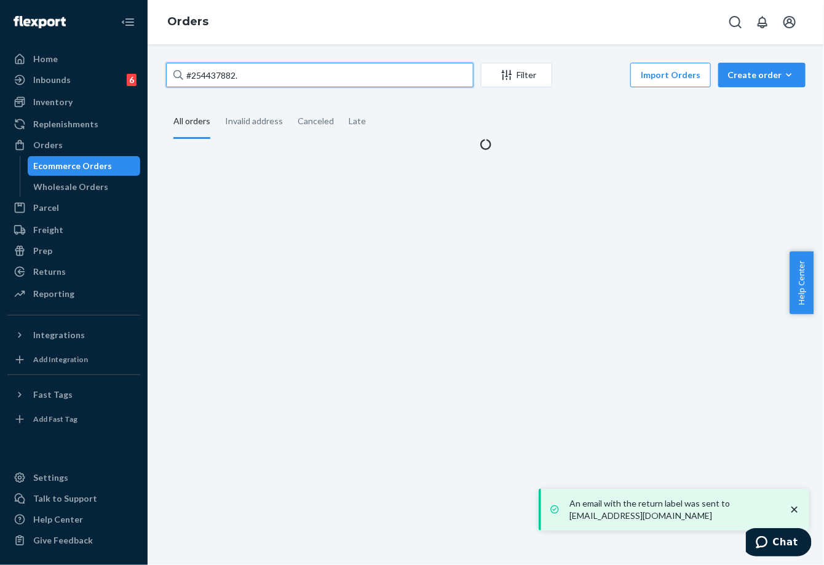
click at [229, 78] on input "#254437882." at bounding box center [319, 75] width 307 height 25
click at [229, 77] on input "#254437882." at bounding box center [319, 75] width 307 height 25
paste input "254376967"
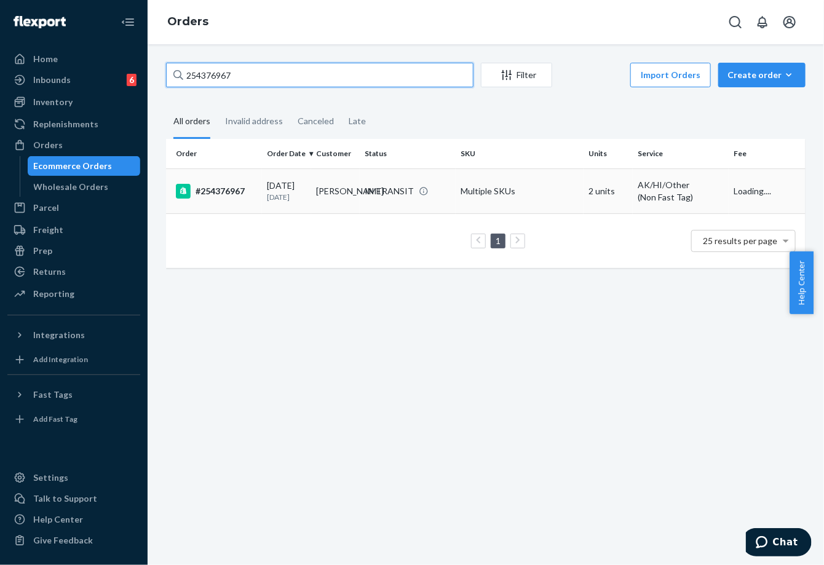
type input "254376967"
click at [386, 205] on td "IN TRANSIT" at bounding box center [408, 190] width 96 height 45
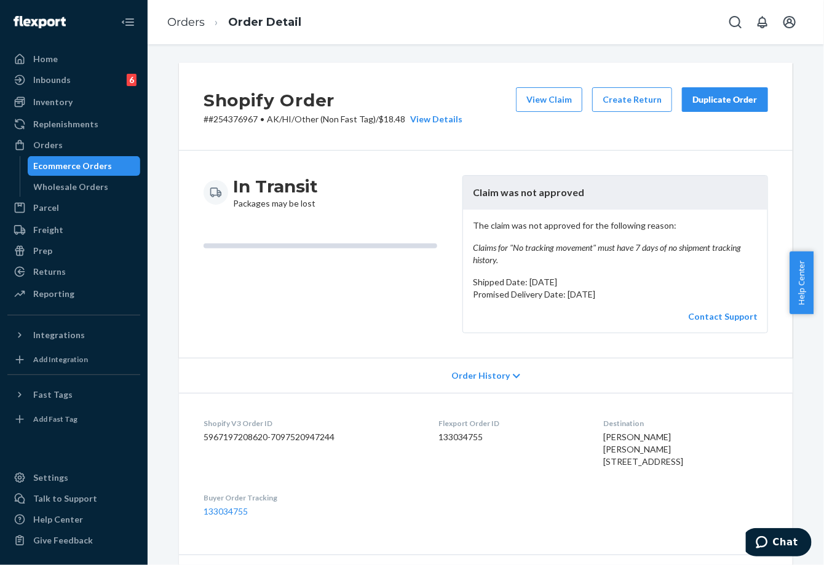
click at [698, 108] on button "Duplicate Order" at bounding box center [725, 99] width 86 height 25
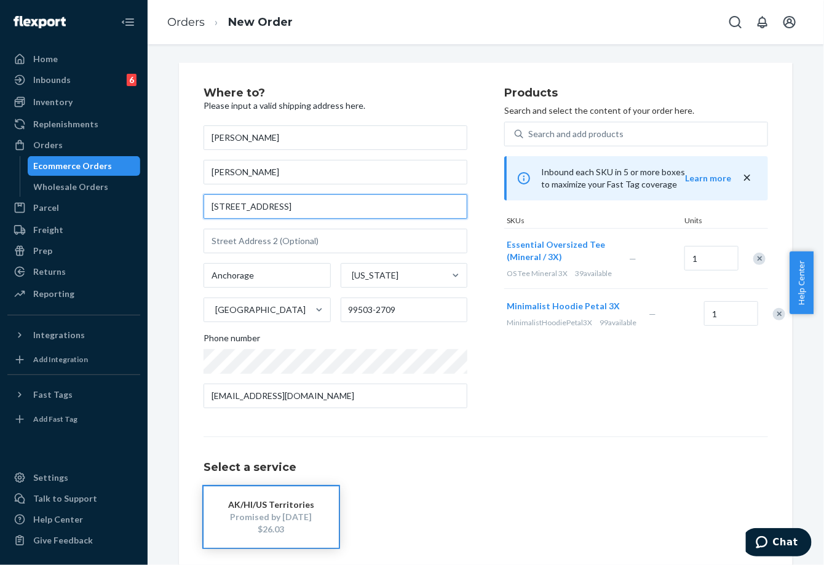
drag, startPoint x: 260, startPoint y: 210, endPoint x: 180, endPoint y: 210, distance: 80.6
click at [180, 210] on div "Where to? Please input a valid shipping address here. [PERSON_NAME] [PERSON_NAM…" at bounding box center [486, 342] width 614 height 559
paste input ". [GEOGRAPHIC_DATA]"
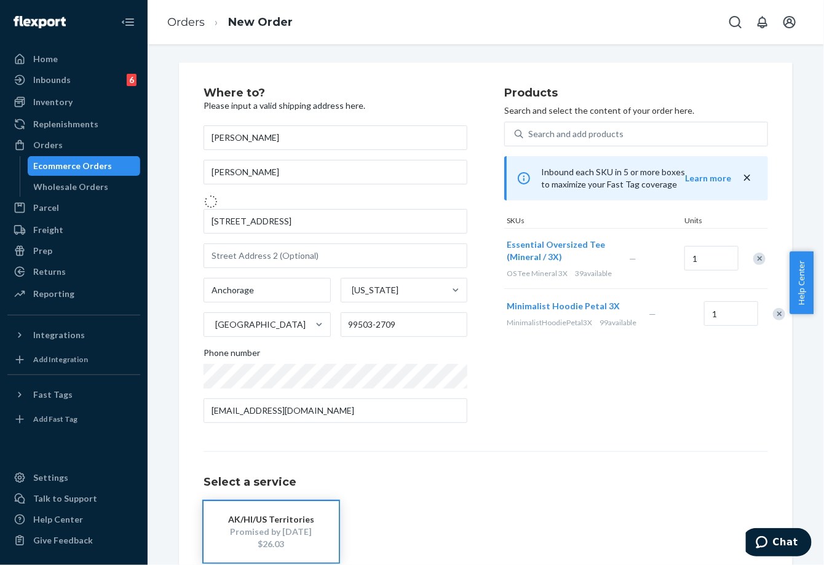
type input "[STREET_ADDRESS]"
type input "99503"
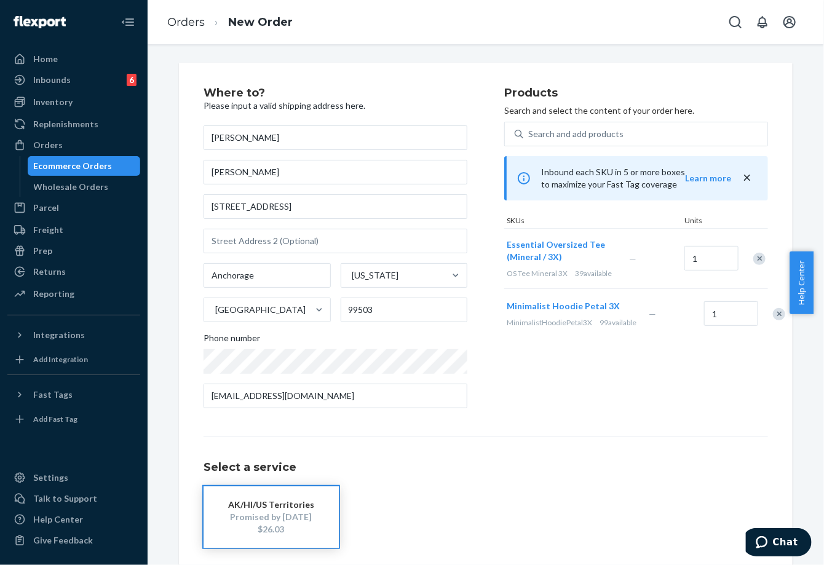
click at [494, 456] on div "Select a service AK/[GEOGRAPHIC_DATA]/[GEOGRAPHIC_DATA] Territories Promised by…" at bounding box center [486, 492] width 564 height 111
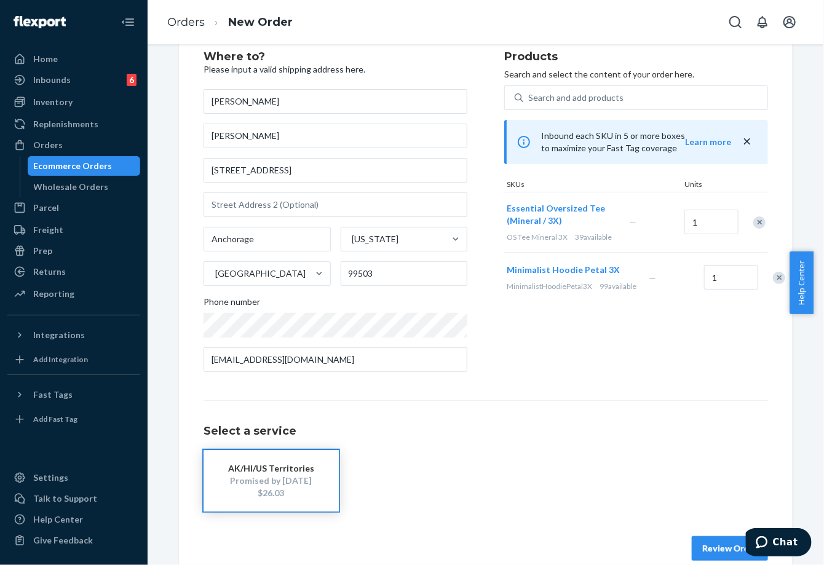
scroll to position [56, 0]
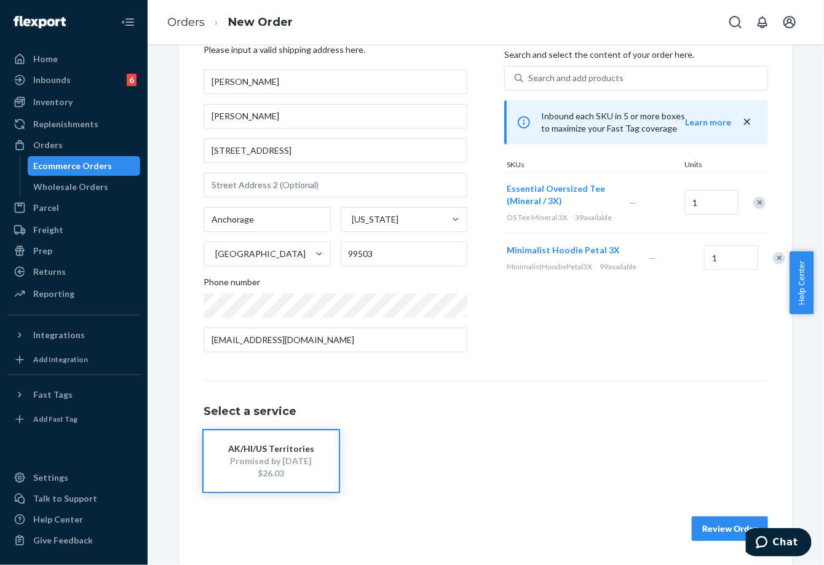
click at [710, 522] on button "Review Order" at bounding box center [730, 529] width 76 height 25
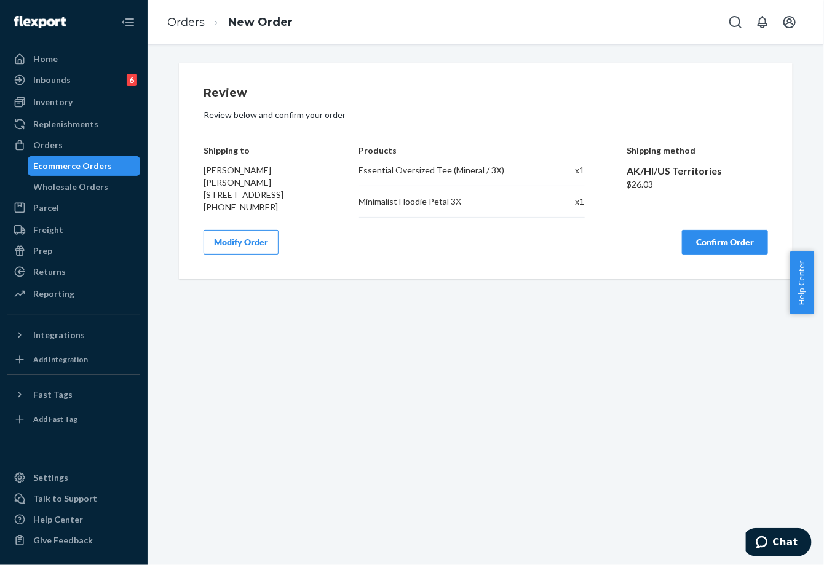
click at [720, 253] on button "Confirm Order" at bounding box center [725, 242] width 86 height 25
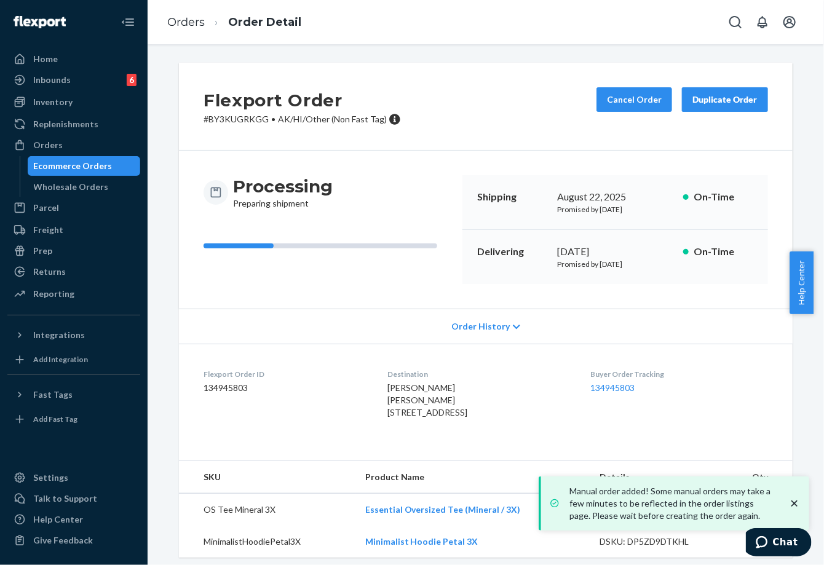
scroll to position [31, 0]
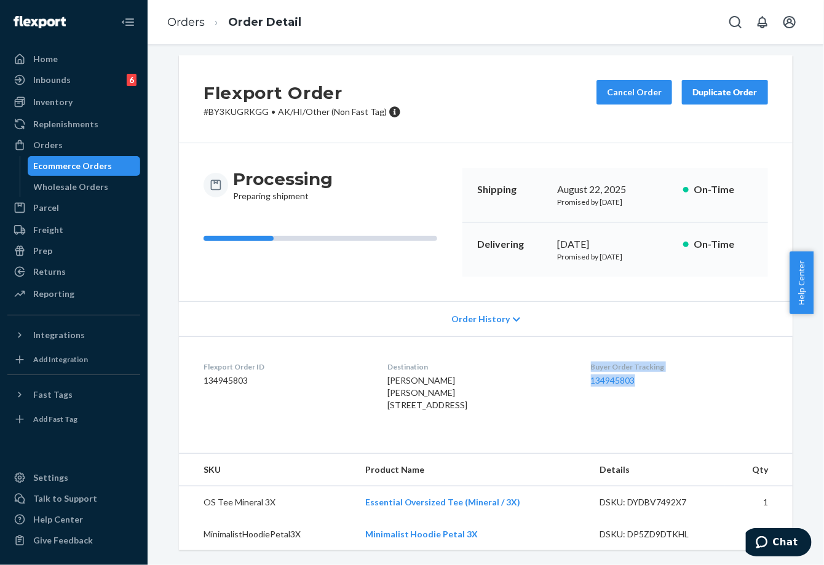
drag, startPoint x: 593, startPoint y: 336, endPoint x: 652, endPoint y: 353, distance: 61.3
click at [652, 353] on dl "Flexport Order ID 134945803 Destination [PERSON_NAME] [PERSON_NAME] [STREET_ADD…" at bounding box center [486, 388] width 614 height 105
copy div "Buyer Order Tracking 134945803"
click at [187, 19] on link "Orders" at bounding box center [186, 22] width 38 height 14
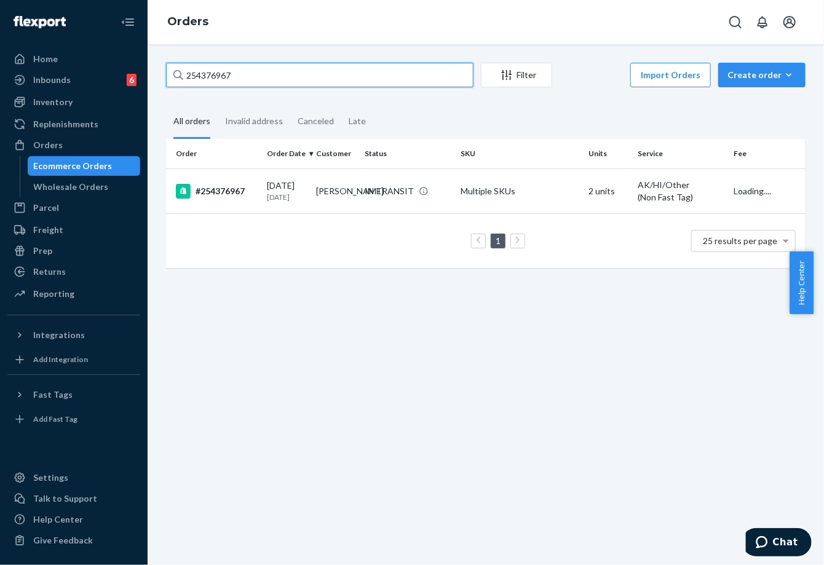
click at [224, 68] on input "254376967" at bounding box center [319, 75] width 307 height 25
paste input "5252"
click at [209, 74] on input "254352527" at bounding box center [319, 75] width 307 height 25
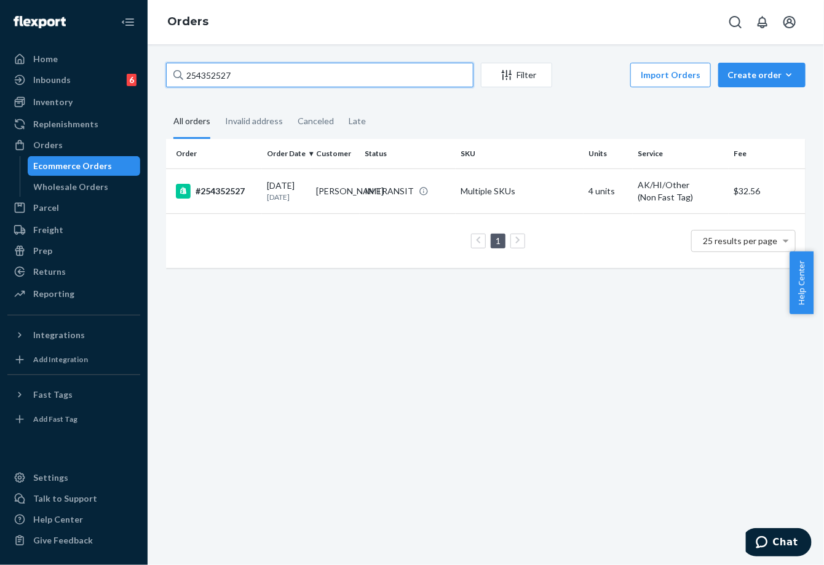
paste input "752891"
type input "254752891"
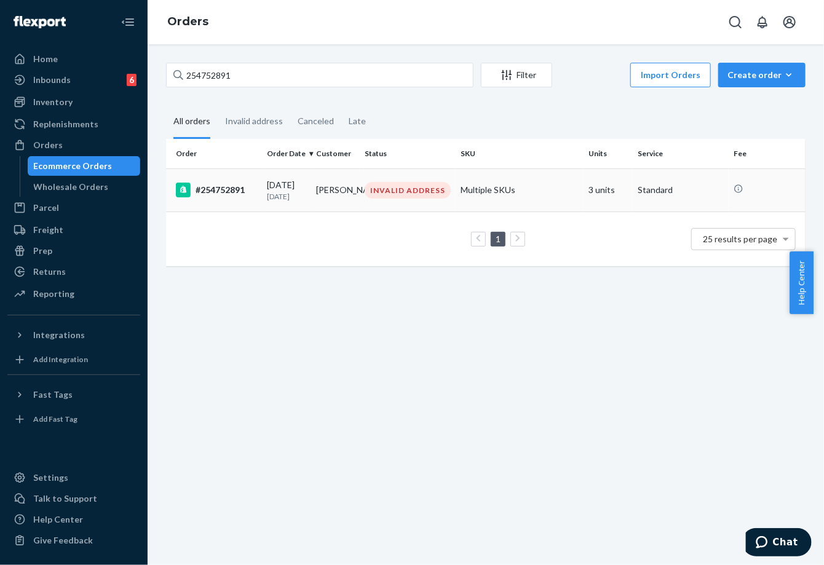
click at [306, 194] on td "[DATE] [DATE]" at bounding box center [286, 189] width 49 height 43
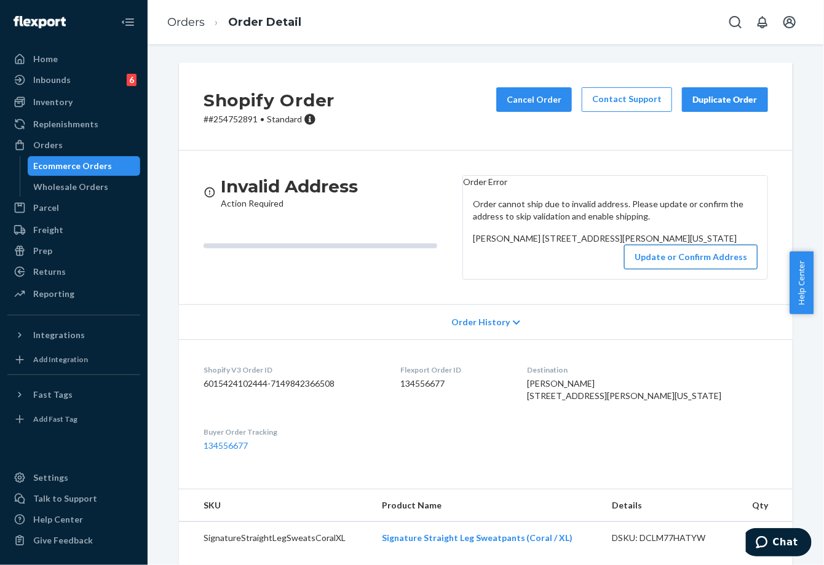
click at [679, 269] on button "Update or Confirm Address" at bounding box center [690, 257] width 133 height 25
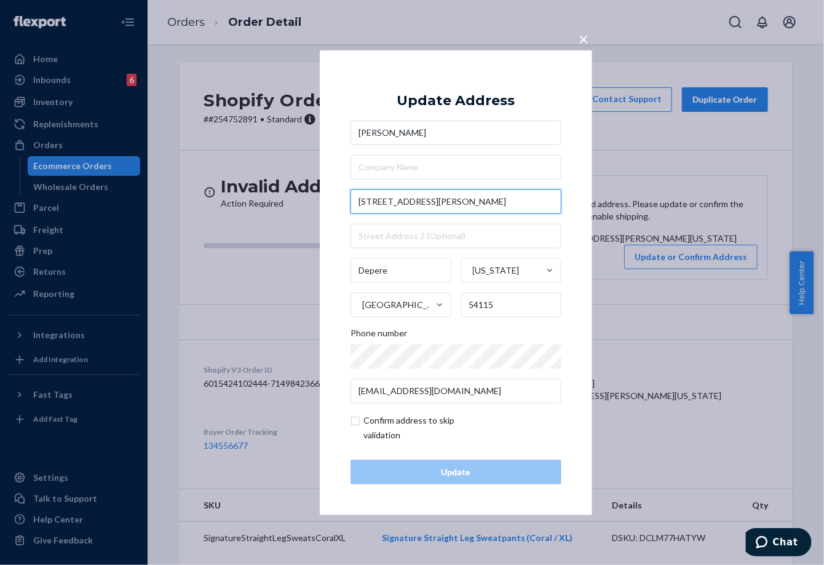
drag, startPoint x: 451, startPoint y: 199, endPoint x: 355, endPoint y: 198, distance: 95.3
click at [355, 198] on input "[STREET_ADDRESS][PERSON_NAME]" at bounding box center [455, 201] width 211 height 25
paste input "[GEOGRAPHIC_DATA]"
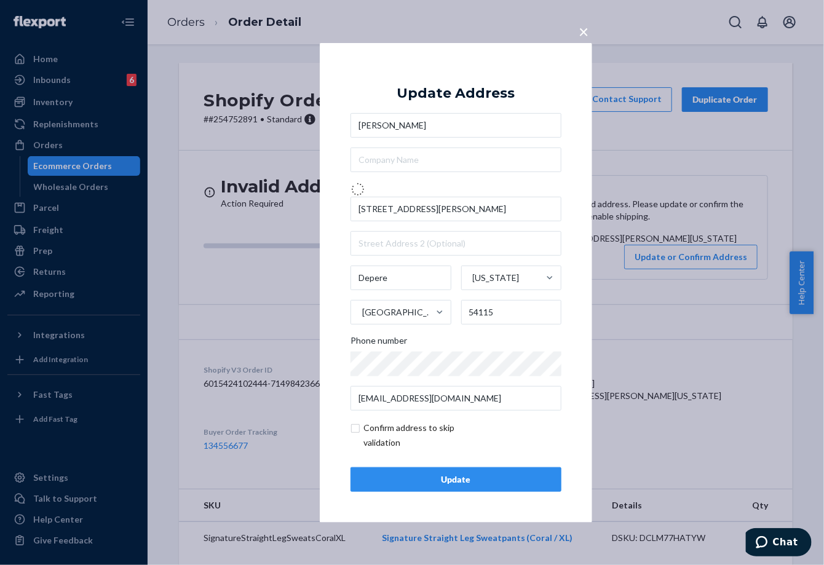
type input "[STREET_ADDRESS][PERSON_NAME]"
type input "Green Bay"
type input "54301"
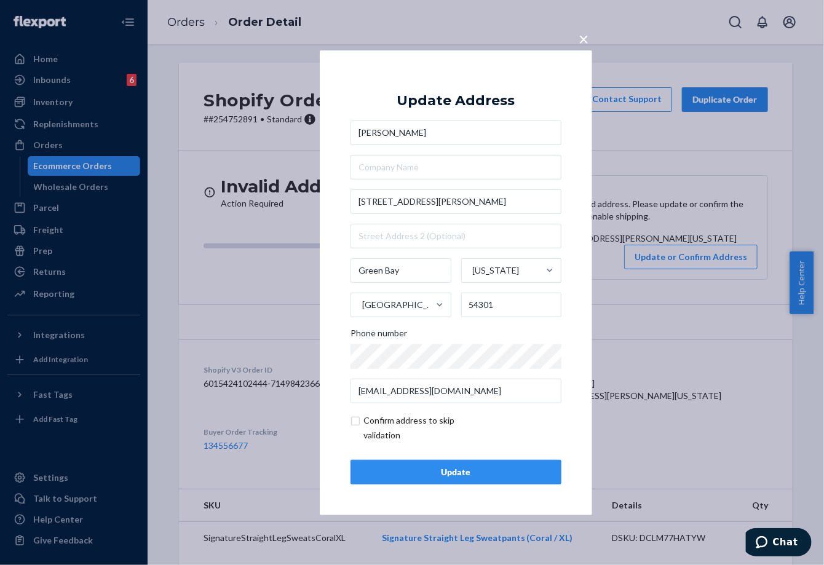
click at [480, 473] on div "Update" at bounding box center [456, 472] width 190 height 12
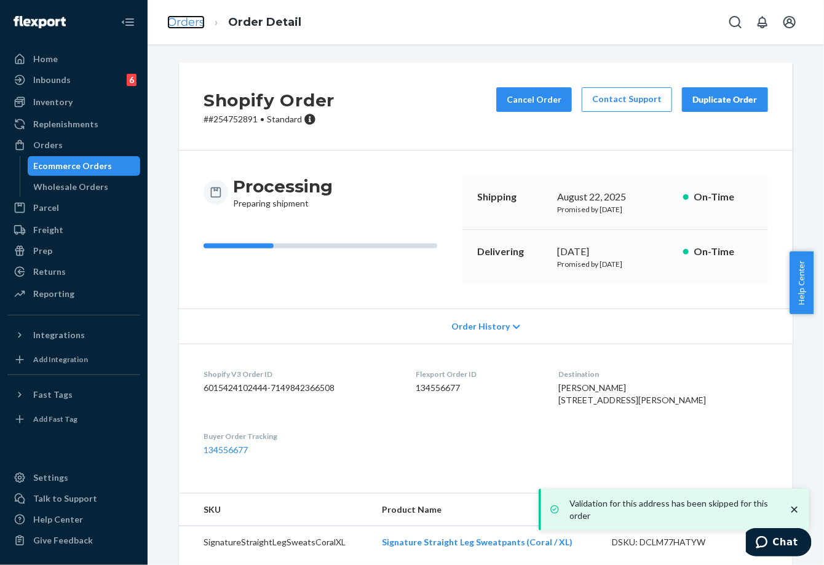
click at [180, 16] on link "Orders" at bounding box center [186, 22] width 38 height 14
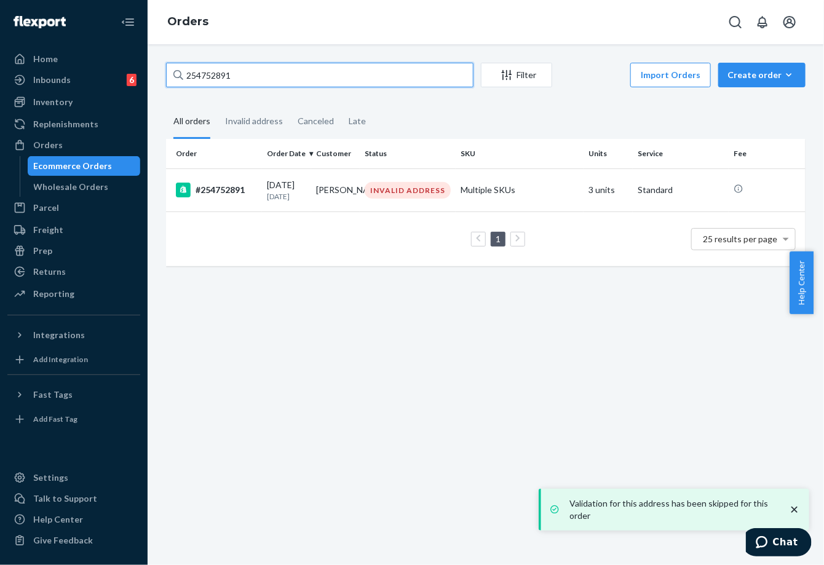
click at [237, 79] on input "254752891" at bounding box center [319, 75] width 307 height 25
paste input "646714"
type input "254646714"
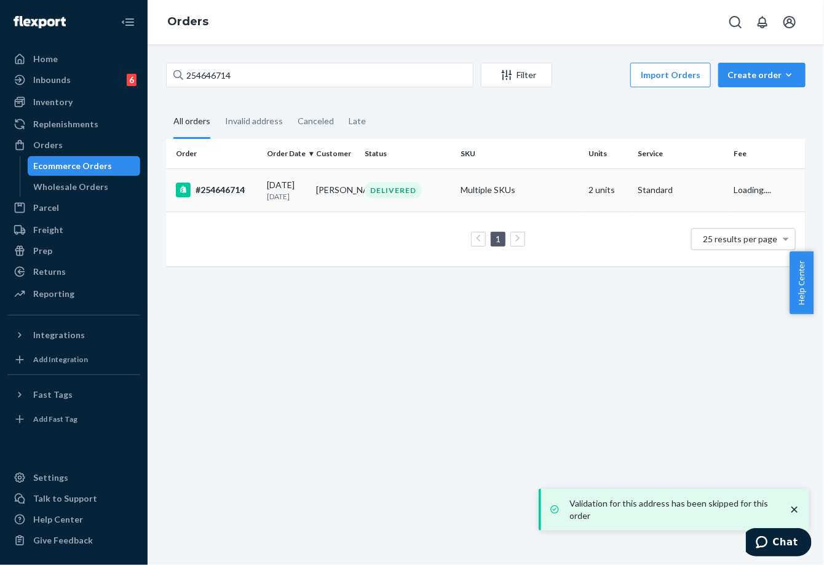
click at [360, 176] on td "DELIVERED" at bounding box center [408, 189] width 96 height 43
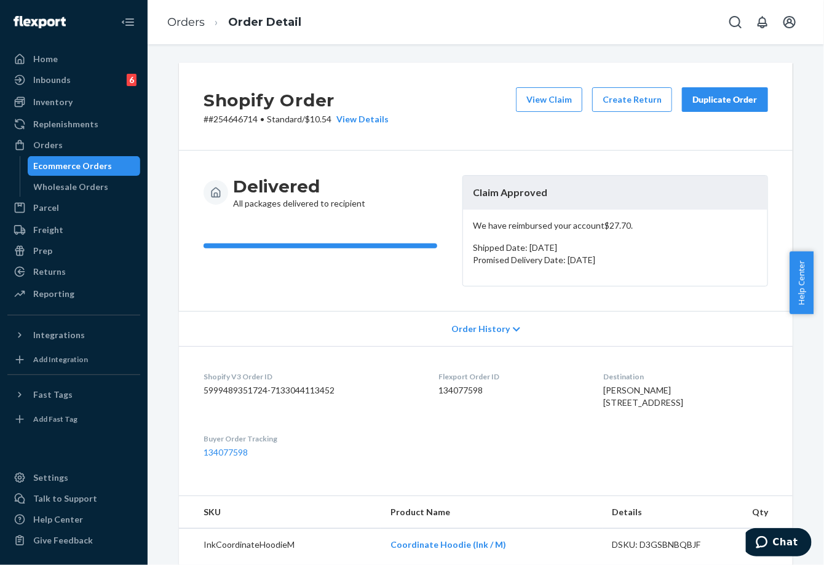
click at [740, 104] on div "Duplicate Order" at bounding box center [724, 99] width 65 height 12
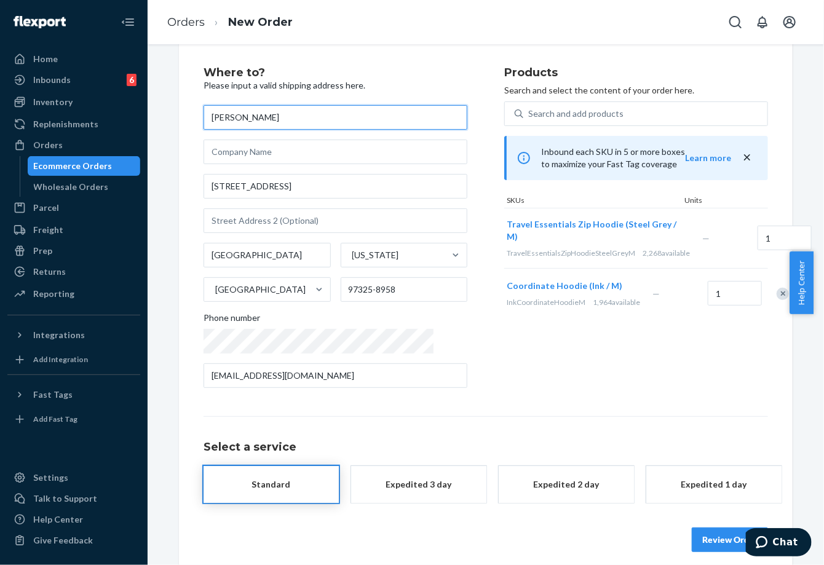
scroll to position [31, 0]
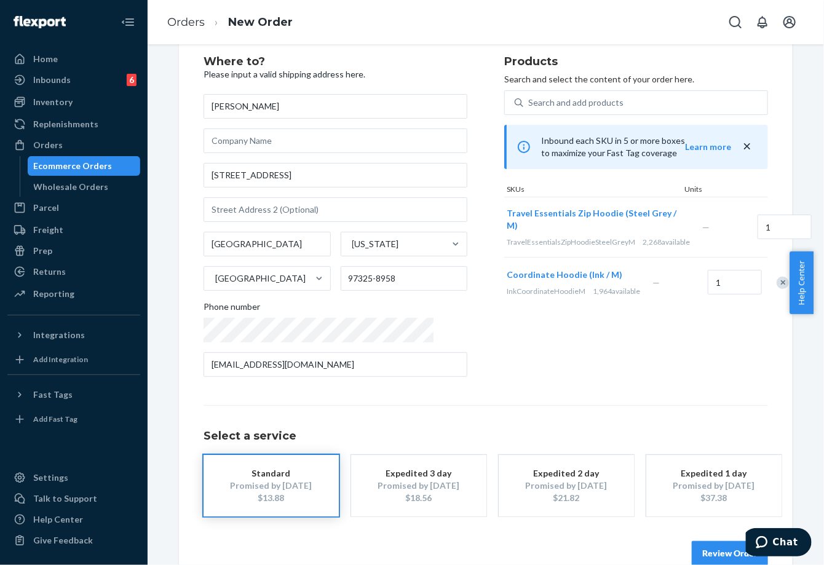
click at [777, 289] on div "Remove Item" at bounding box center [783, 283] width 12 height 12
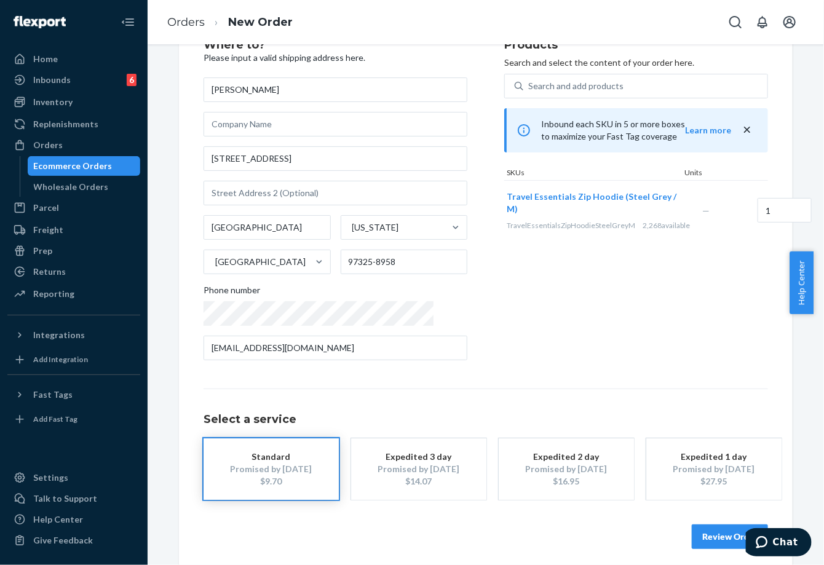
scroll to position [56, 0]
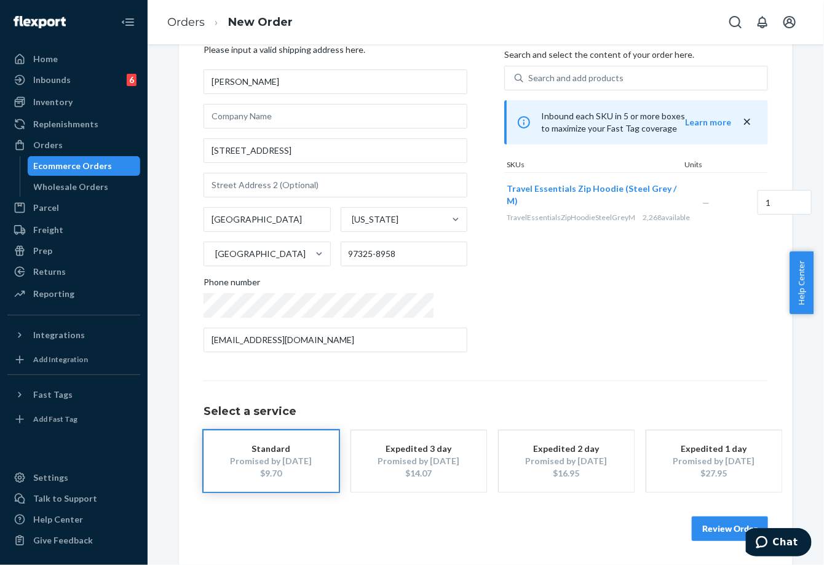
click at [713, 520] on button "Review Order" at bounding box center [730, 529] width 76 height 25
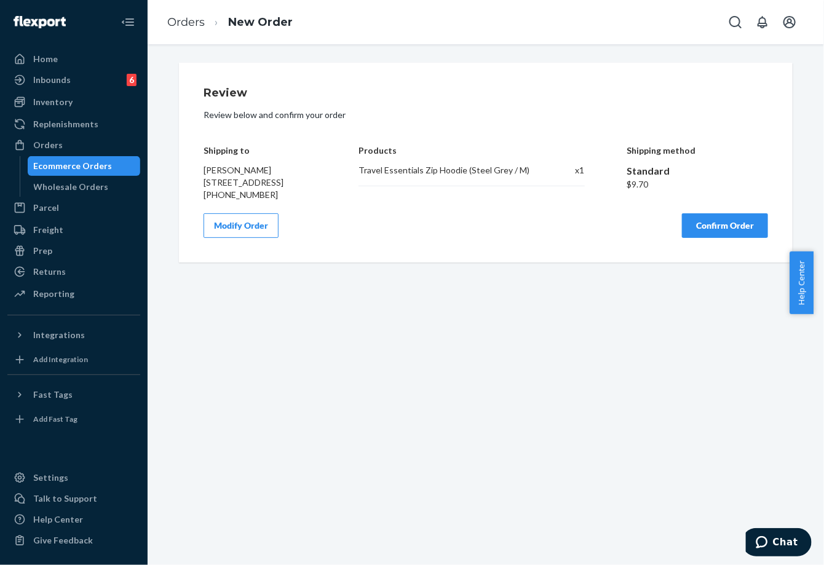
scroll to position [0, 0]
click at [730, 236] on button "Confirm Order" at bounding box center [725, 225] width 86 height 25
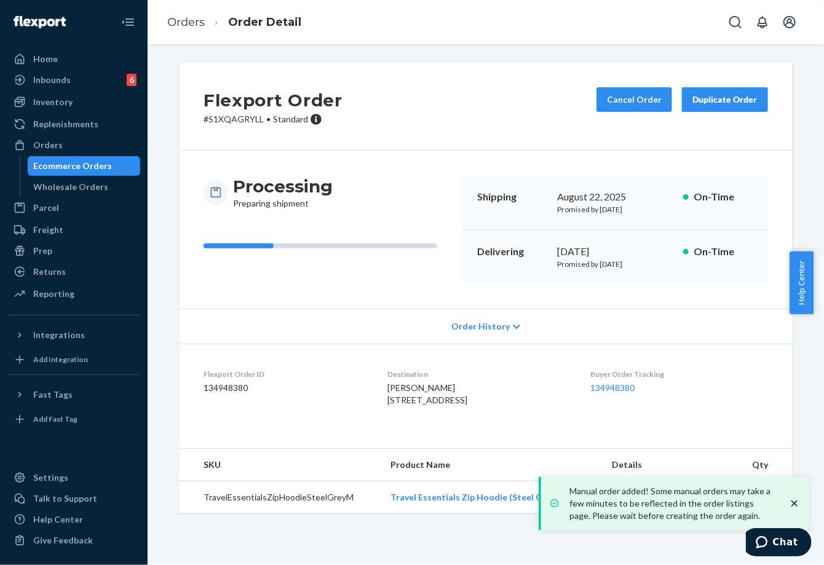
drag, startPoint x: 549, startPoint y: 254, endPoint x: 604, endPoint y: 252, distance: 55.4
click at [604, 252] on div "Delivering [DATE] Promised by [DATE] On-Time" at bounding box center [615, 257] width 306 height 54
copy div "[DATE]"
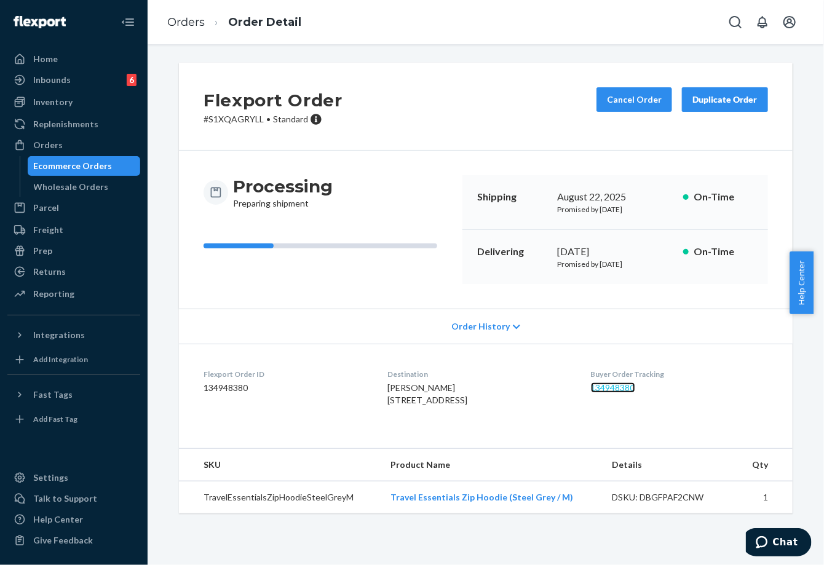
click at [621, 383] on link "134948380" at bounding box center [613, 387] width 44 height 10
